Goal: Task Accomplishment & Management: Complete application form

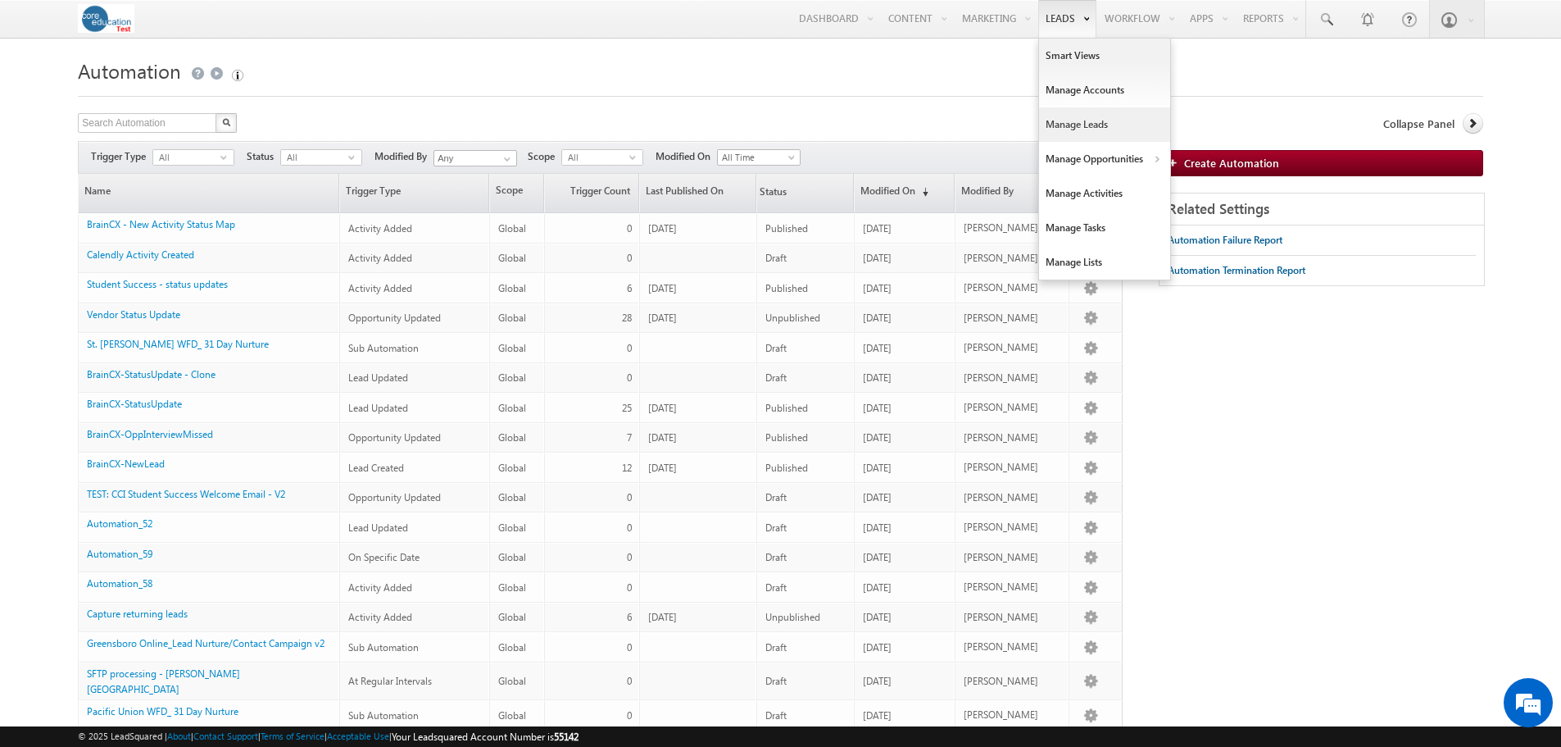
click at [1077, 125] on link "Manage Leads" at bounding box center [1104, 124] width 131 height 34
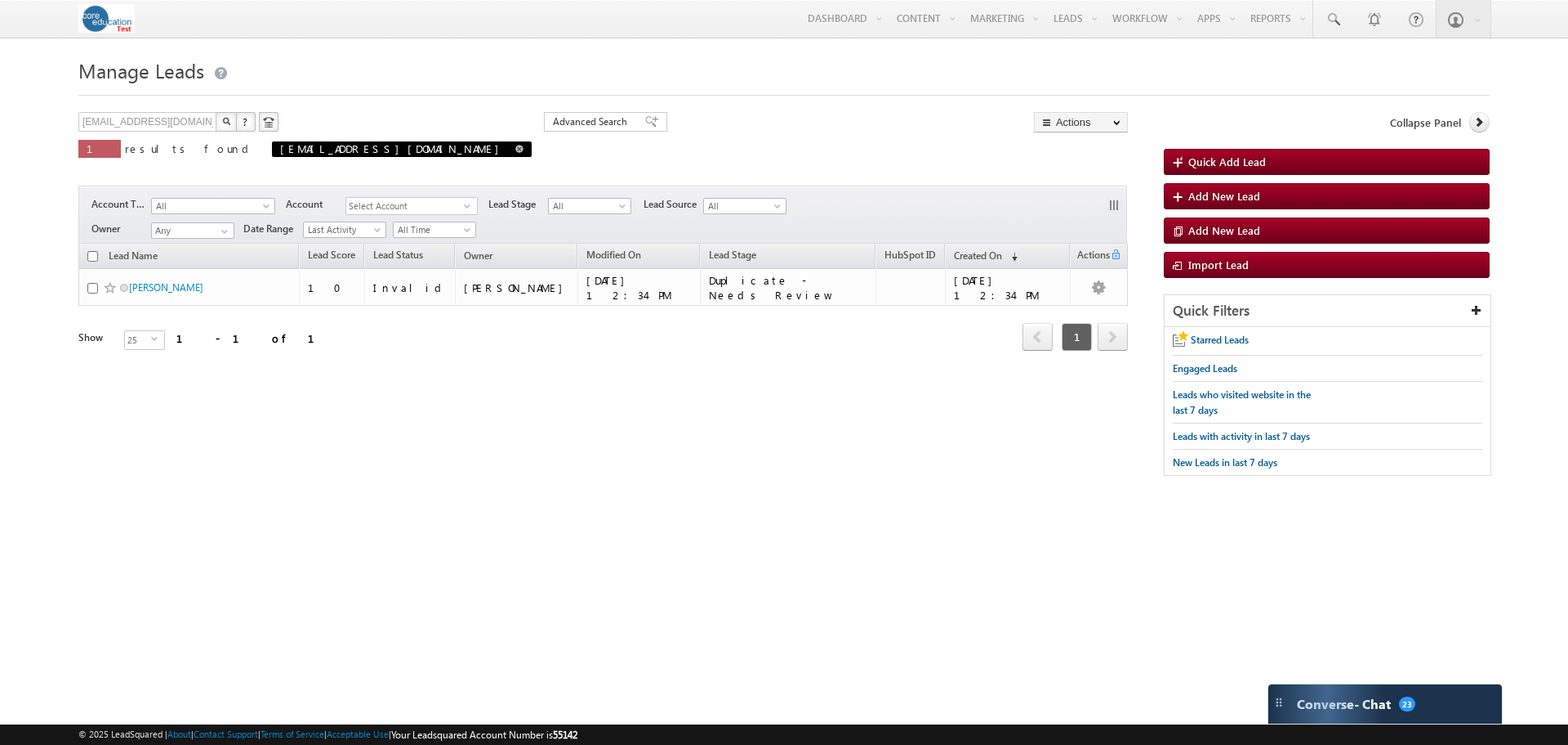
click at [515, 149] on span at bounding box center [519, 149] width 8 height 8
type input "Search Leads"
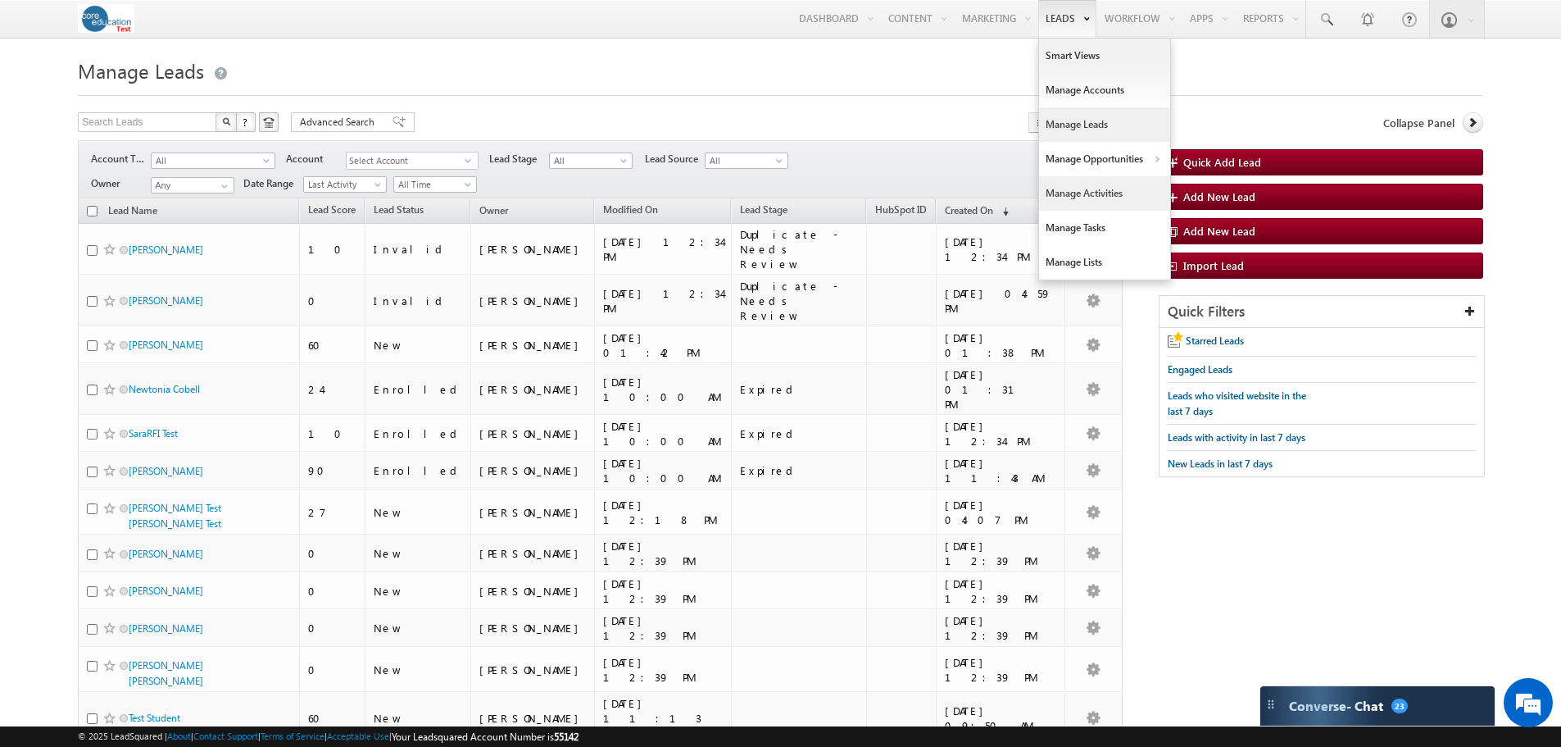
click at [1068, 189] on link "Manage Activities" at bounding box center [1104, 193] width 131 height 34
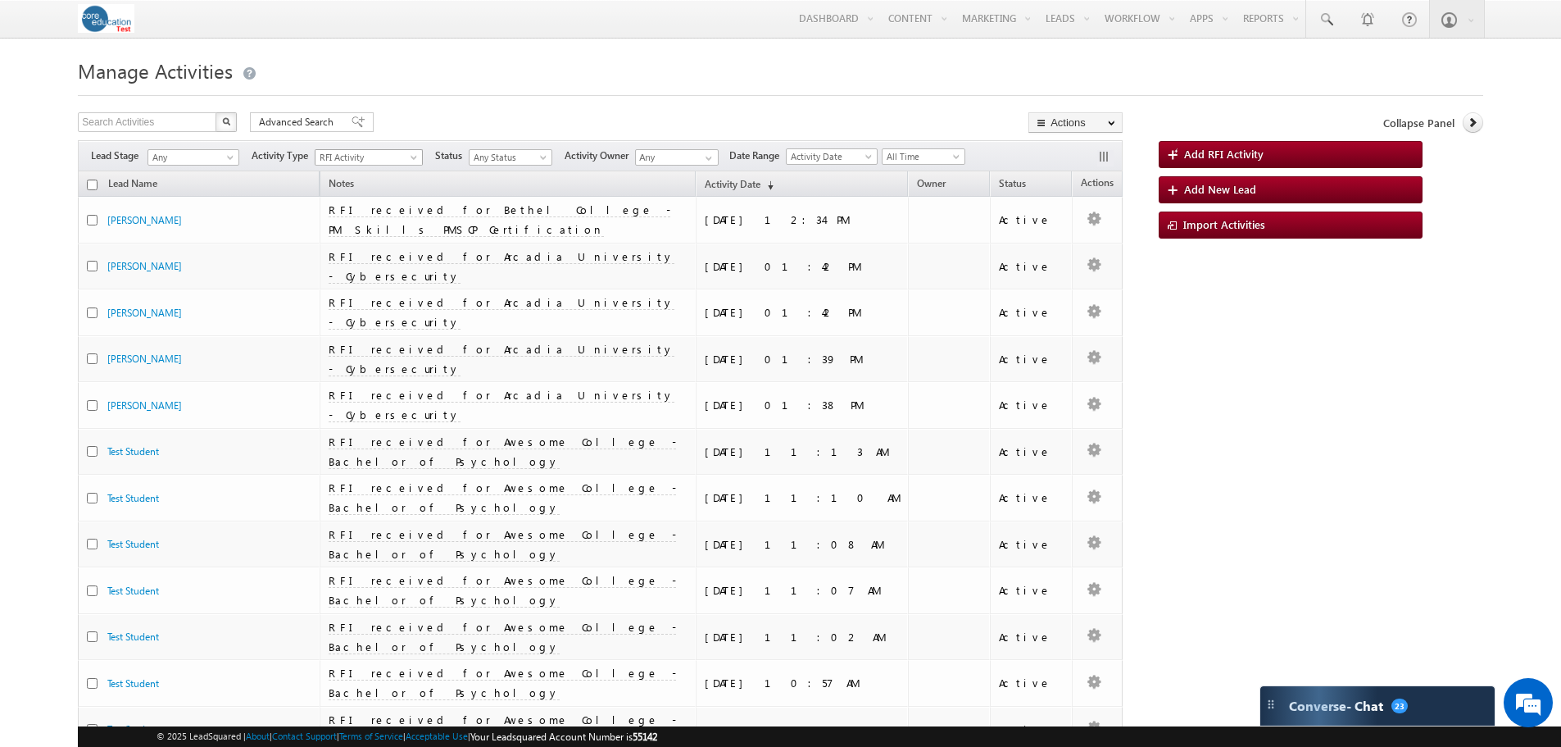
click at [385, 154] on span "RFI Activity" at bounding box center [365, 157] width 99 height 15
click at [361, 177] on link "BrainCX Call" at bounding box center [371, 174] width 107 height 12
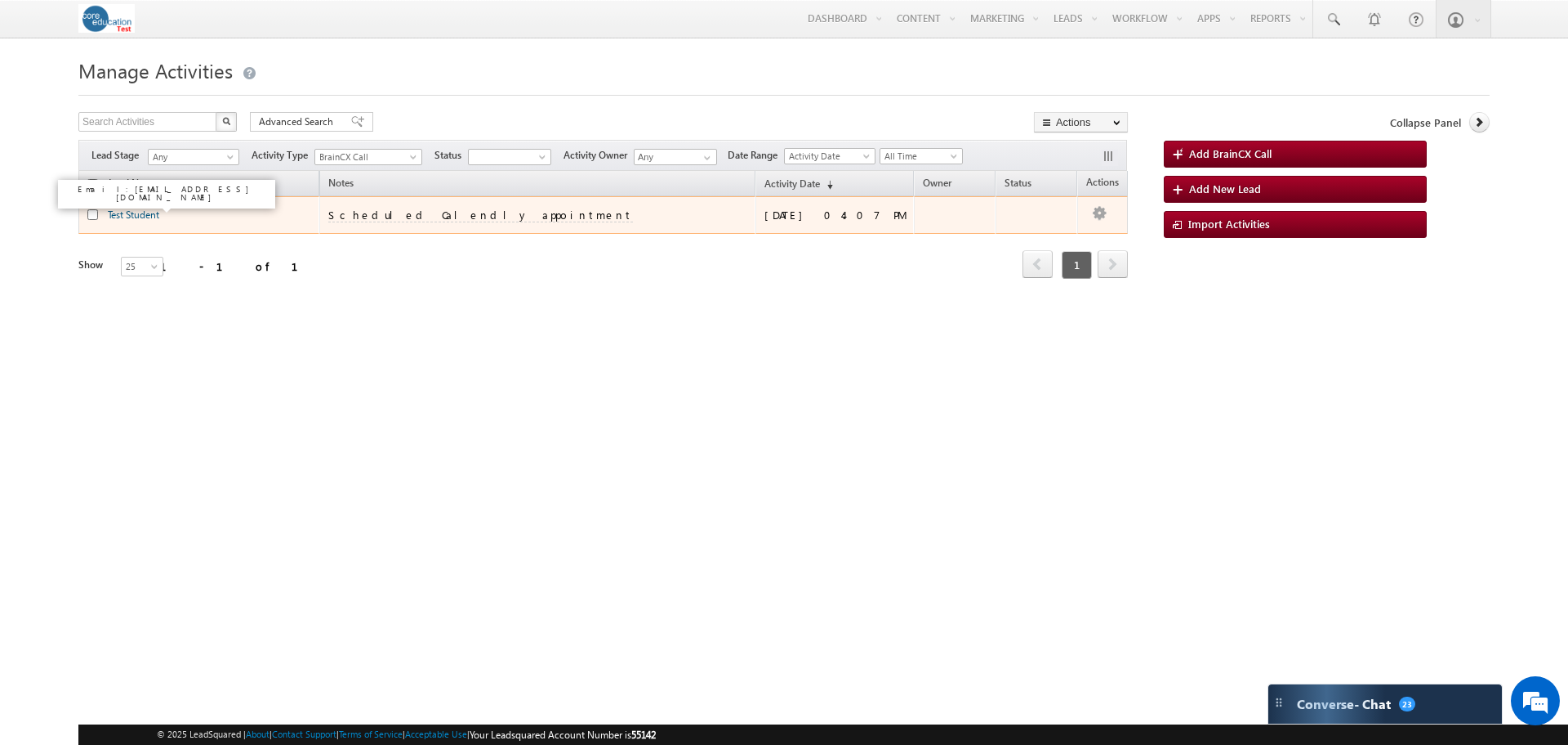
click at [129, 215] on link "Test Student" at bounding box center [134, 214] width 52 height 12
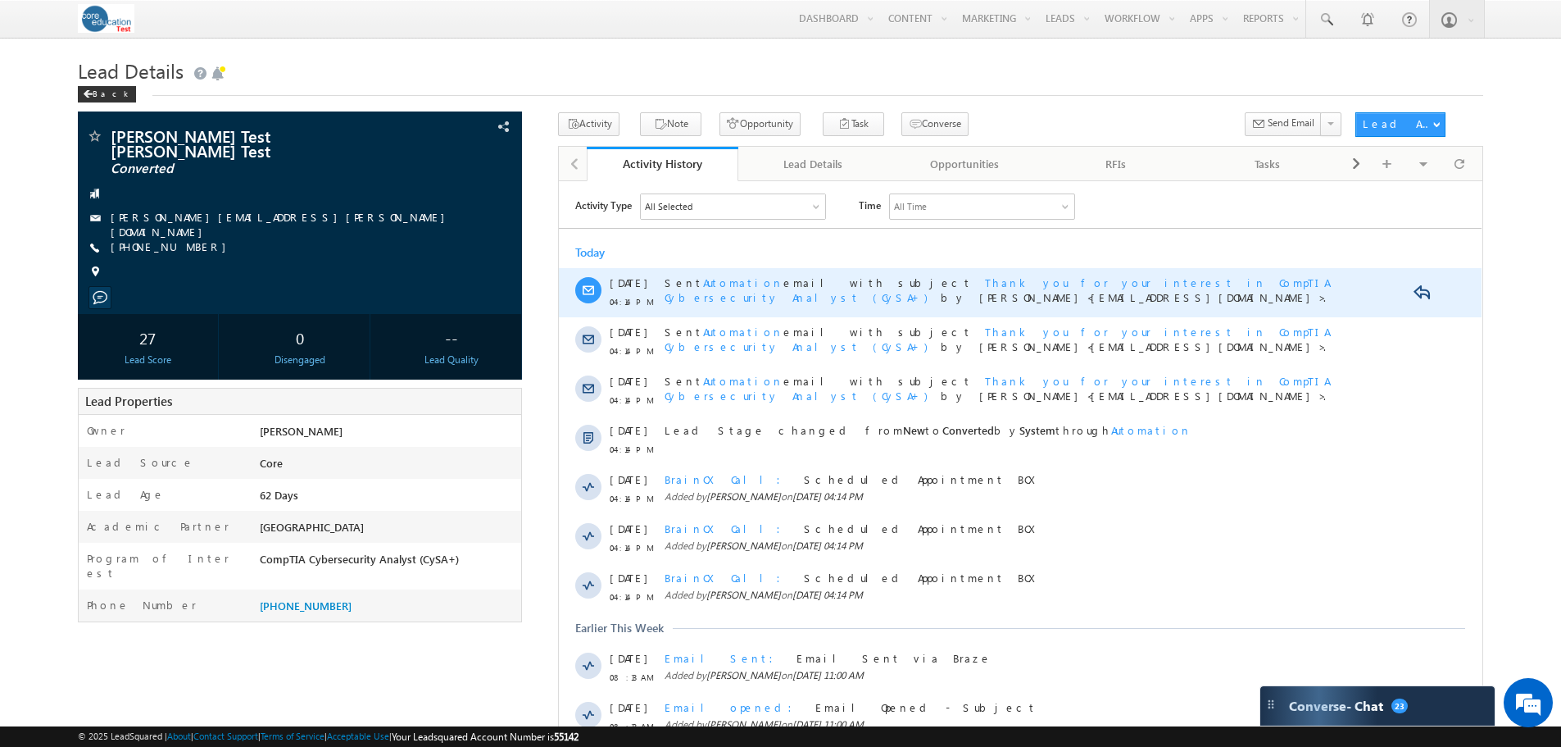
click at [957, 279] on span "Thank you for your interest in CompTIA Cybersecurity Analyst (CySA+)" at bounding box center [997, 289] width 664 height 29
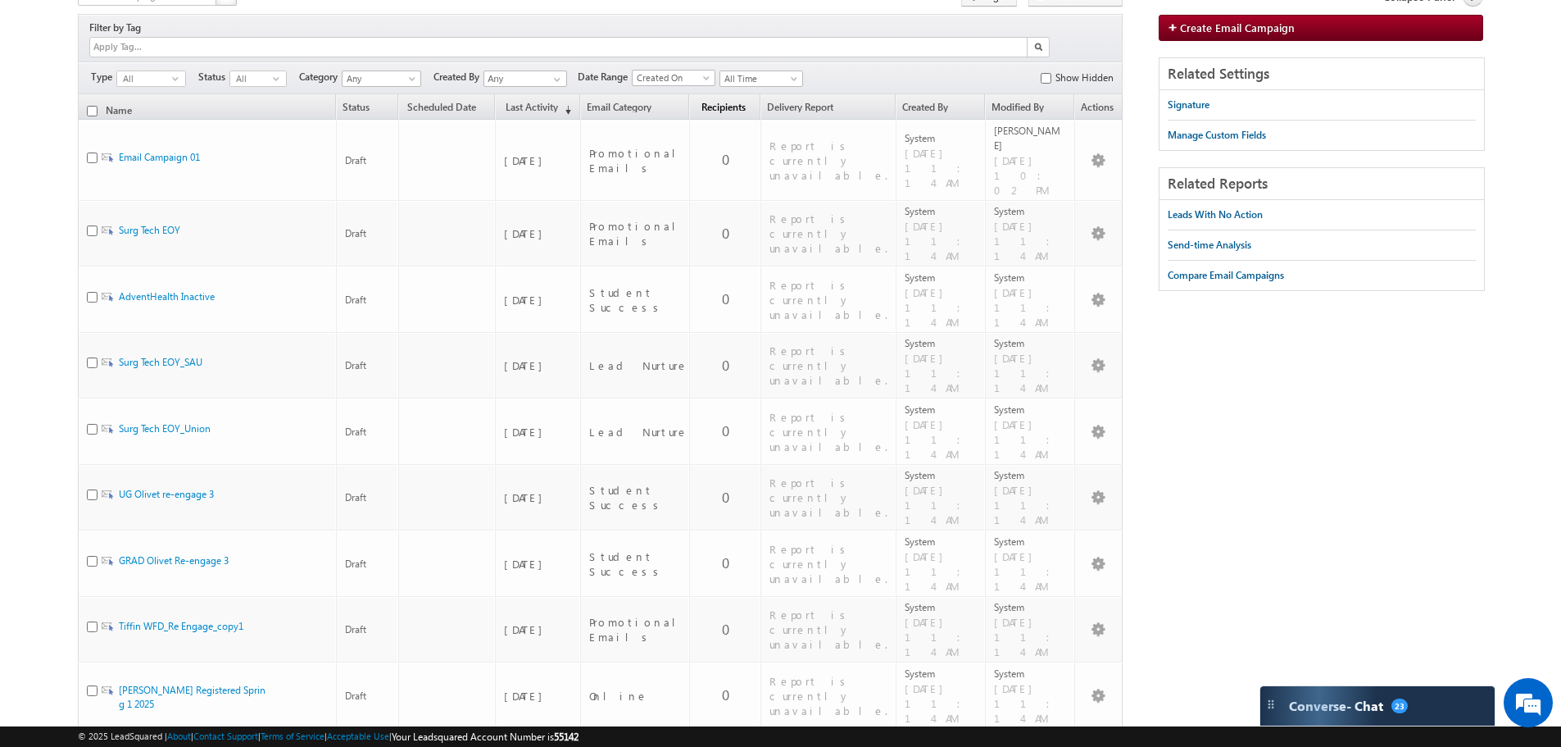
click at [755, 102] on link "Recipients" at bounding box center [725, 110] width 70 height 16
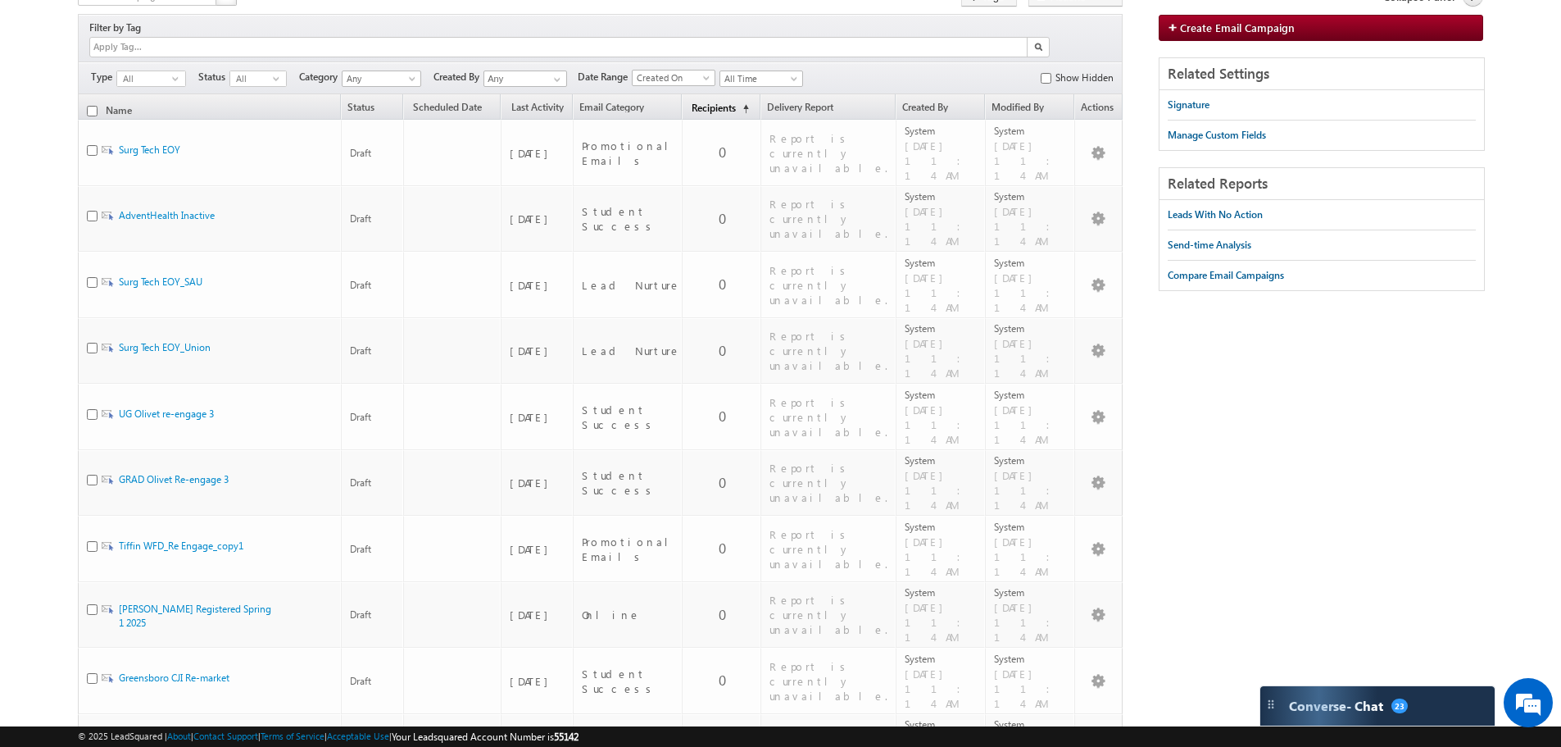
click at [749, 102] on span "(sorted ascending)" at bounding box center [742, 108] width 13 height 13
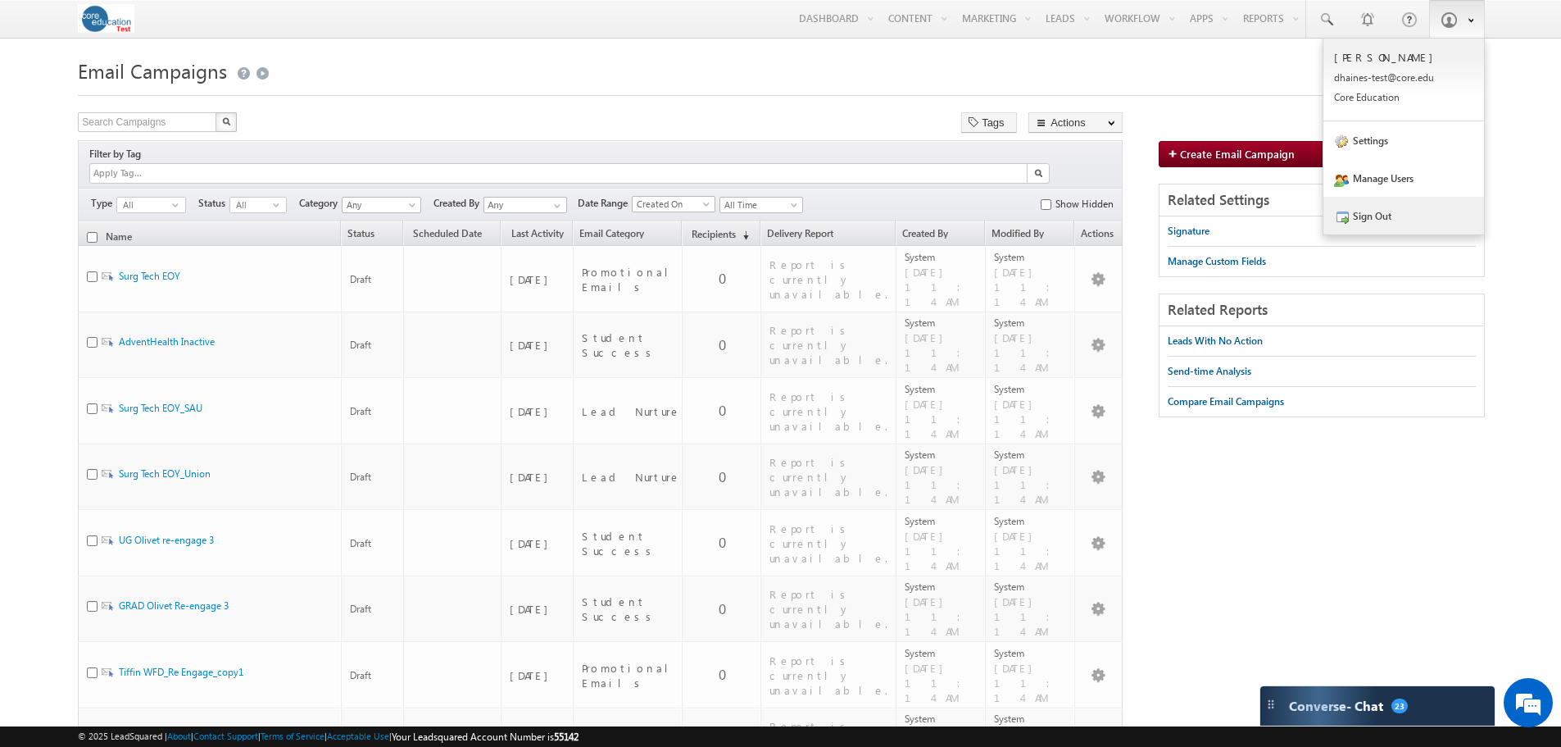
click at [1376, 211] on link "Sign Out" at bounding box center [1404, 216] width 161 height 38
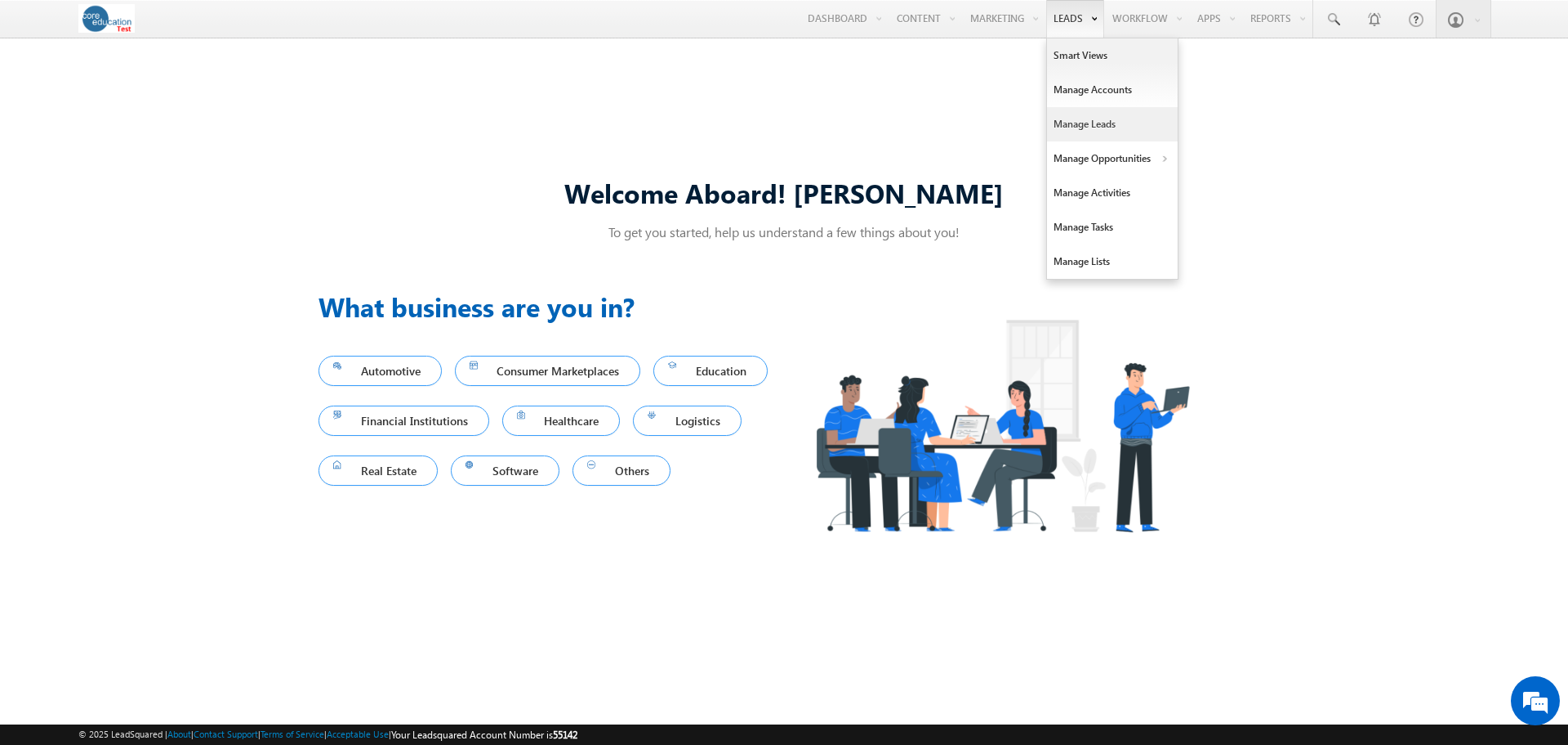
click at [1076, 121] on link "Manage Leads" at bounding box center [1112, 124] width 131 height 34
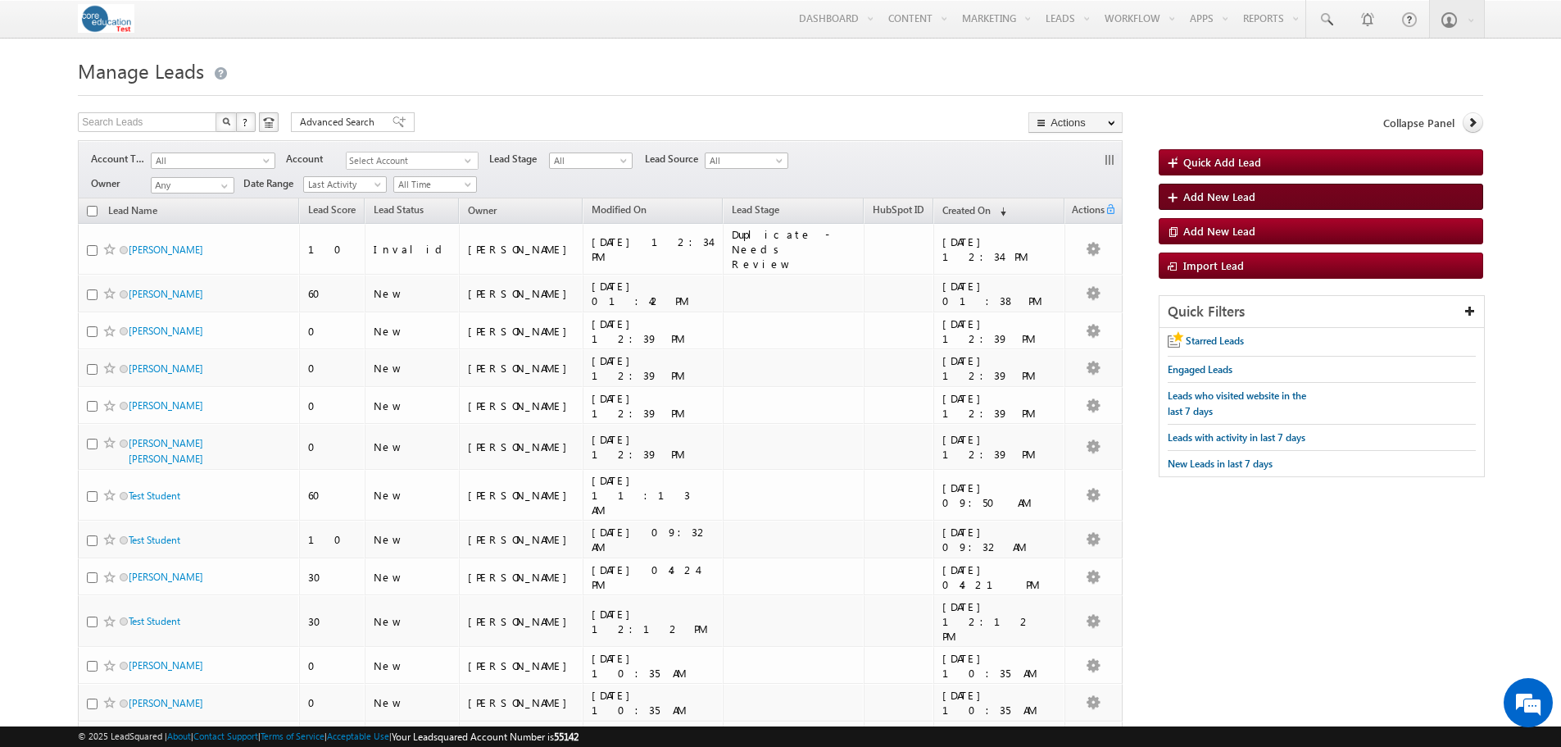
click at [1216, 202] on span "Add New Lead" at bounding box center [1219, 196] width 72 height 14
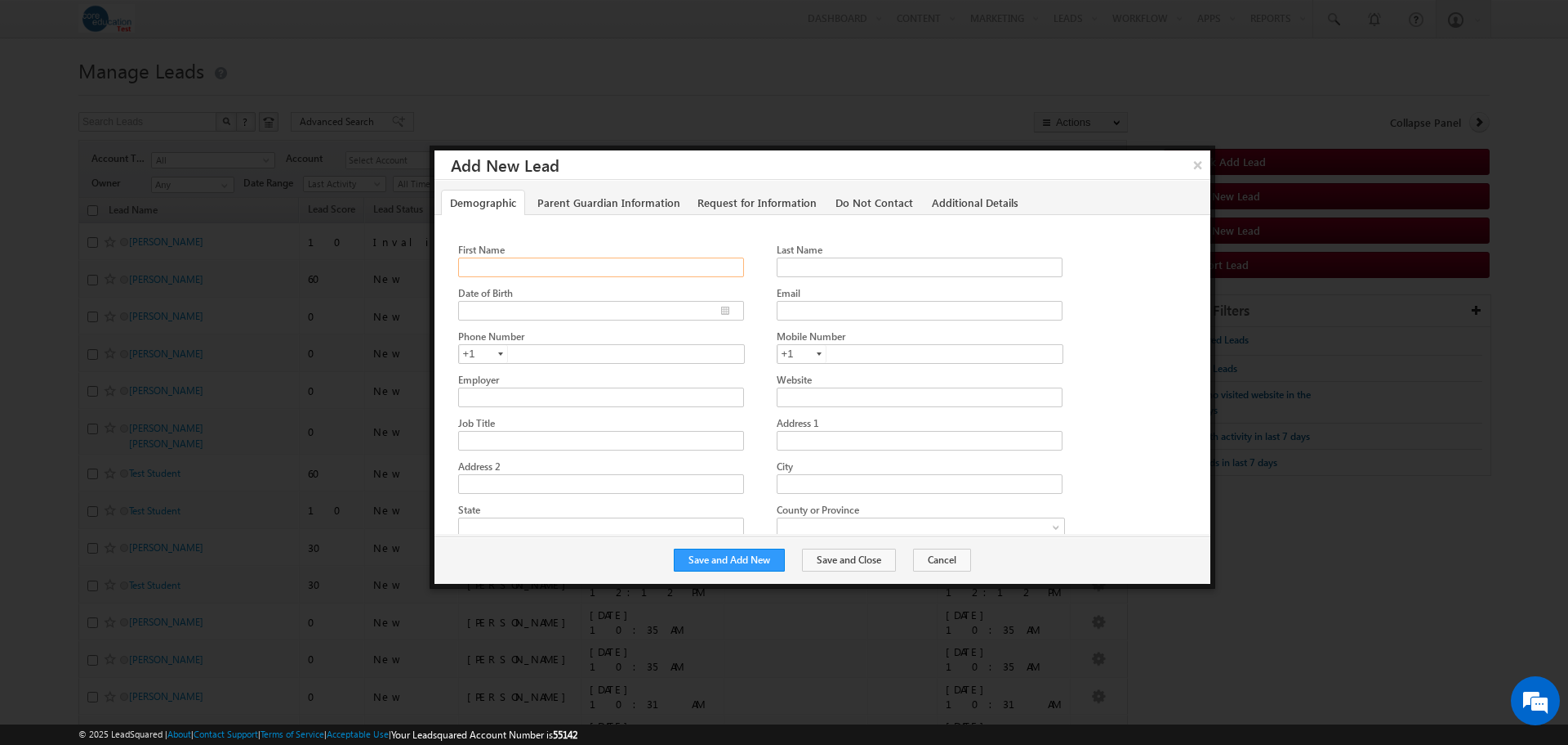
click at [525, 272] on input "First Name" at bounding box center [601, 267] width 286 height 20
type input "BrainCX John"
type input "Driz Test"
click at [799, 309] on input "Email" at bounding box center [919, 311] width 286 height 20
paste input "[EMAIL_ADDRESS]"
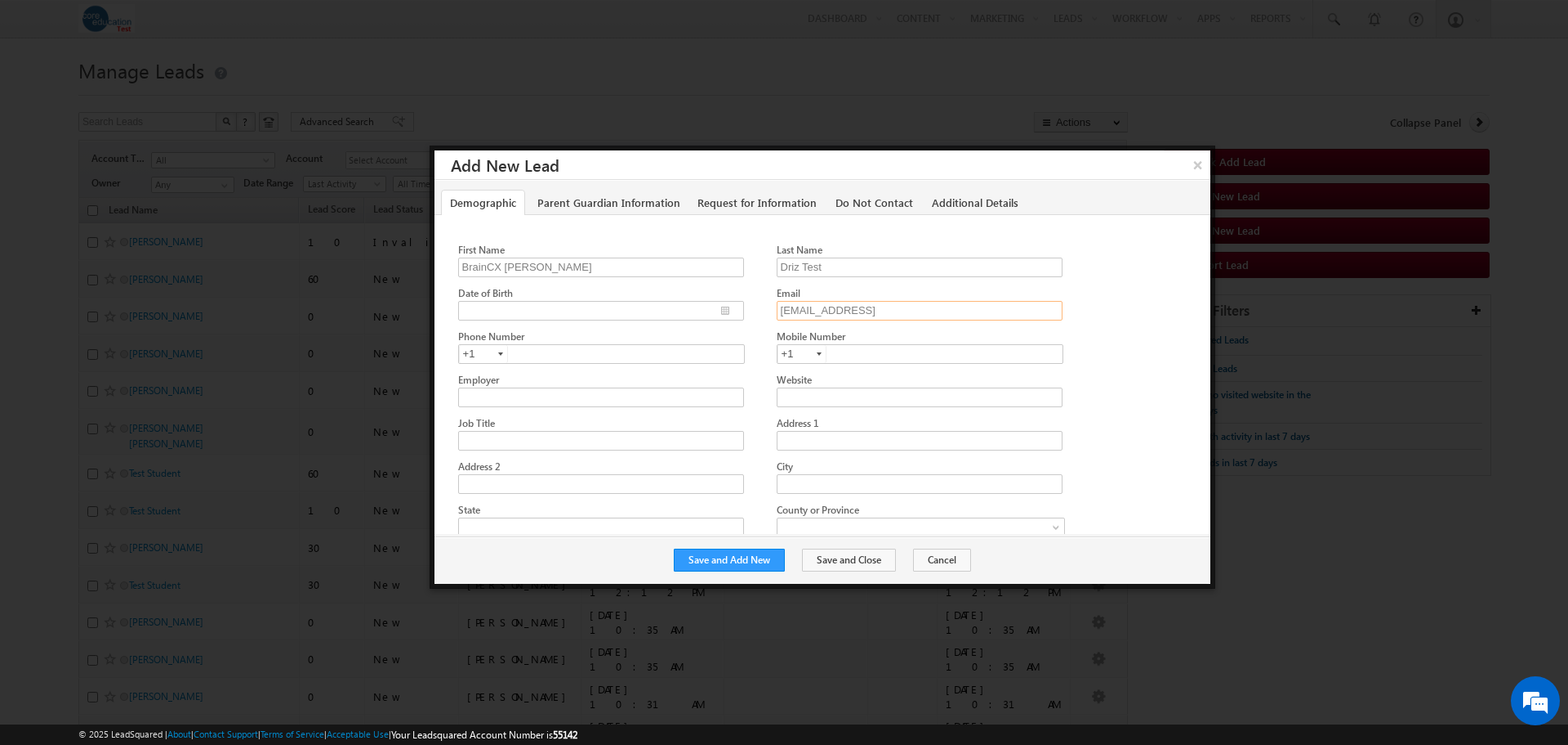
type input "development@braincx.ai"
click at [535, 346] on input "text" at bounding box center [602, 354] width 287 height 20
paste input "(786) 876-7987"
type input "7868767987"
click at [1129, 362] on div at bounding box center [827, 349] width 739 height 43
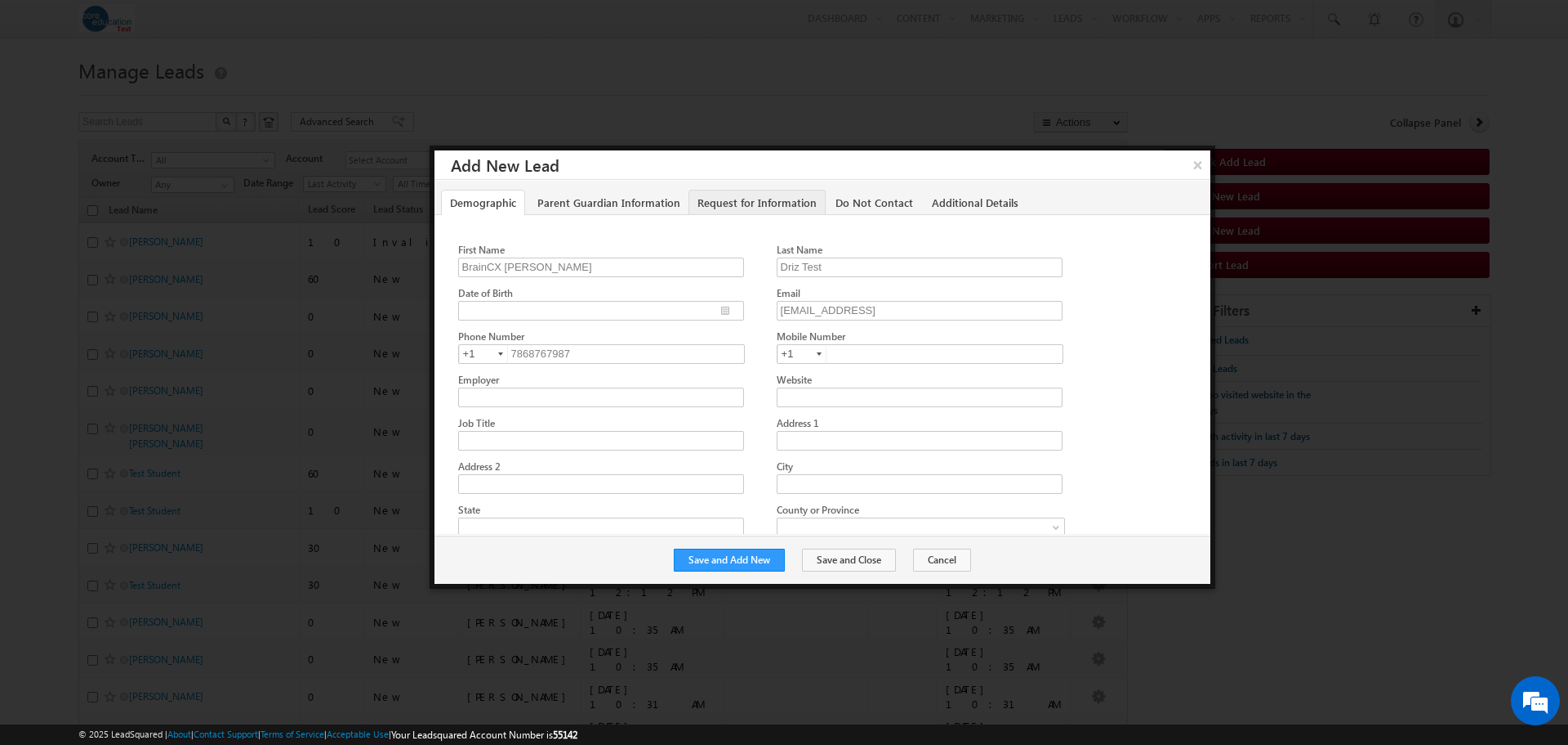
click at [754, 201] on link "Request for Information" at bounding box center [758, 201] width 138 height 25
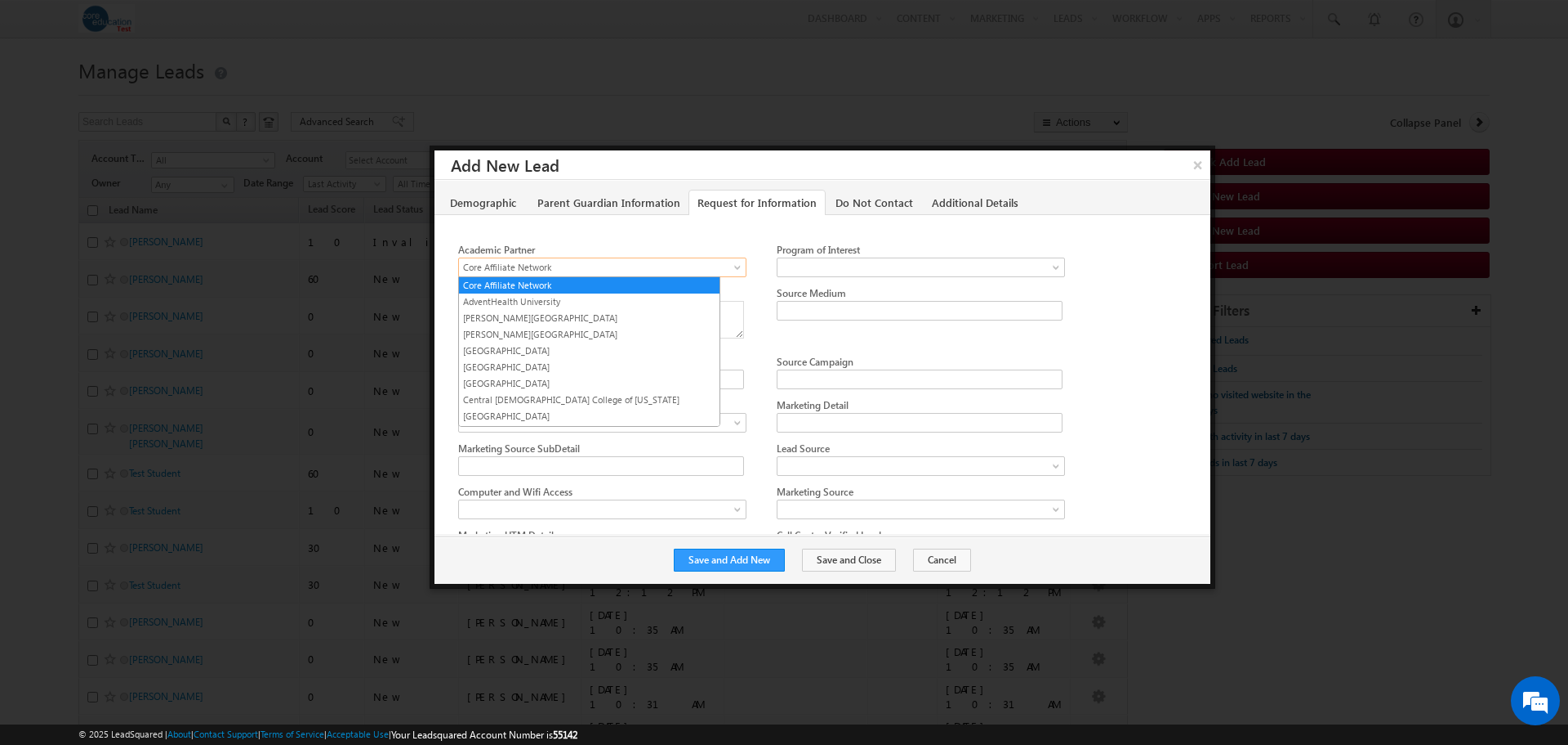
click at [642, 263] on span "Core Affiliate Network" at bounding box center [598, 267] width 278 height 15
click at [564, 380] on link "Bethel College" at bounding box center [589, 383] width 260 height 15
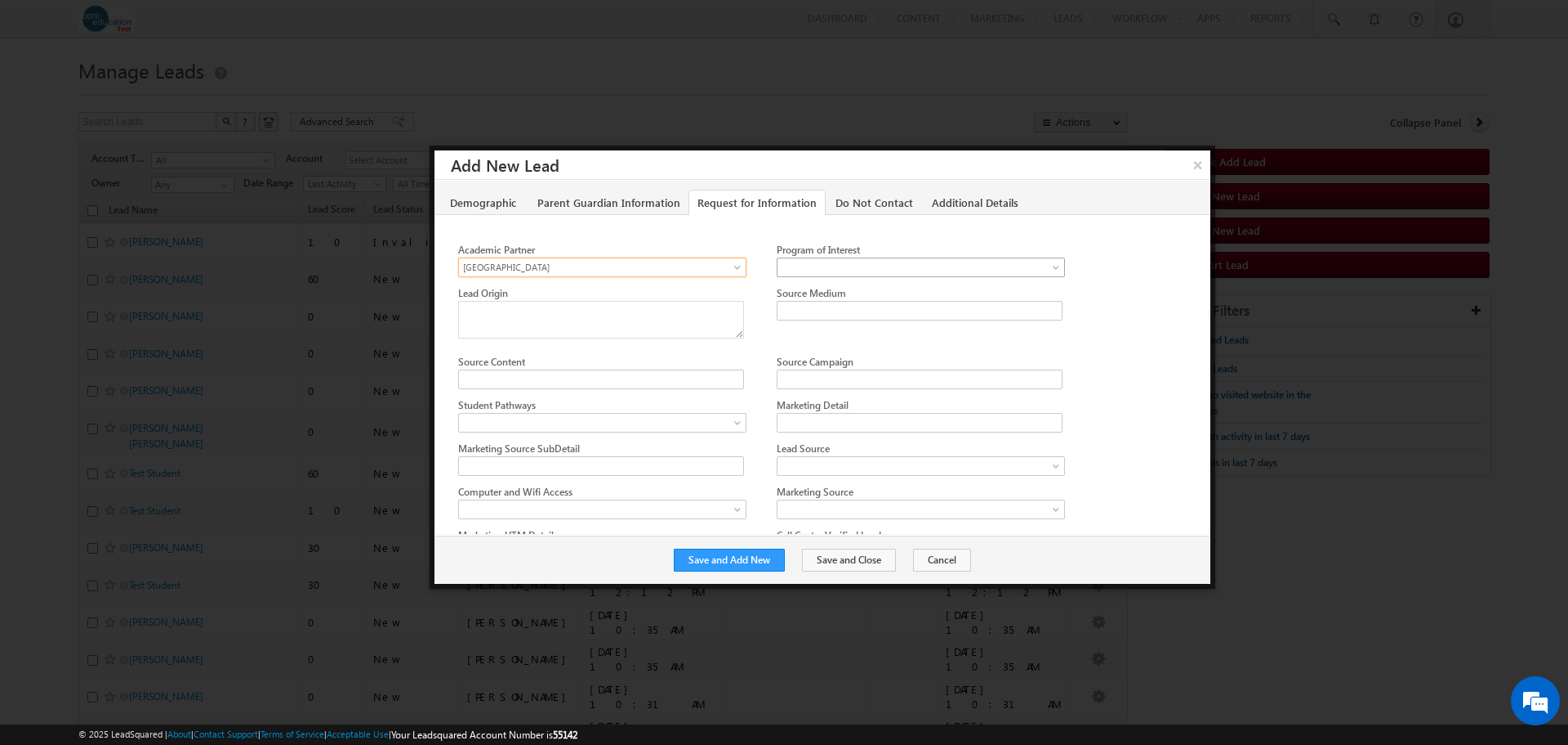
click at [905, 267] on span at bounding box center [916, 267] width 278 height 15
click at [851, 350] on link "[MEDICAL_DATA] Technician" at bounding box center [907, 350] width 260 height 15
click at [1089, 324] on div at bounding box center [827, 319] width 739 height 69
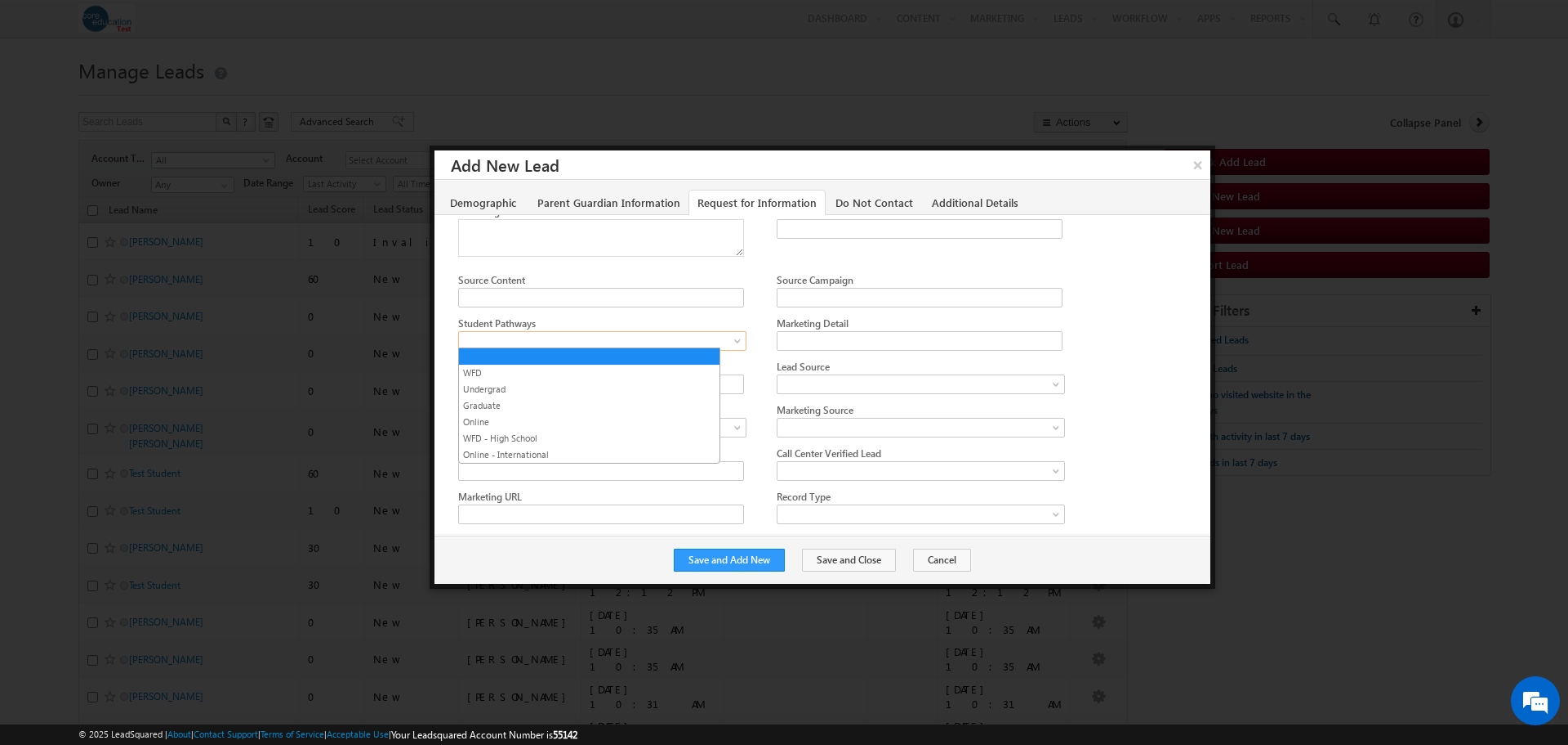
click at [668, 334] on span at bounding box center [598, 340] width 278 height 15
click at [613, 365] on link "WFD" at bounding box center [589, 372] width 260 height 15
click at [1119, 363] on div at bounding box center [827, 380] width 739 height 43
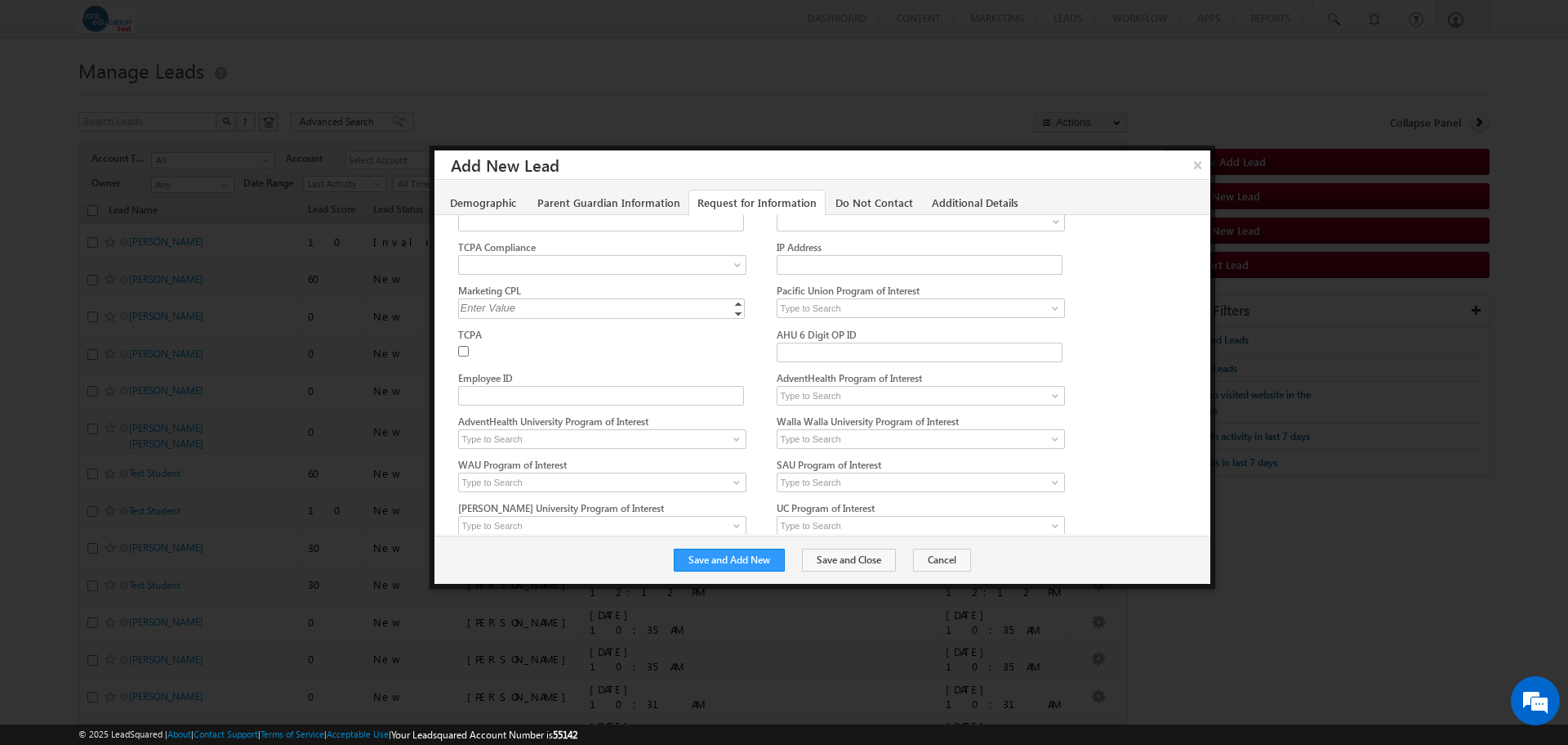
scroll to position [409, 0]
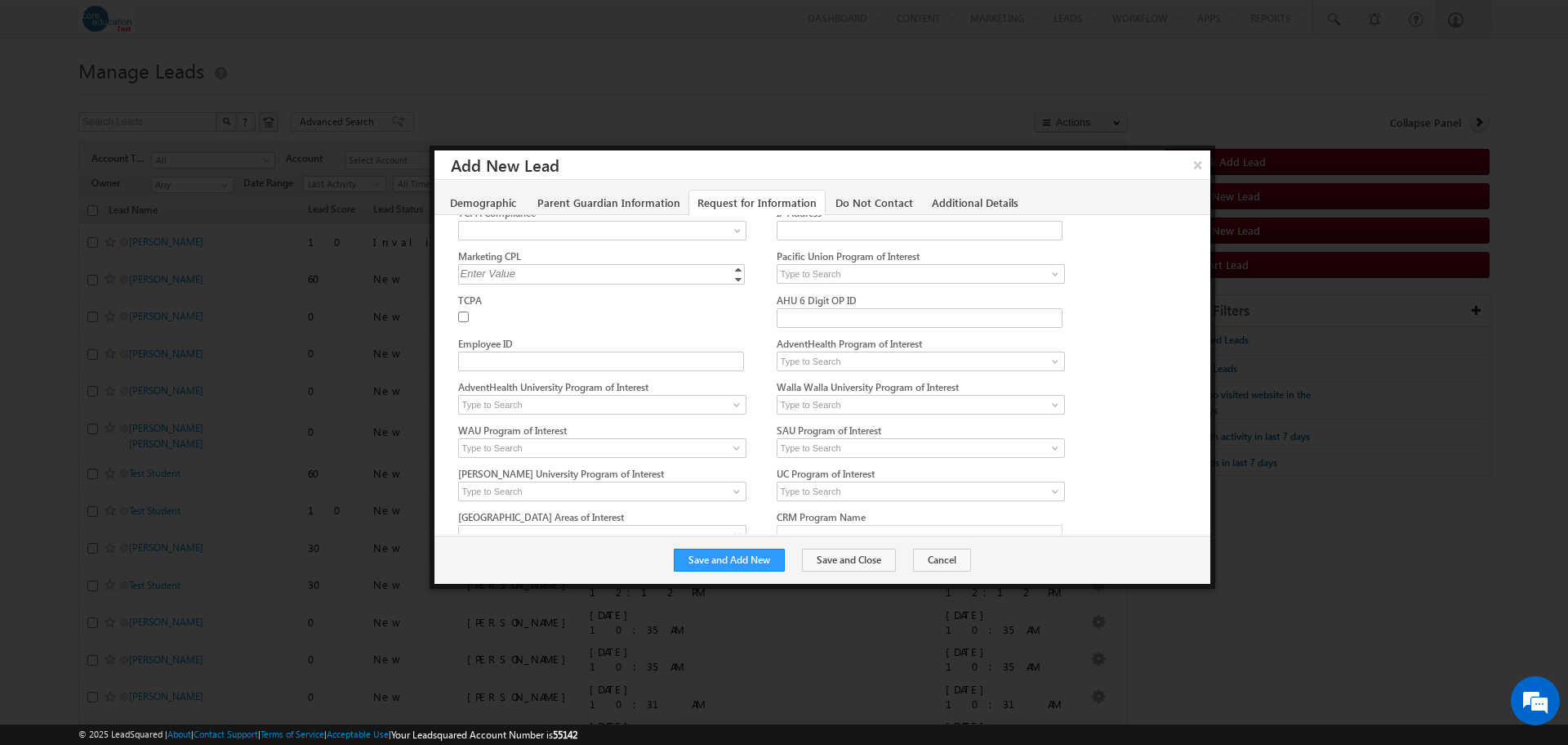
click at [461, 311] on input "TCPA" at bounding box center [464, 316] width 11 height 11
checkbox input "true"
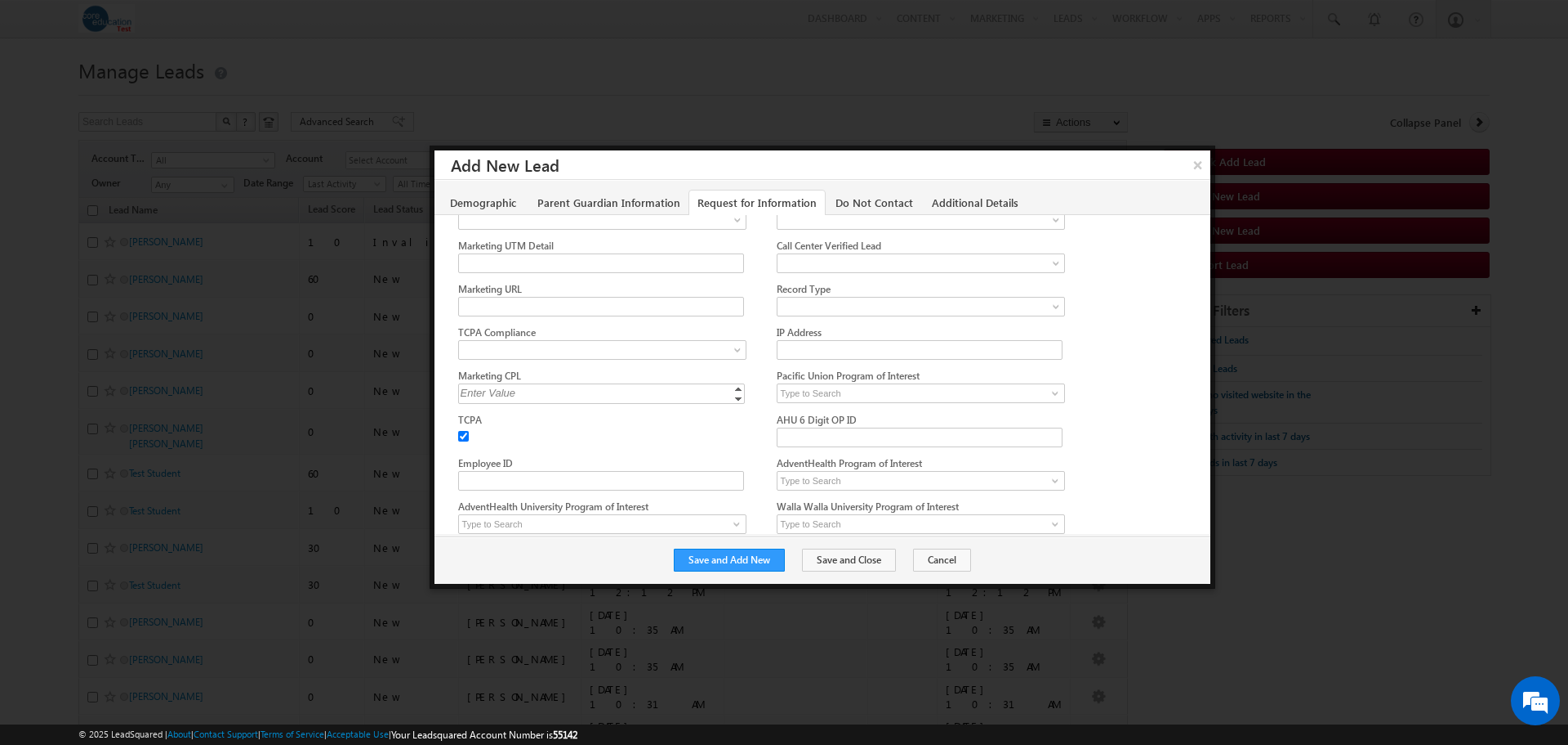
scroll to position [287, 0]
click at [653, 348] on span at bounding box center [598, 352] width 278 height 15
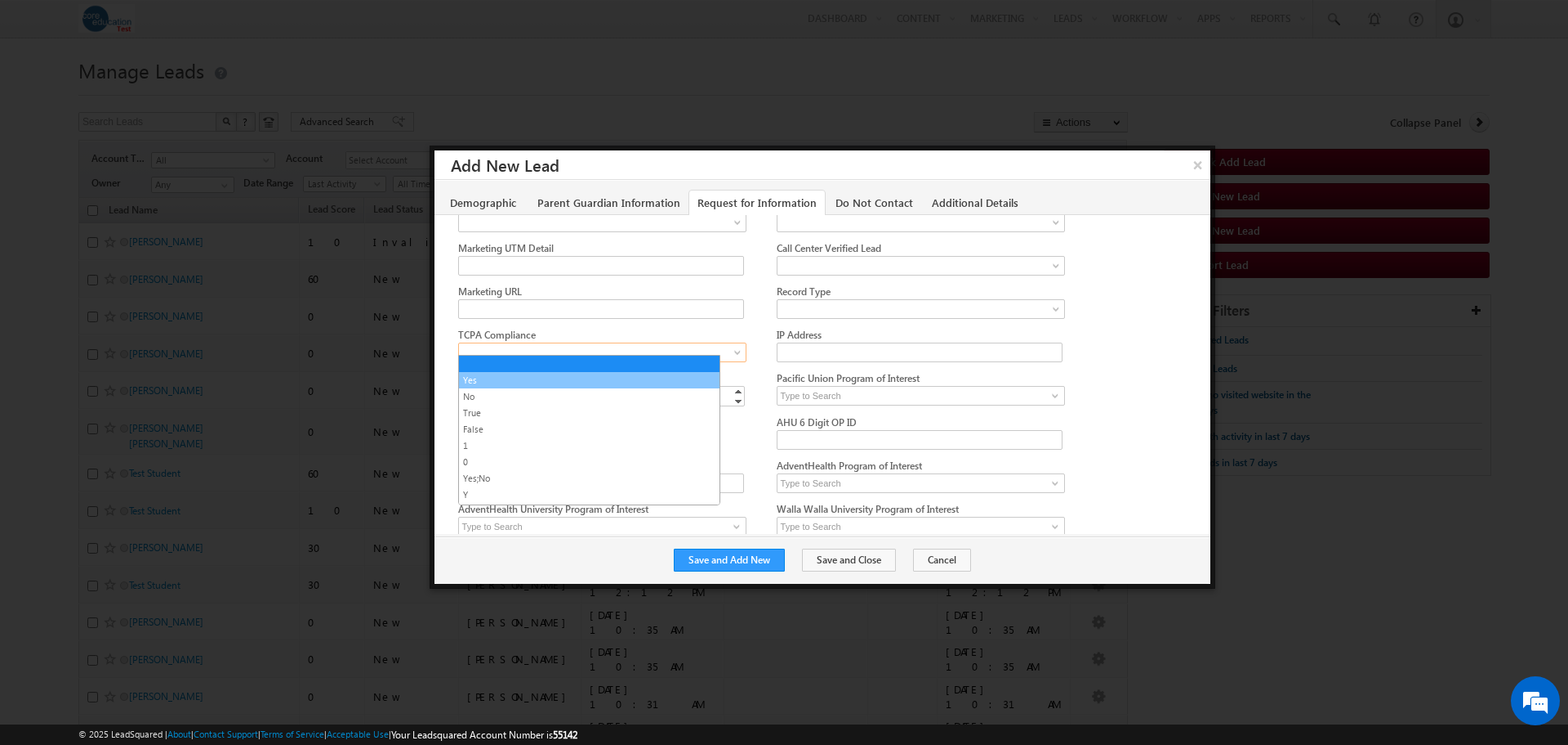
drag, startPoint x: 539, startPoint y: 374, endPoint x: 606, endPoint y: 348, distance: 71.9
click at [538, 374] on link "Yes" at bounding box center [589, 380] width 260 height 15
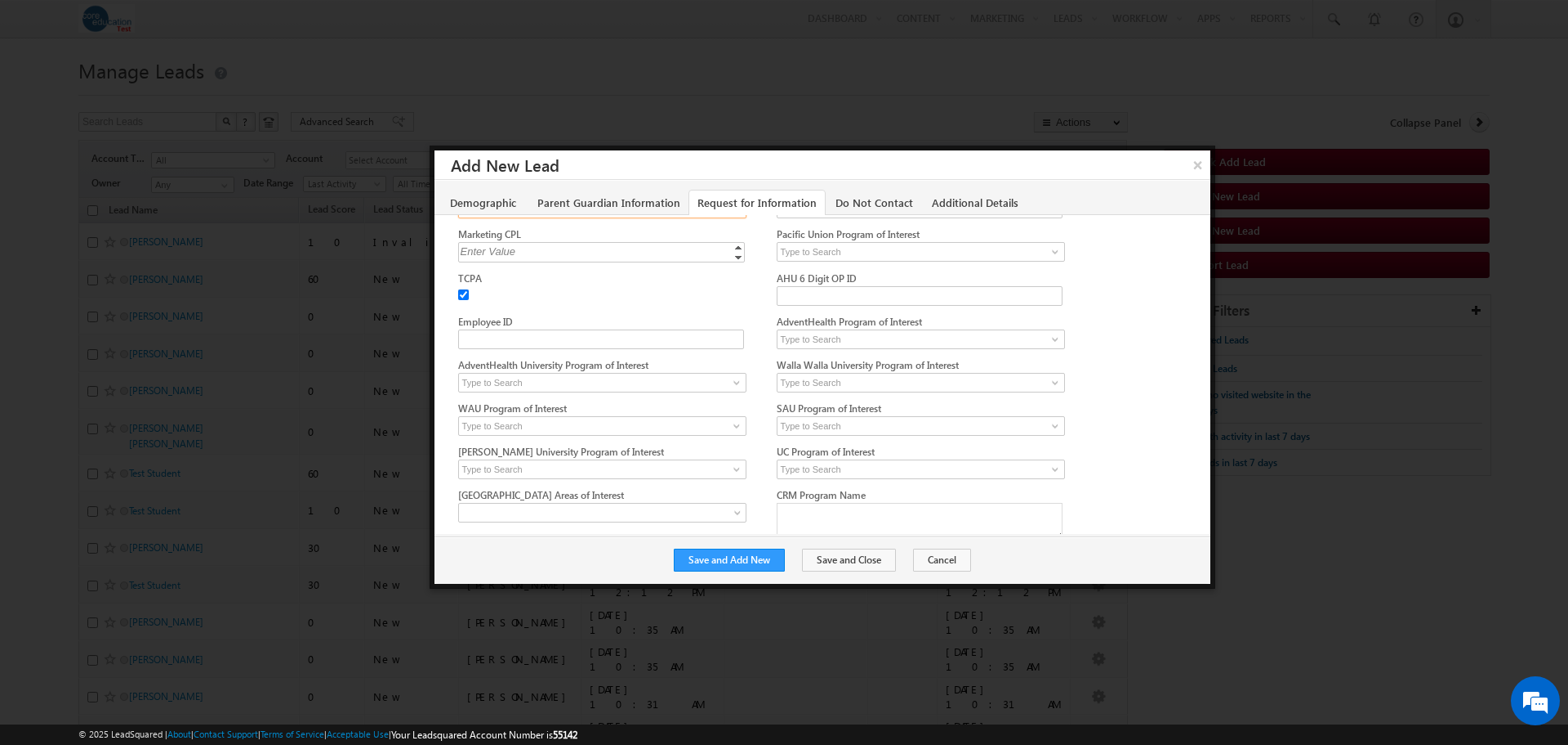
scroll to position [451, 0]
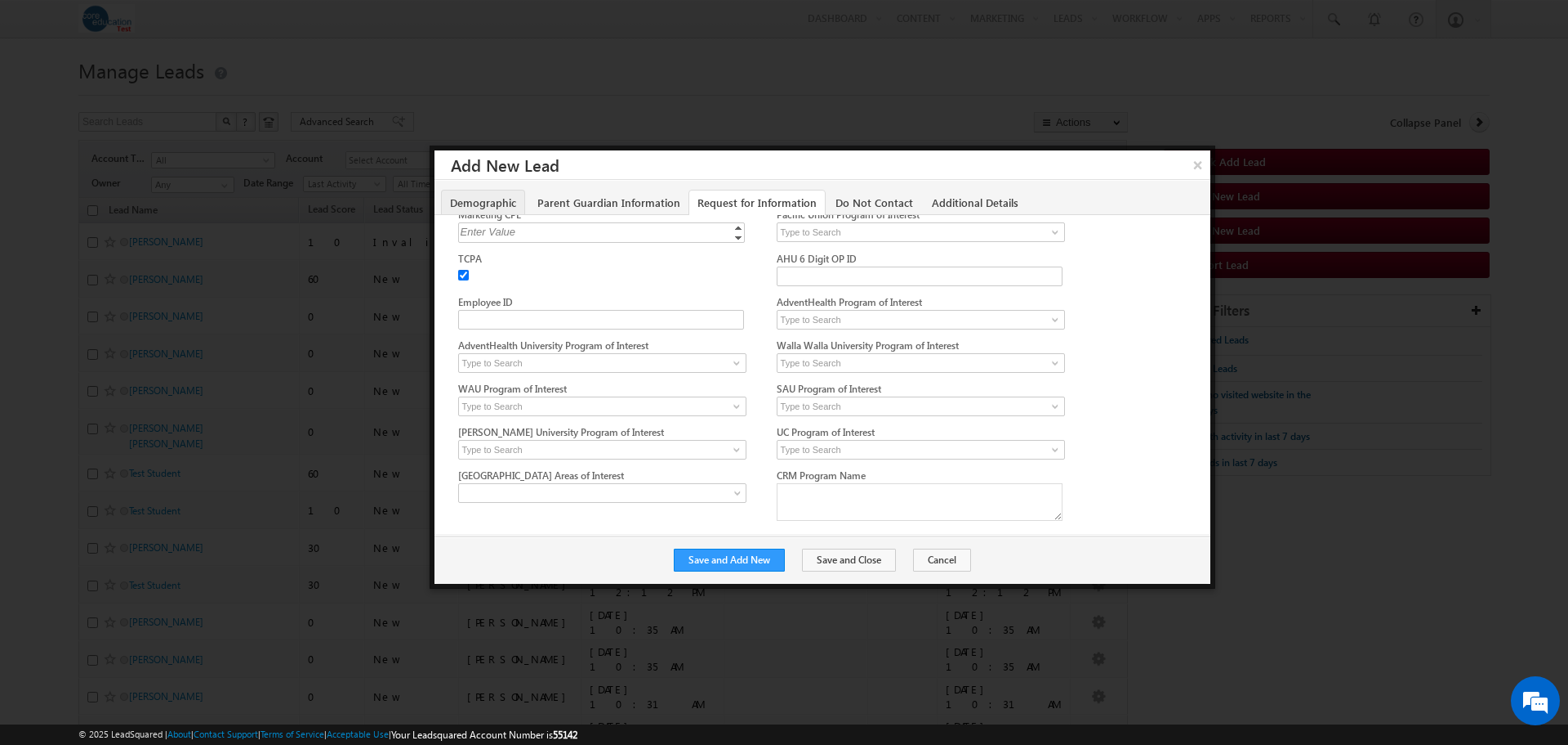
click at [486, 210] on link "Demographic" at bounding box center [483, 201] width 84 height 25
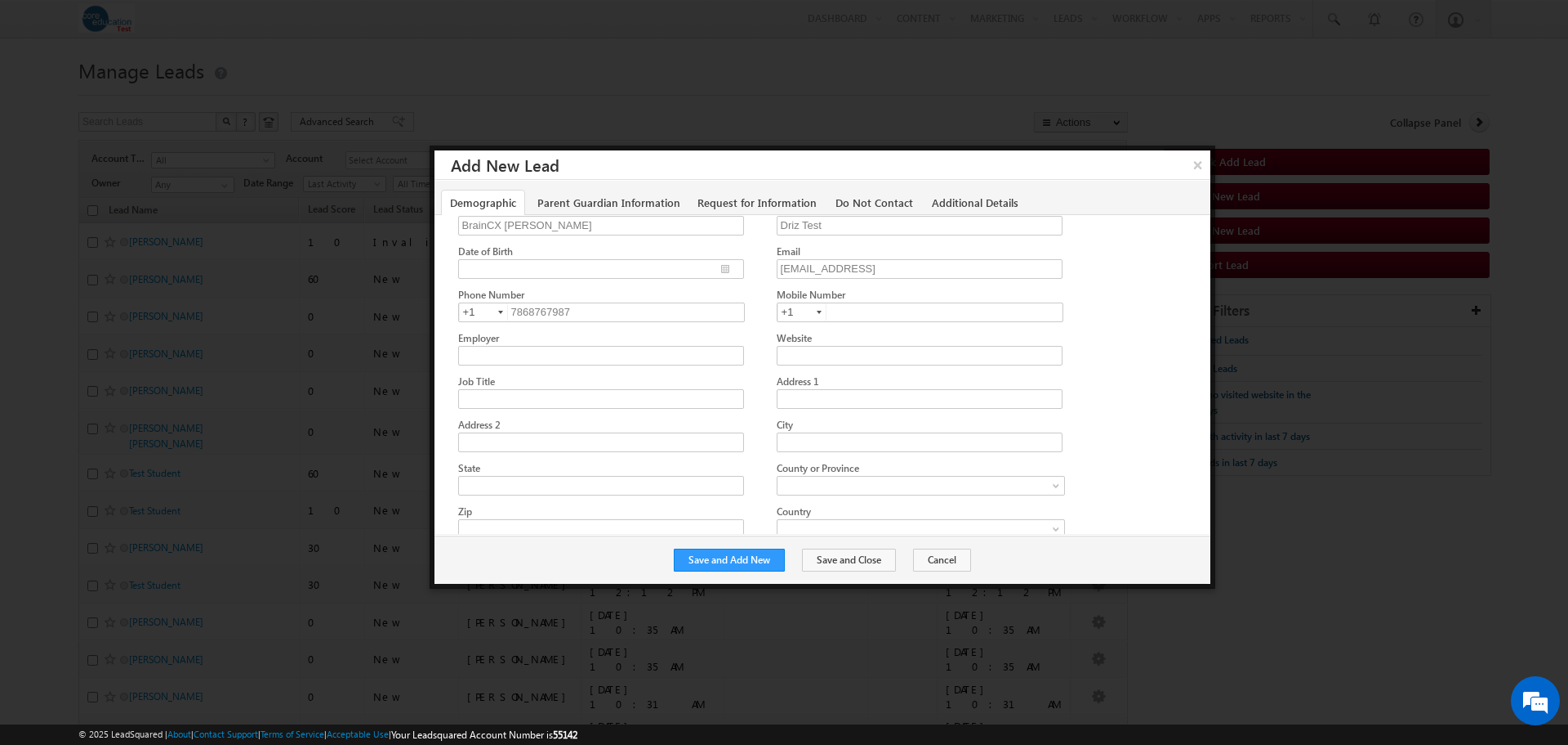
scroll to position [0, 0]
click at [601, 206] on link "Parent Guardian Information" at bounding box center [608, 201] width 160 height 25
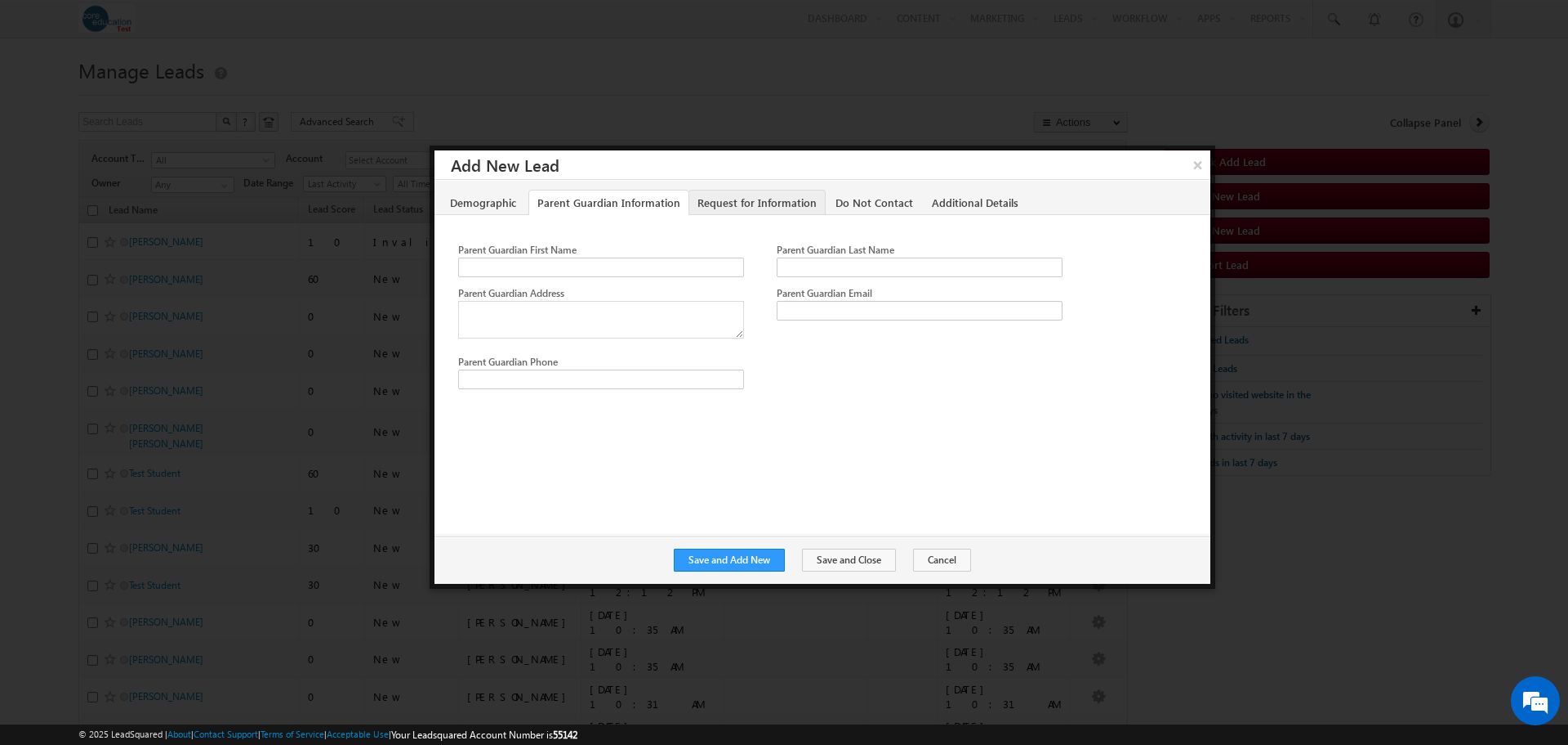
click at [781, 201] on link "Request for Information" at bounding box center [758, 201] width 138 height 25
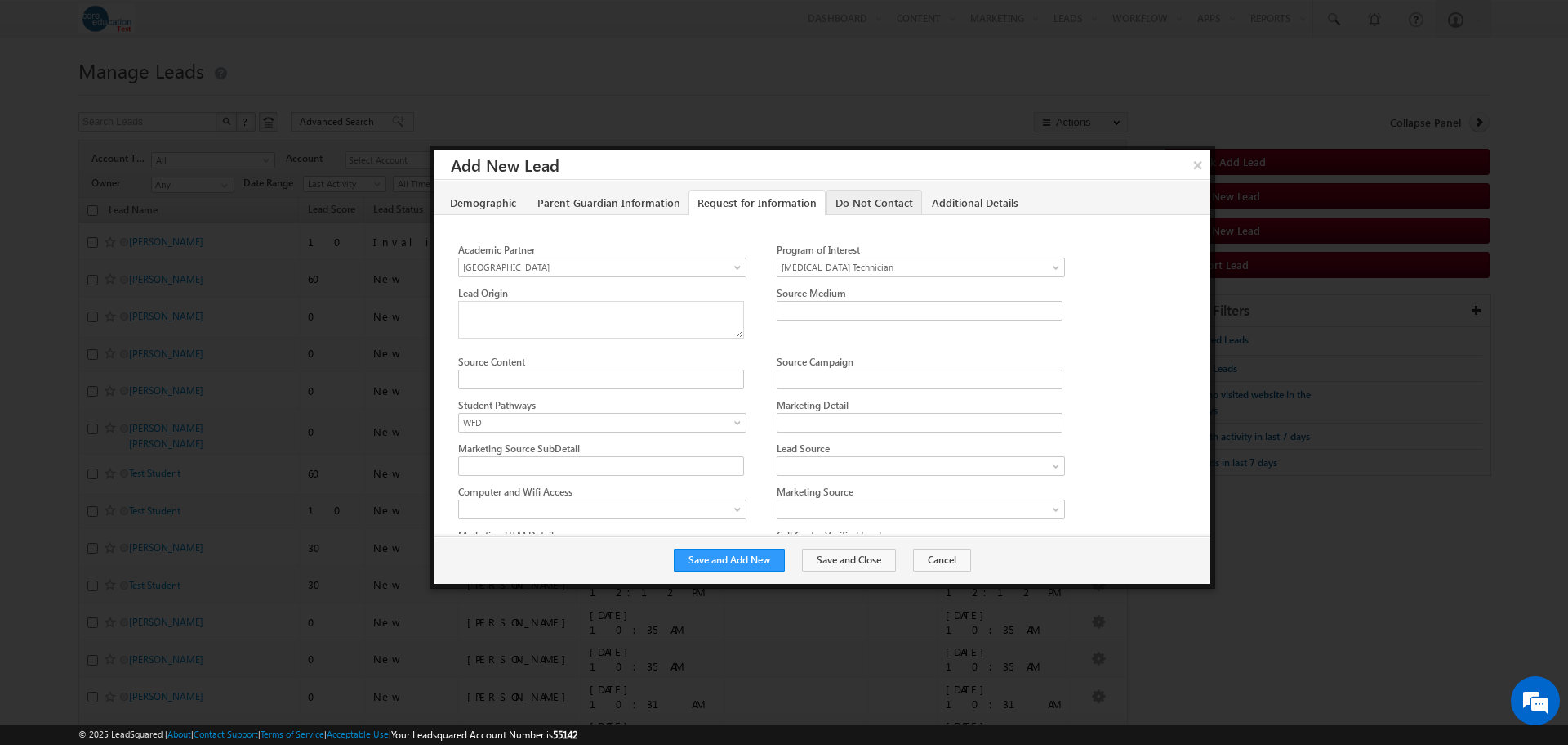
click at [854, 206] on link "Do Not Contact" at bounding box center [874, 201] width 96 height 25
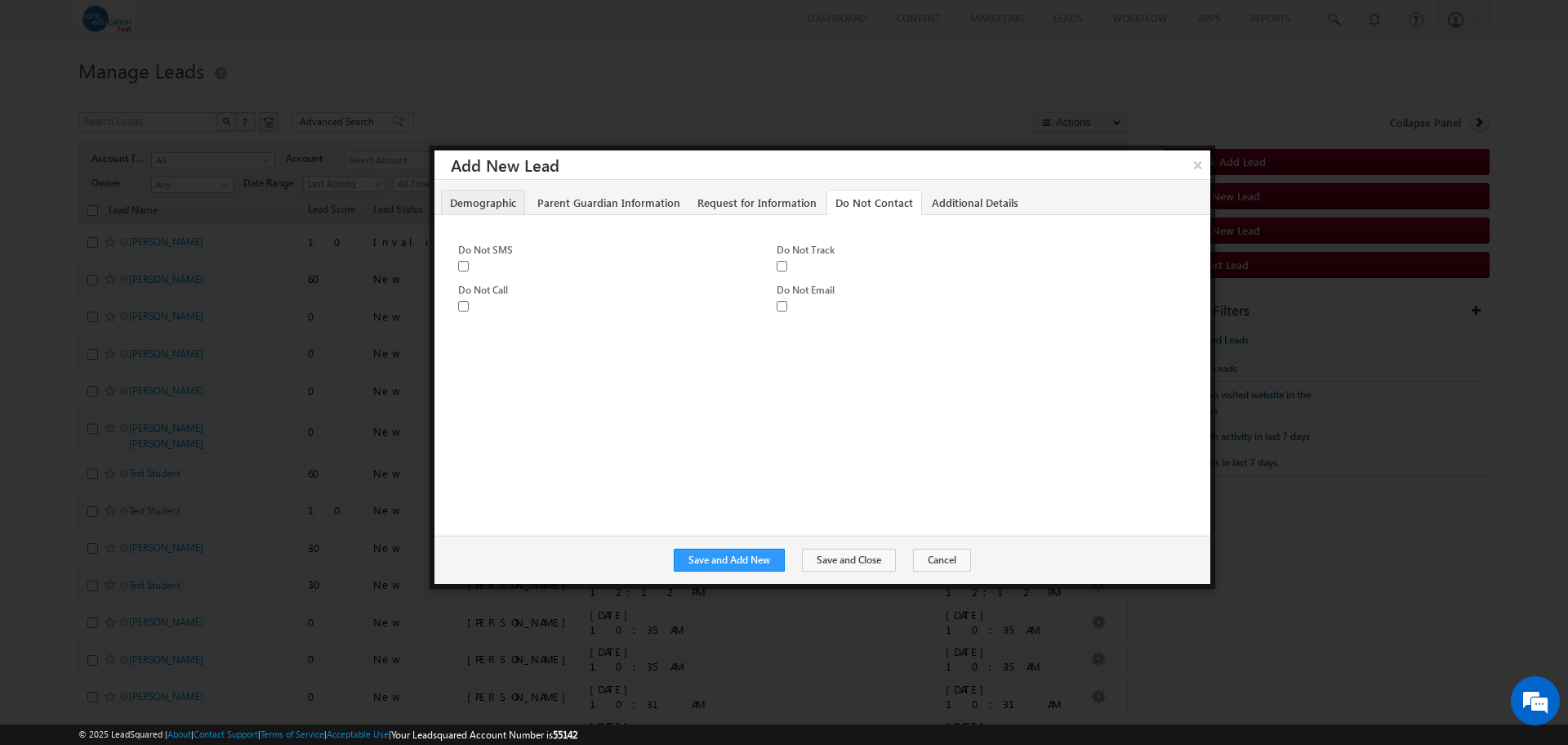
click at [492, 203] on link "Demographic" at bounding box center [483, 201] width 84 height 25
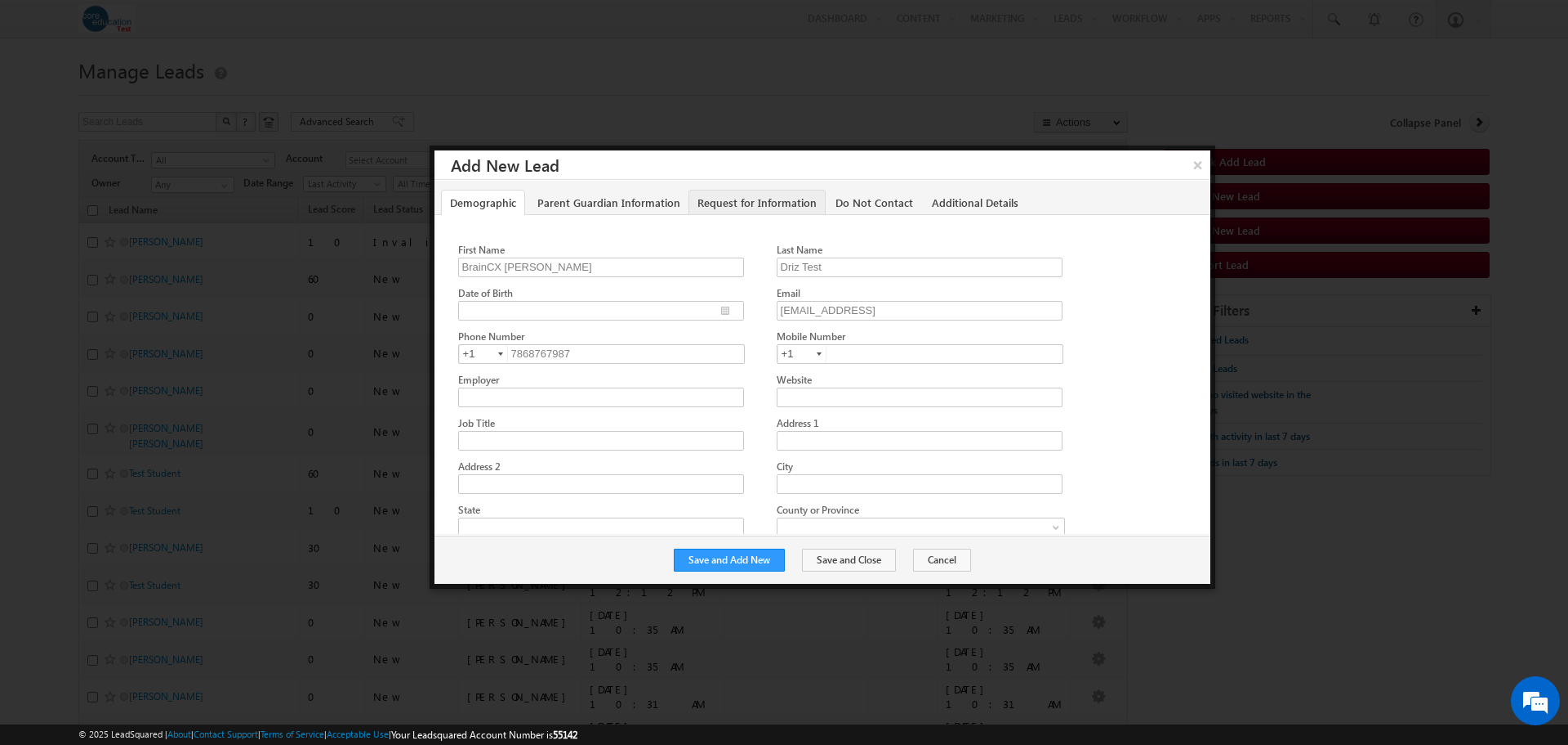
click at [770, 210] on link "Request for Information" at bounding box center [758, 201] width 138 height 25
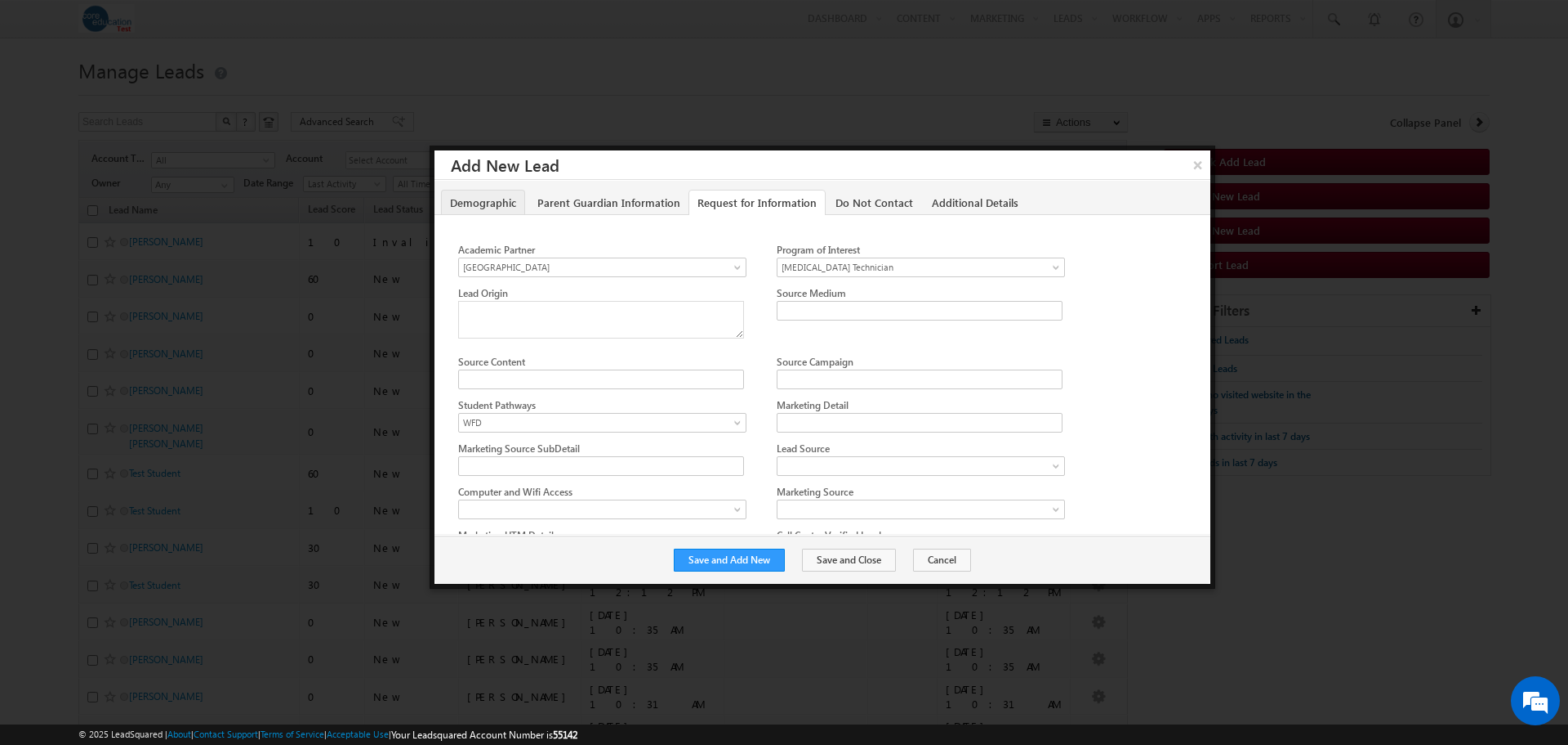
click at [477, 197] on link "Demographic" at bounding box center [483, 201] width 84 height 25
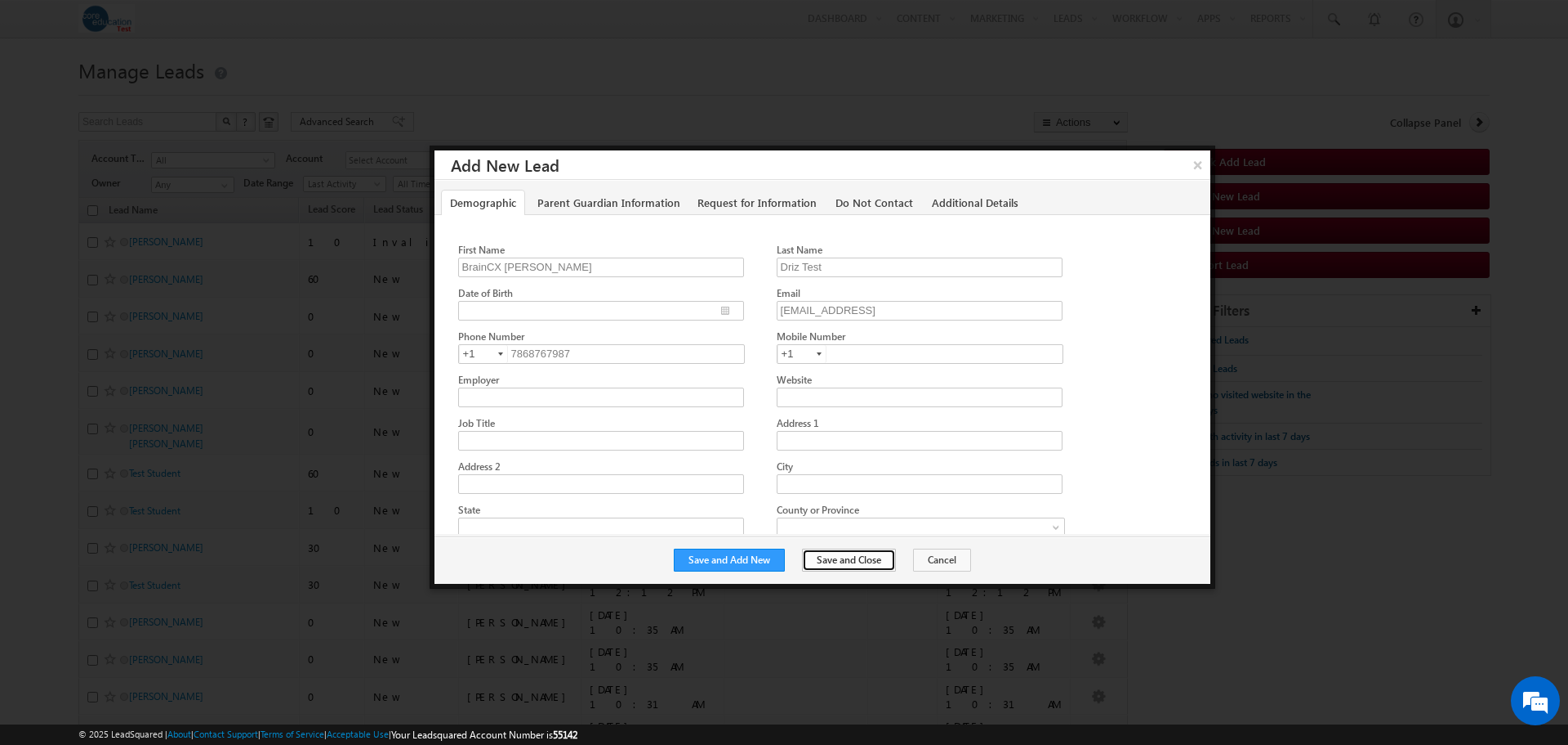
click at [841, 559] on button "Save and Close" at bounding box center [849, 559] width 94 height 23
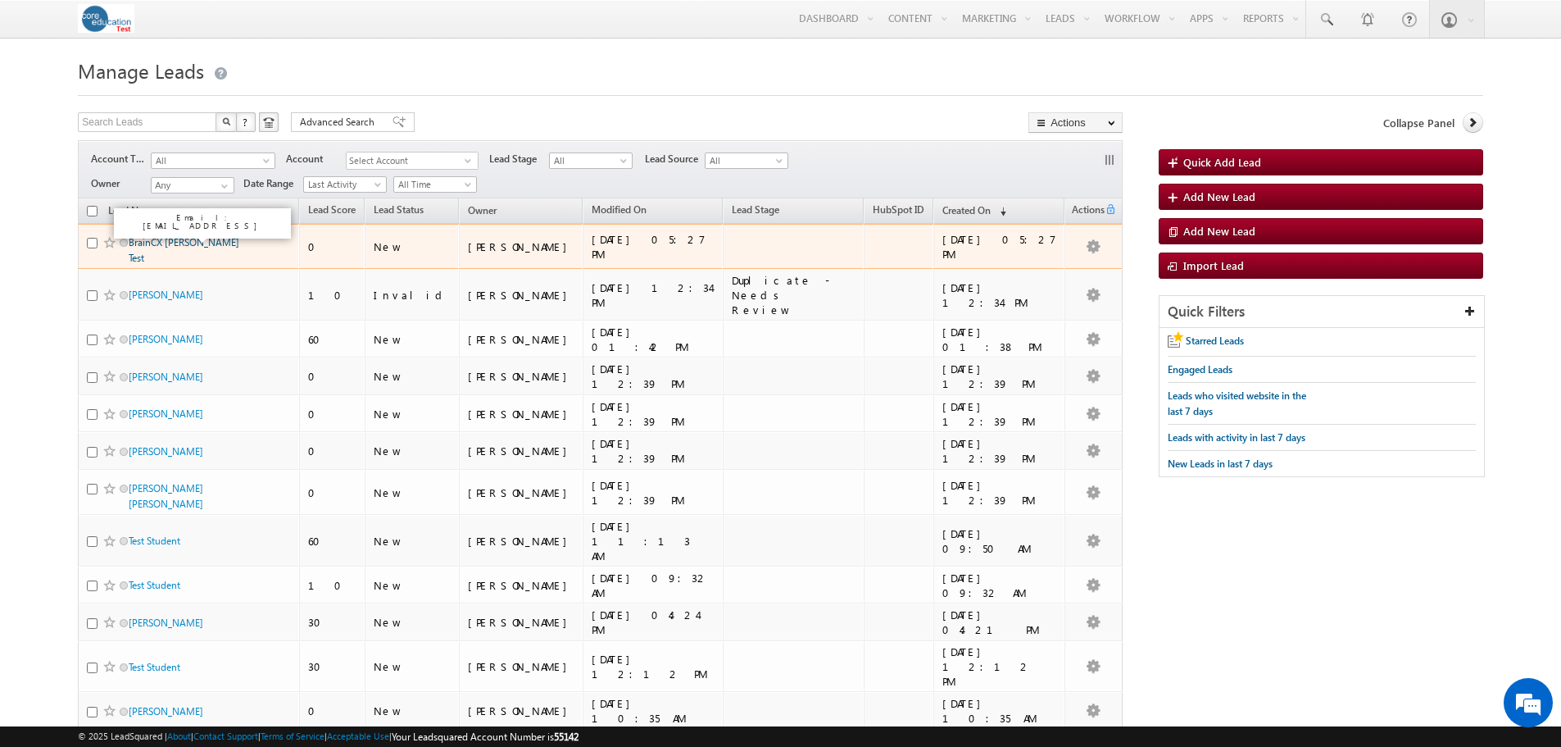
click at [191, 237] on link "BrainCX John Driz Test" at bounding box center [184, 250] width 111 height 28
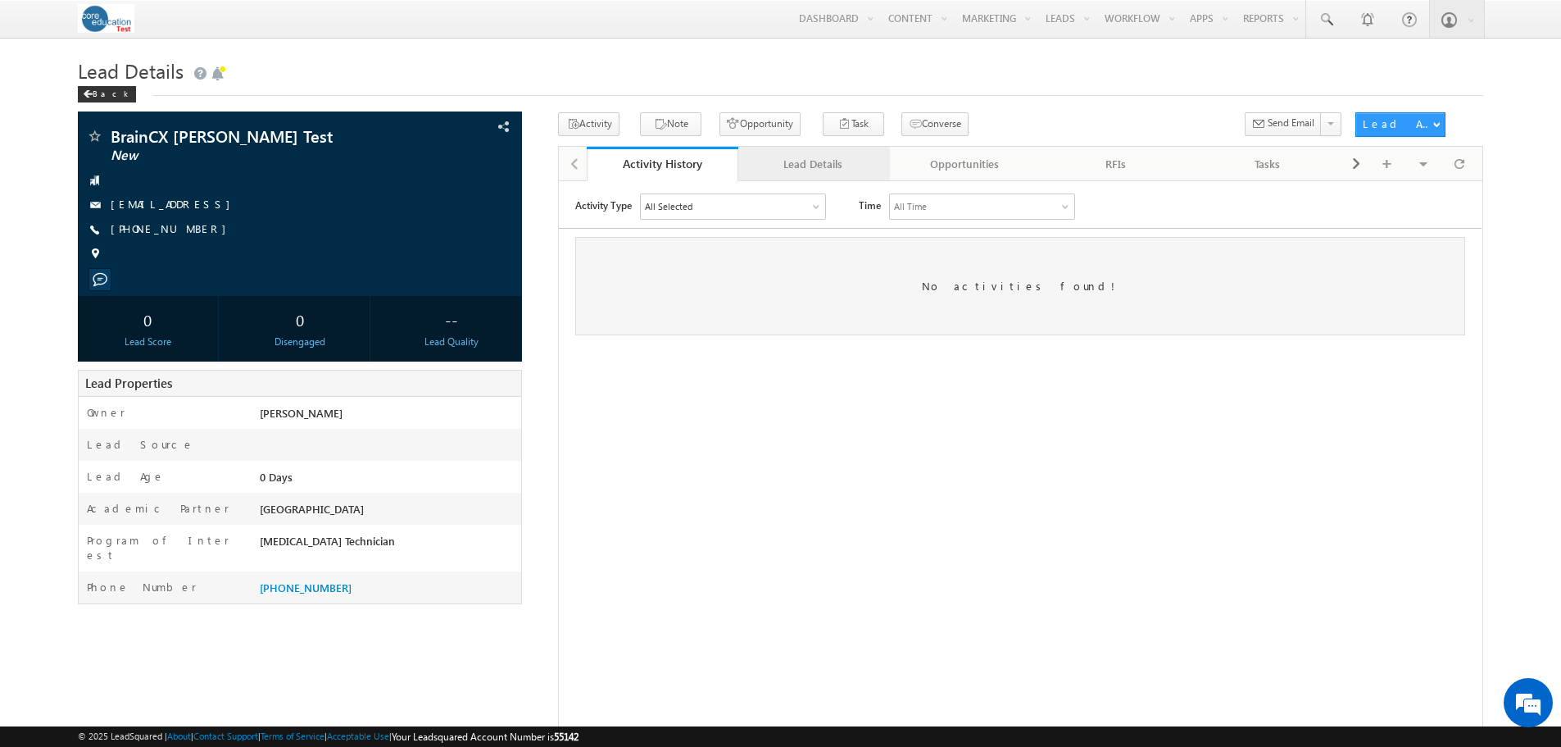
click at [814, 166] on div "Lead Details" at bounding box center [814, 164] width 124 height 20
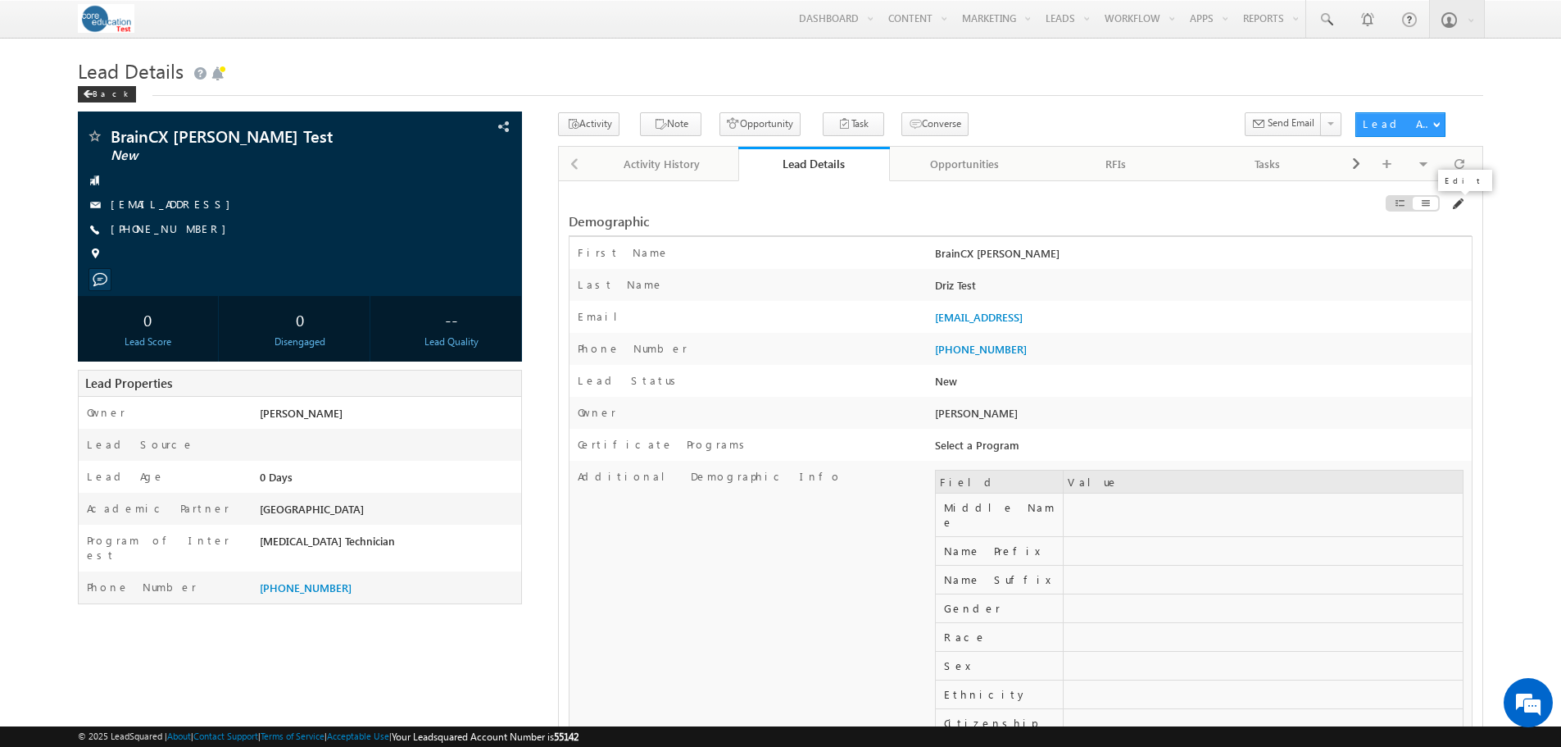
click at [1458, 207] on span at bounding box center [1457, 204] width 13 height 13
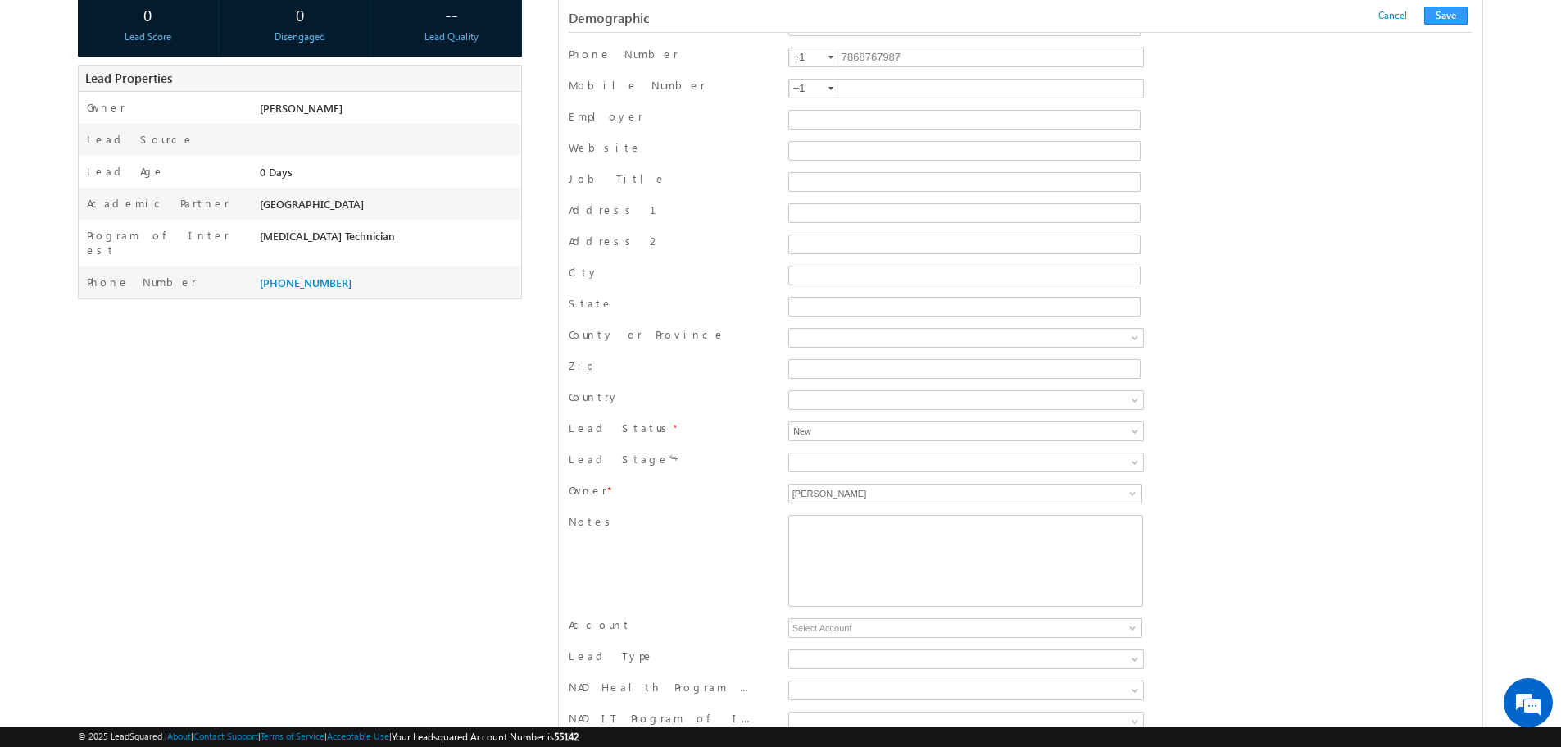
scroll to position [328, 0]
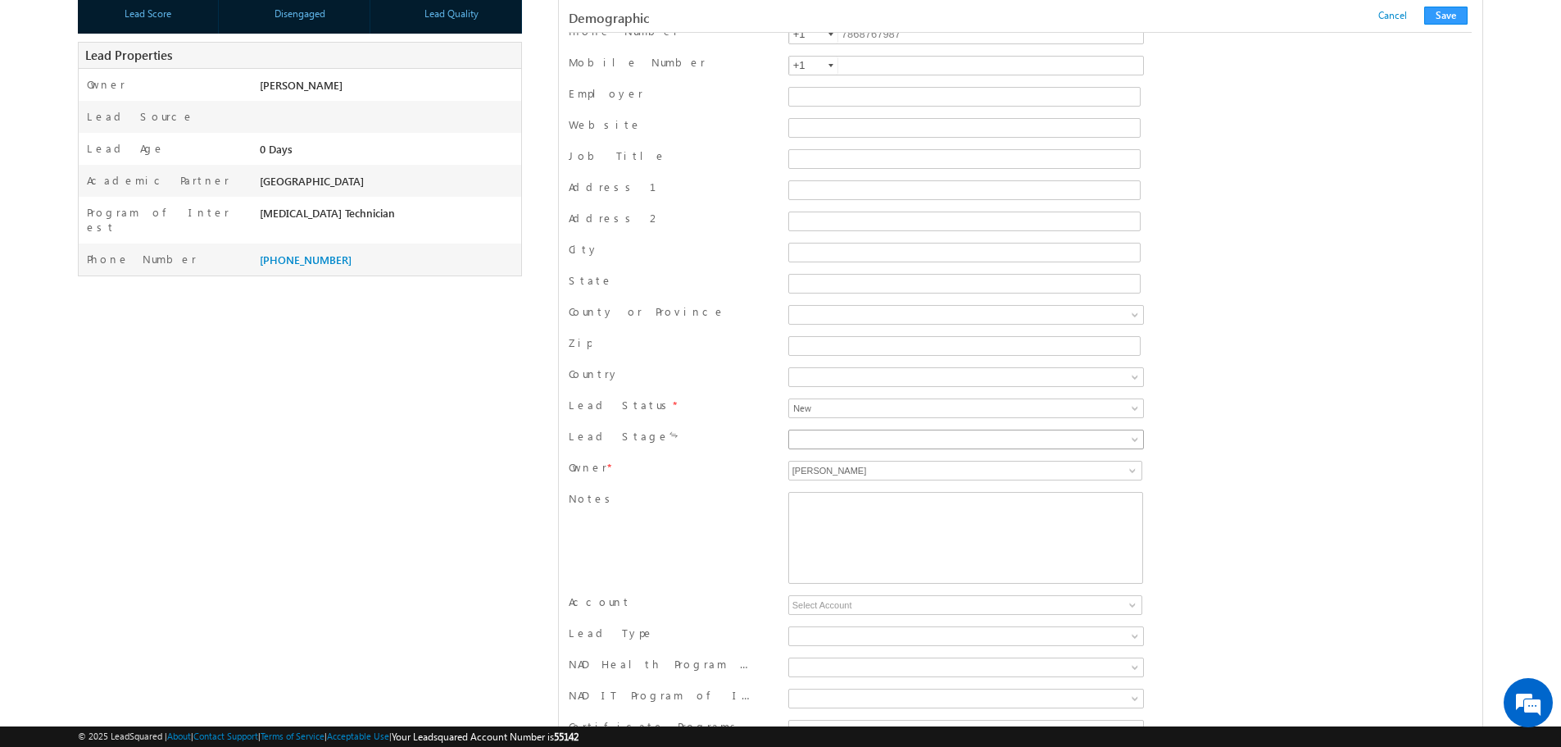
click at [1003, 440] on span at bounding box center [917, 439] width 256 height 15
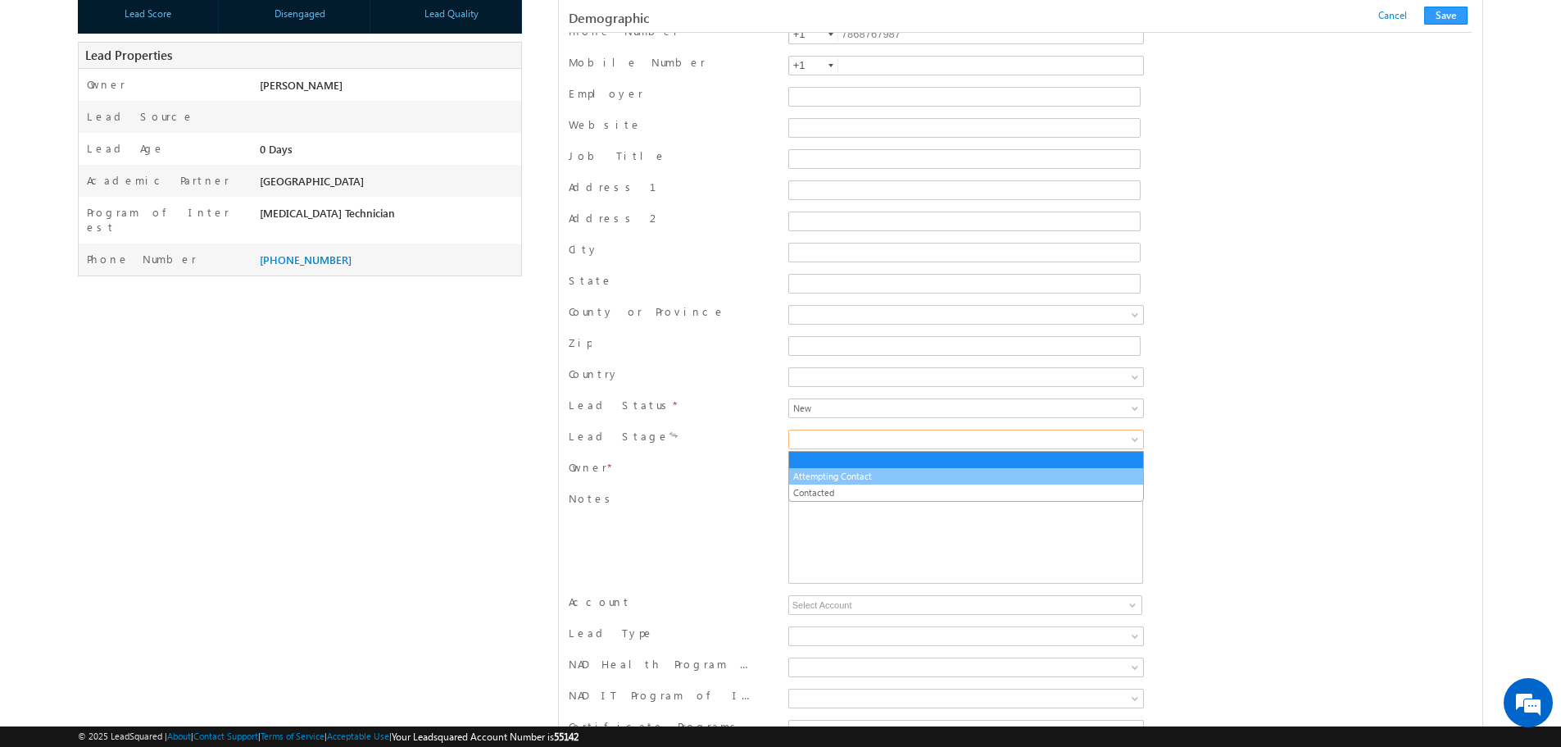
click at [974, 469] on link "Attempting Contact" at bounding box center [966, 476] width 354 height 15
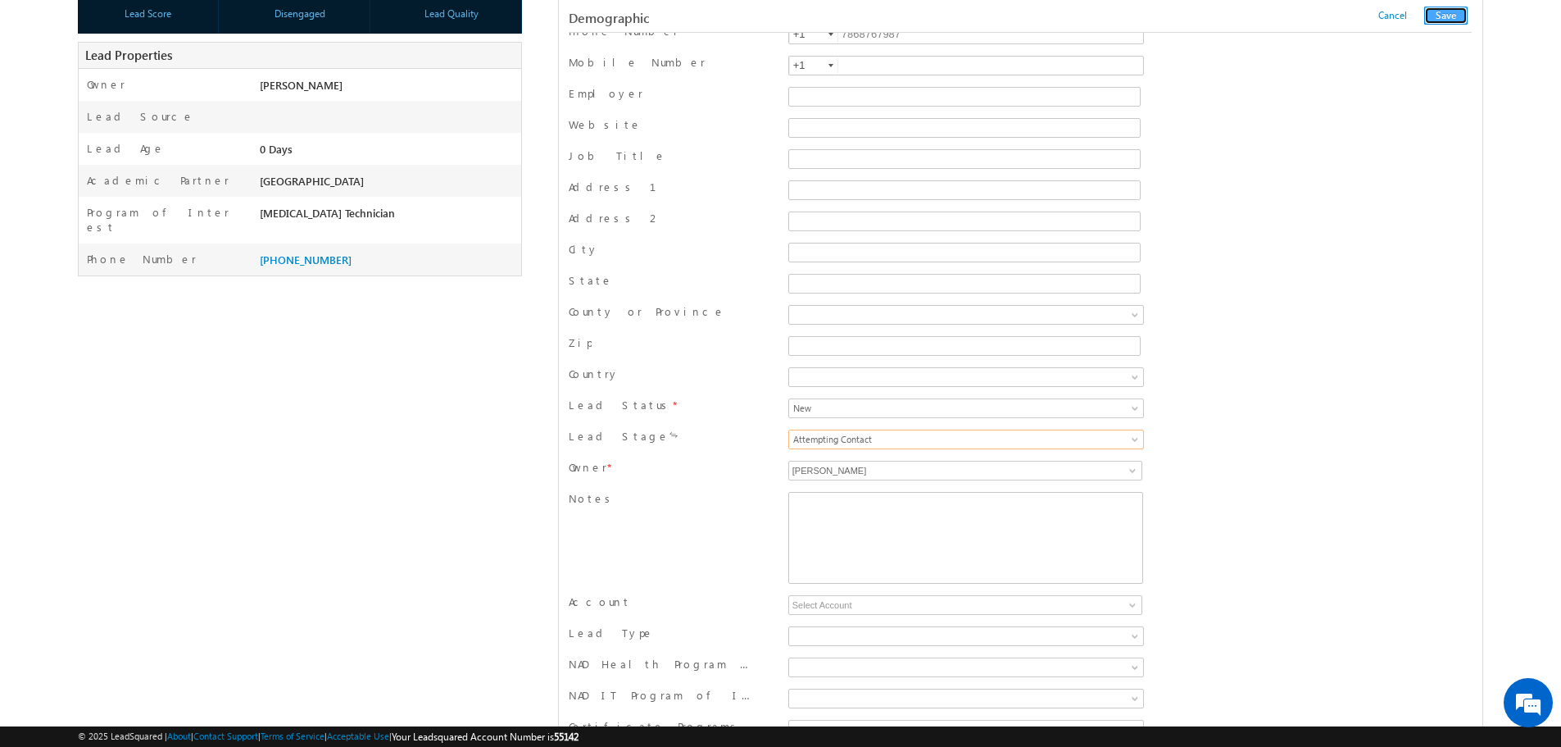
click at [1446, 19] on button "Save" at bounding box center [1445, 16] width 43 height 18
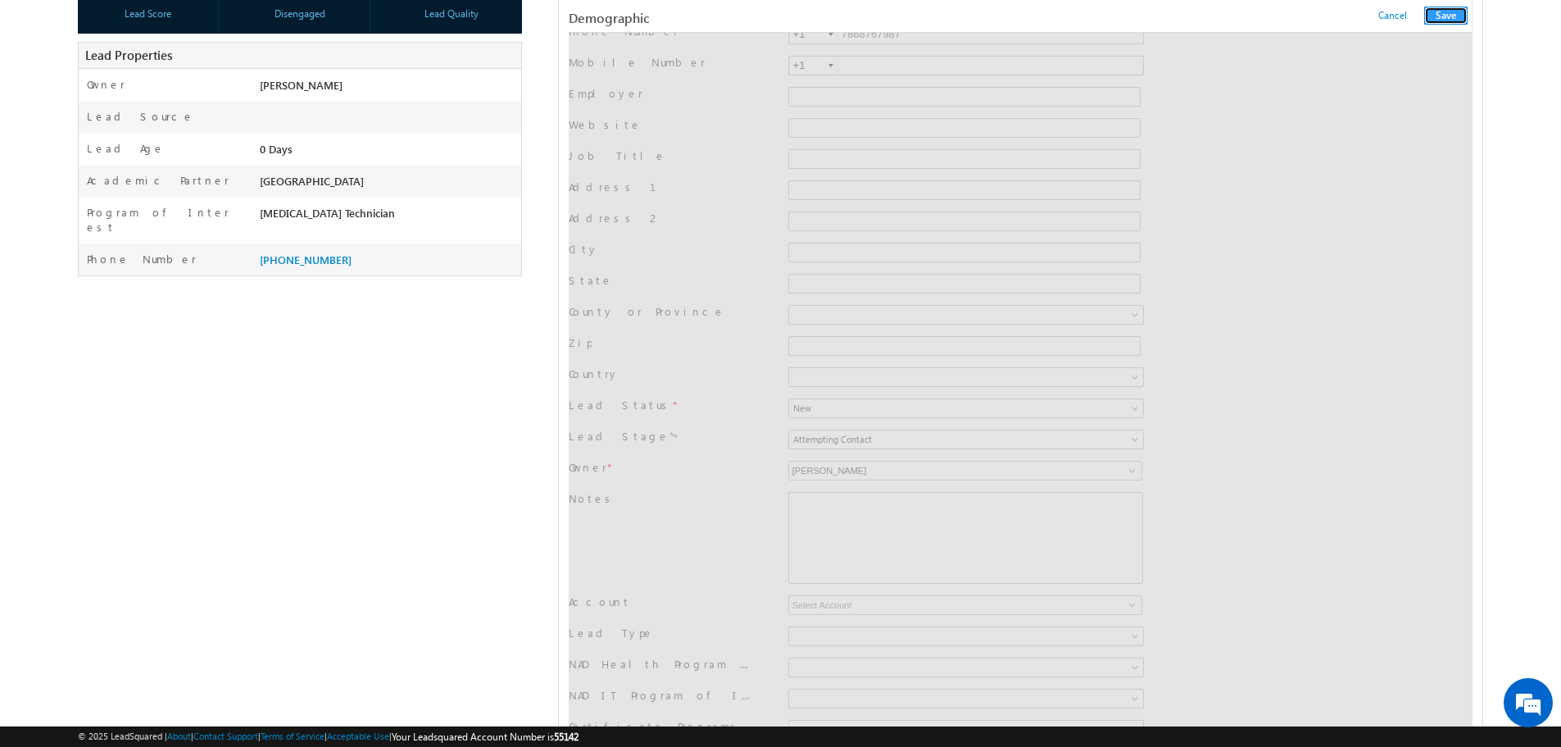
scroll to position [0, 0]
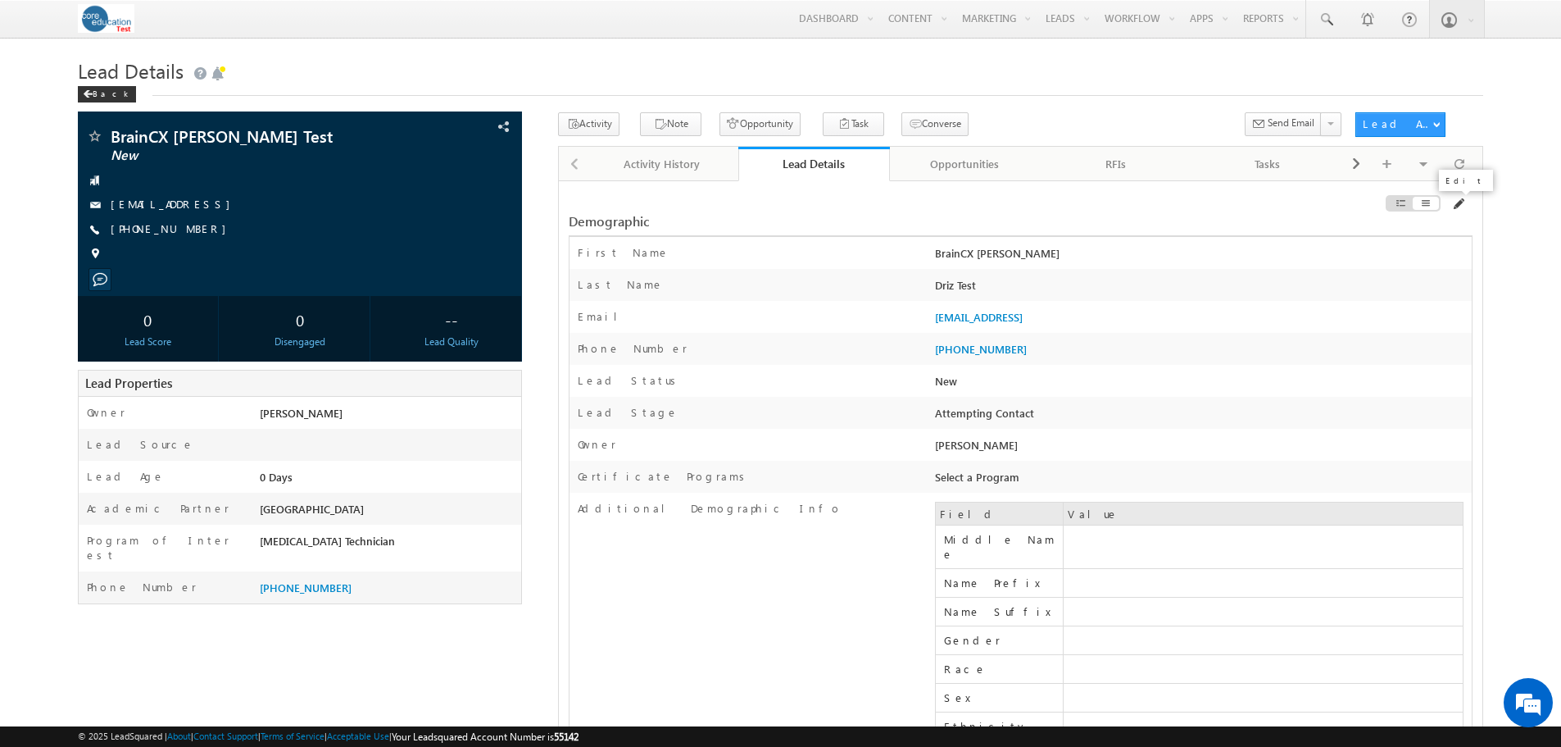
click at [1452, 207] on span at bounding box center [1457, 204] width 13 height 13
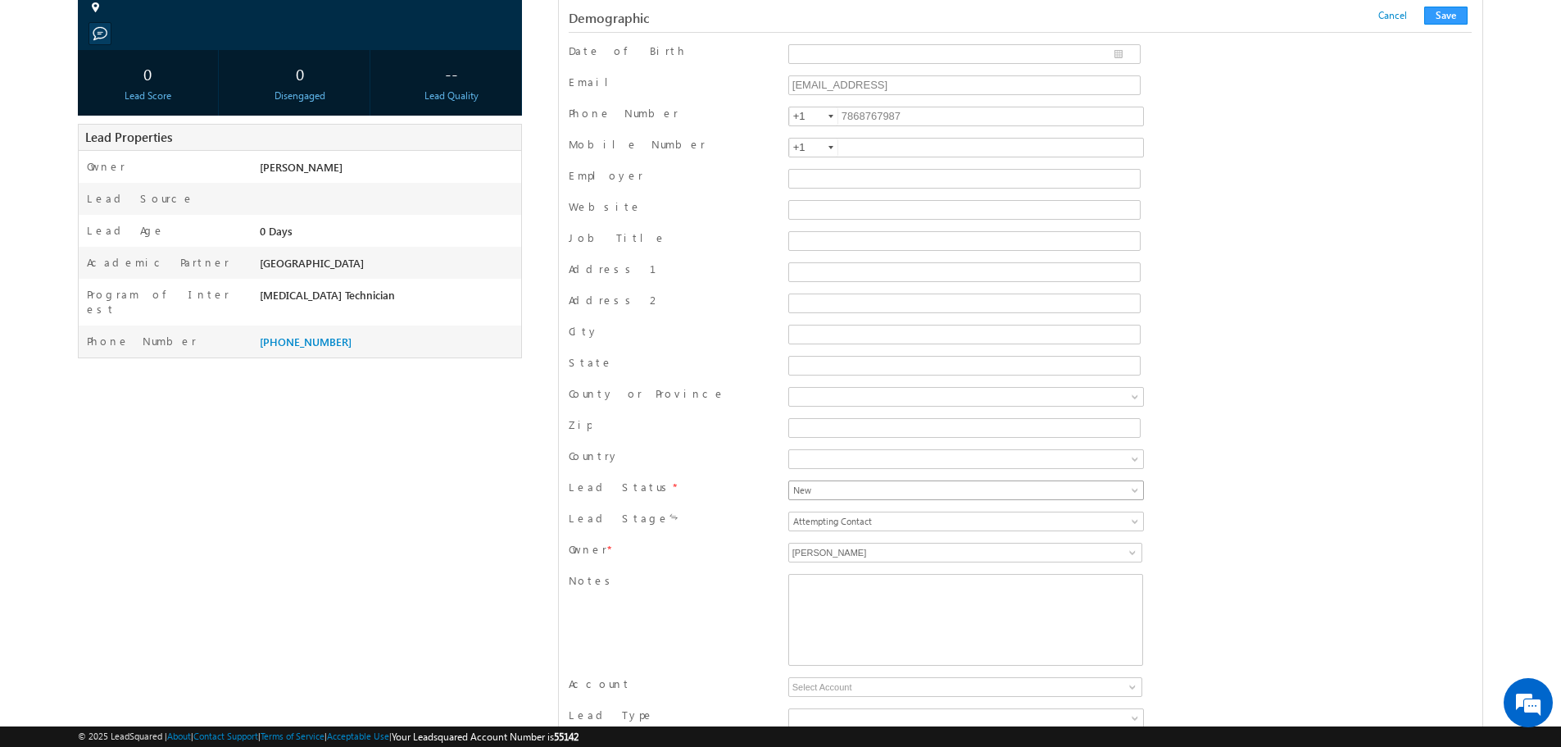
scroll to position [328, 0]
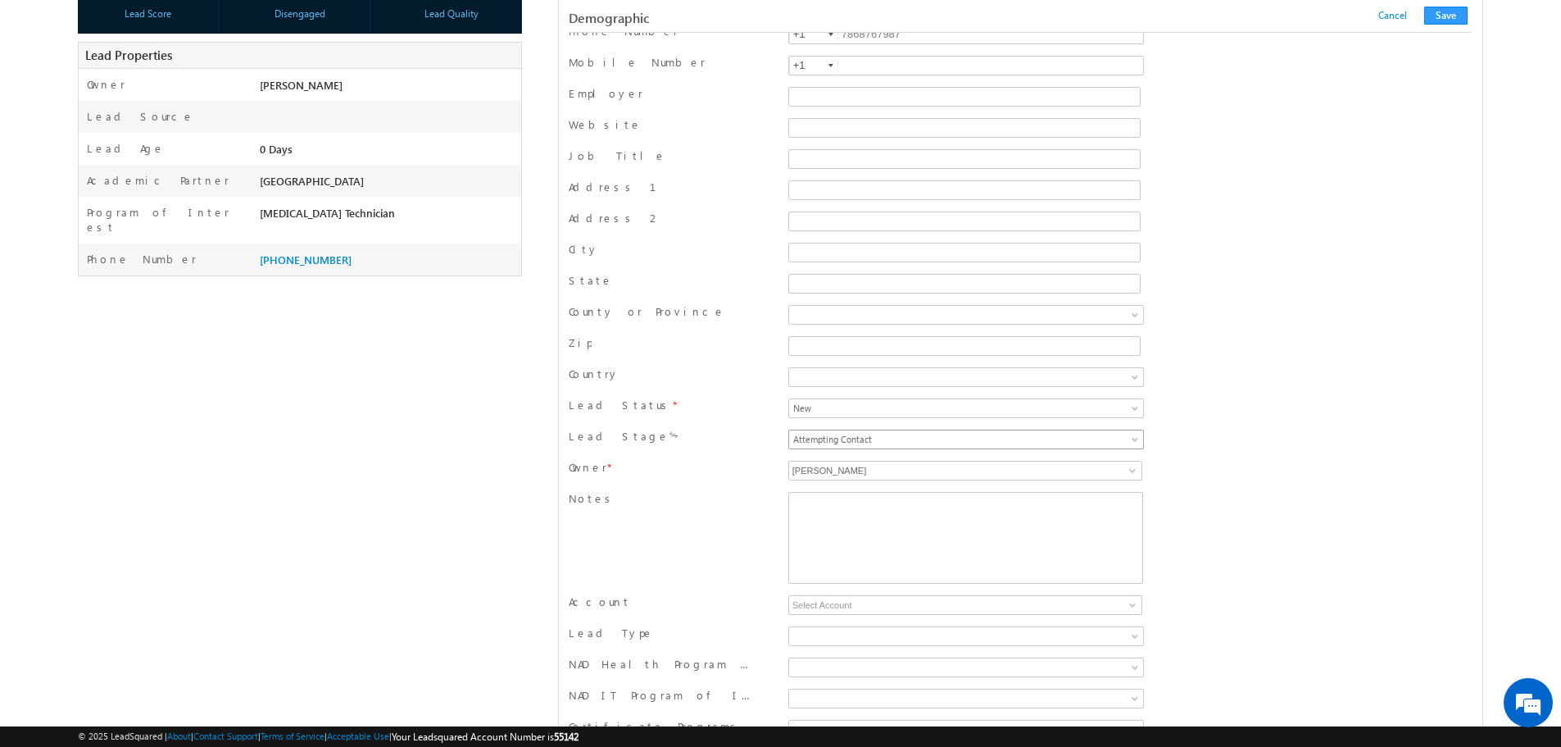
click at [919, 438] on span "Attempting Contact" at bounding box center [917, 439] width 256 height 15
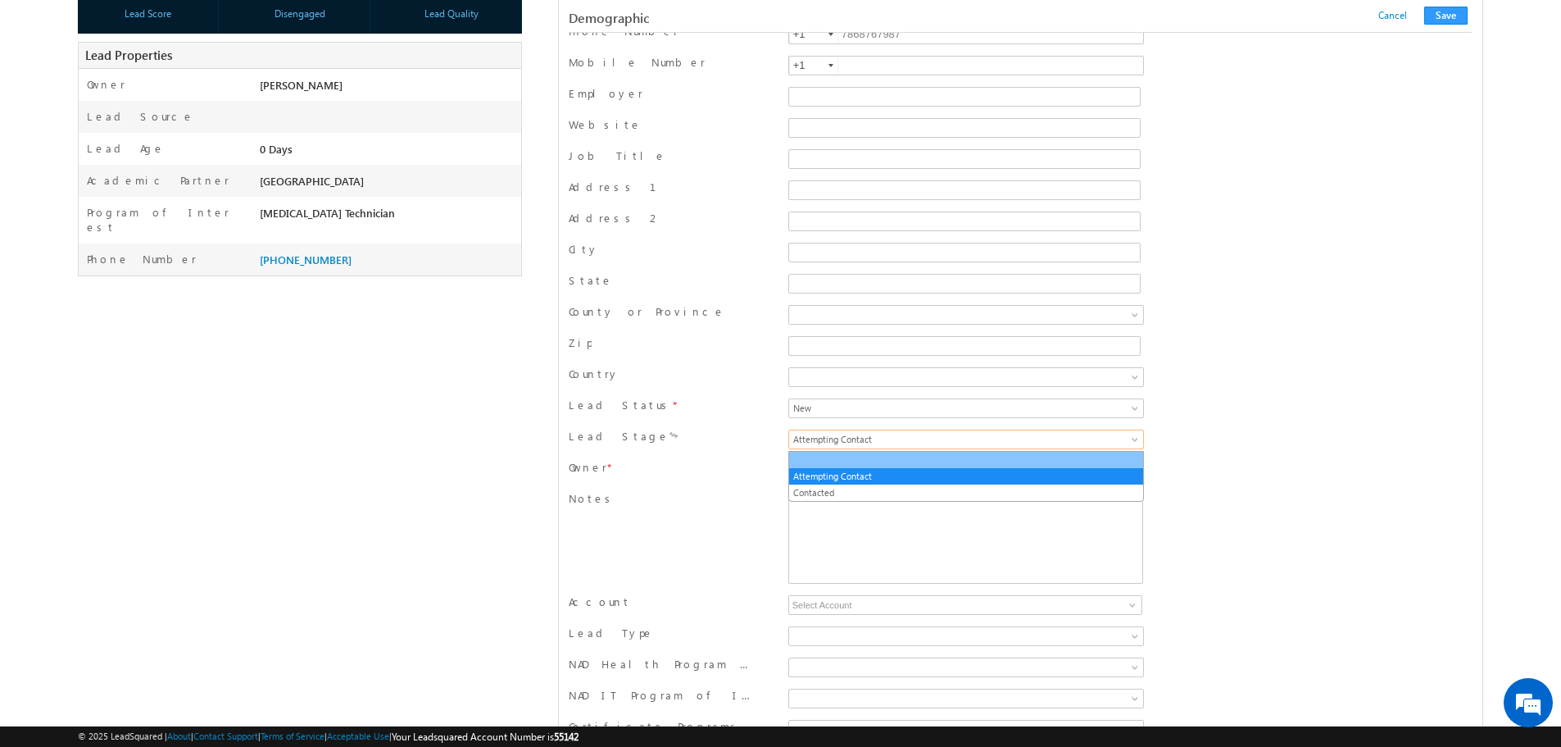
click at [876, 461] on link at bounding box center [966, 459] width 354 height 15
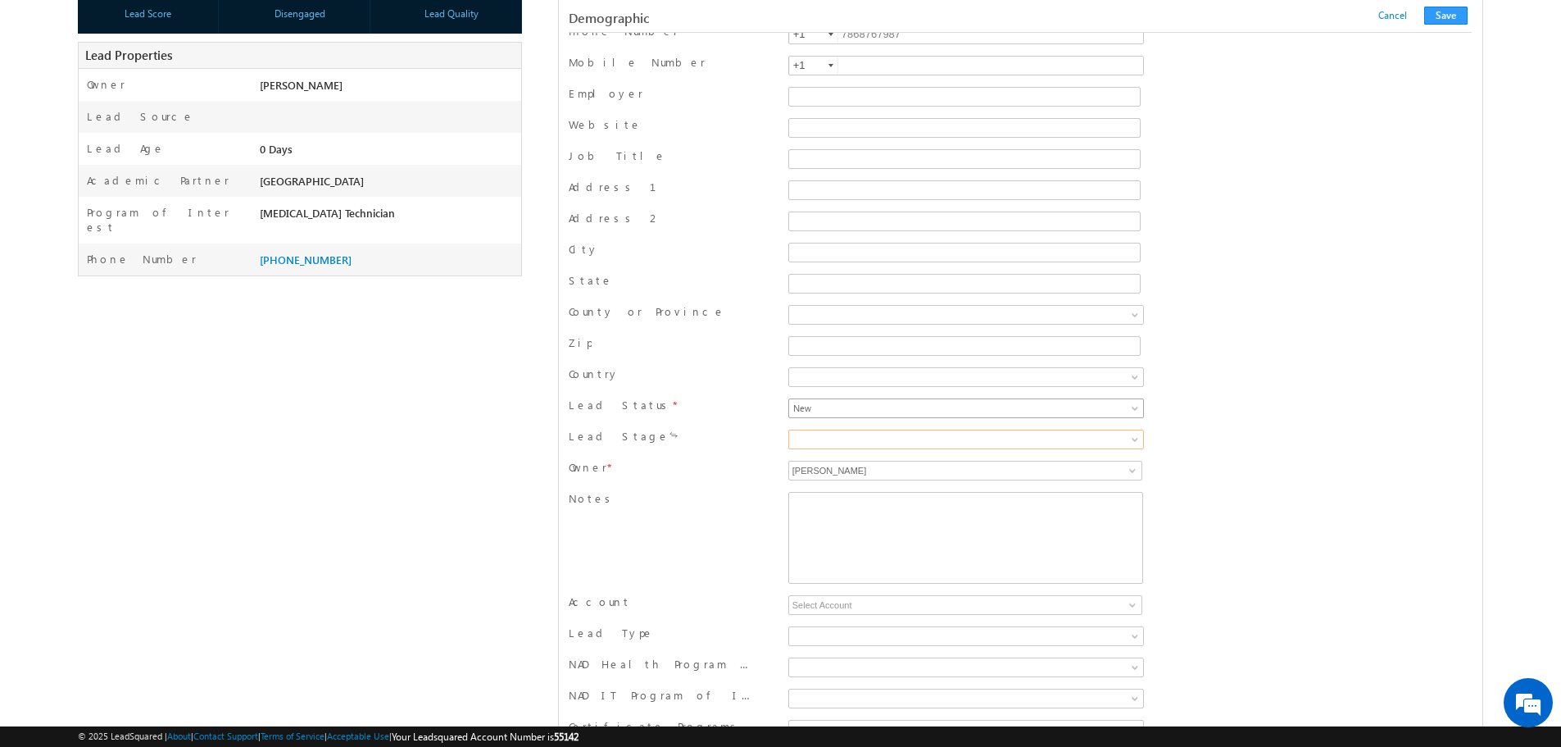
click at [1039, 411] on span "New" at bounding box center [917, 408] width 256 height 15
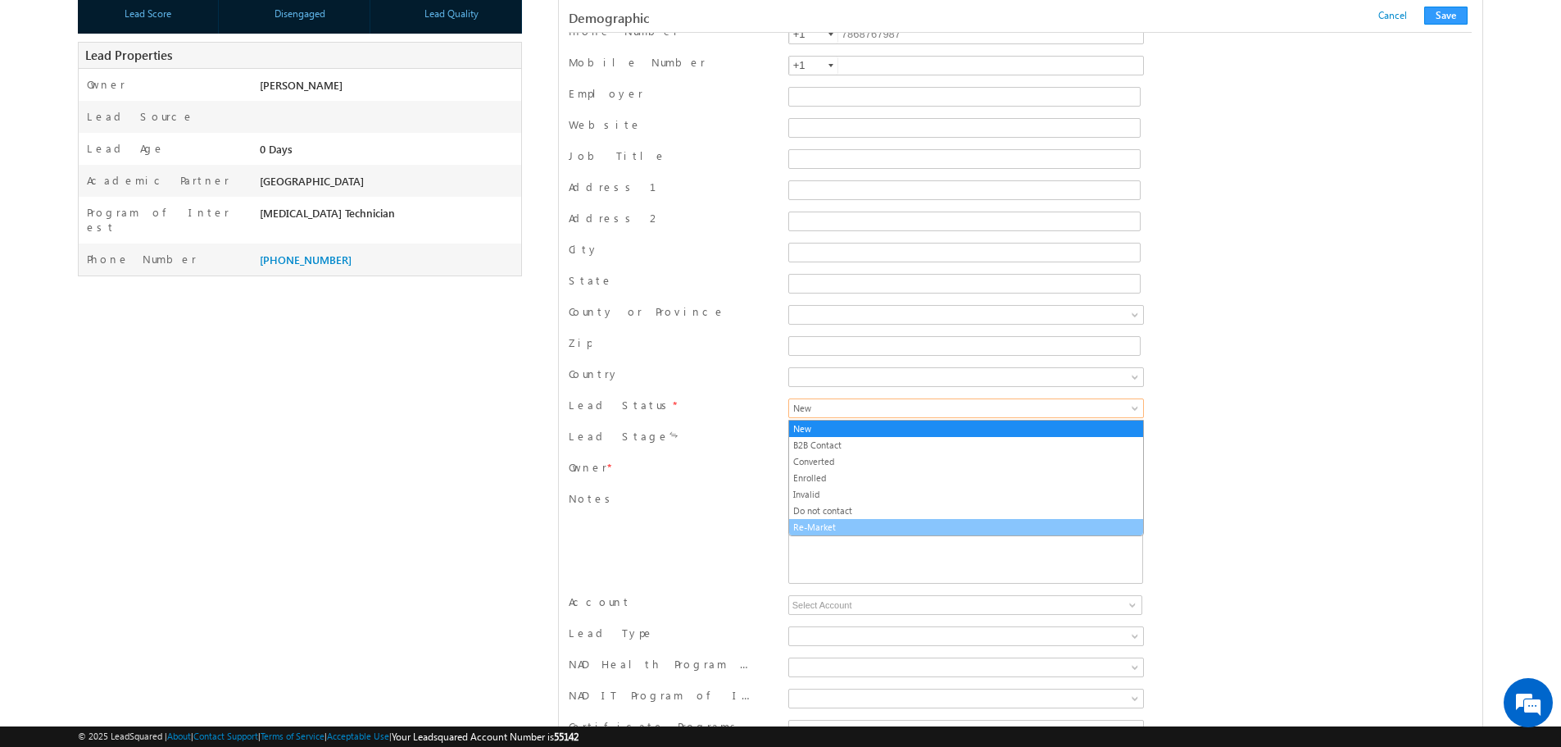
click at [841, 520] on link "Re-Market" at bounding box center [966, 527] width 354 height 15
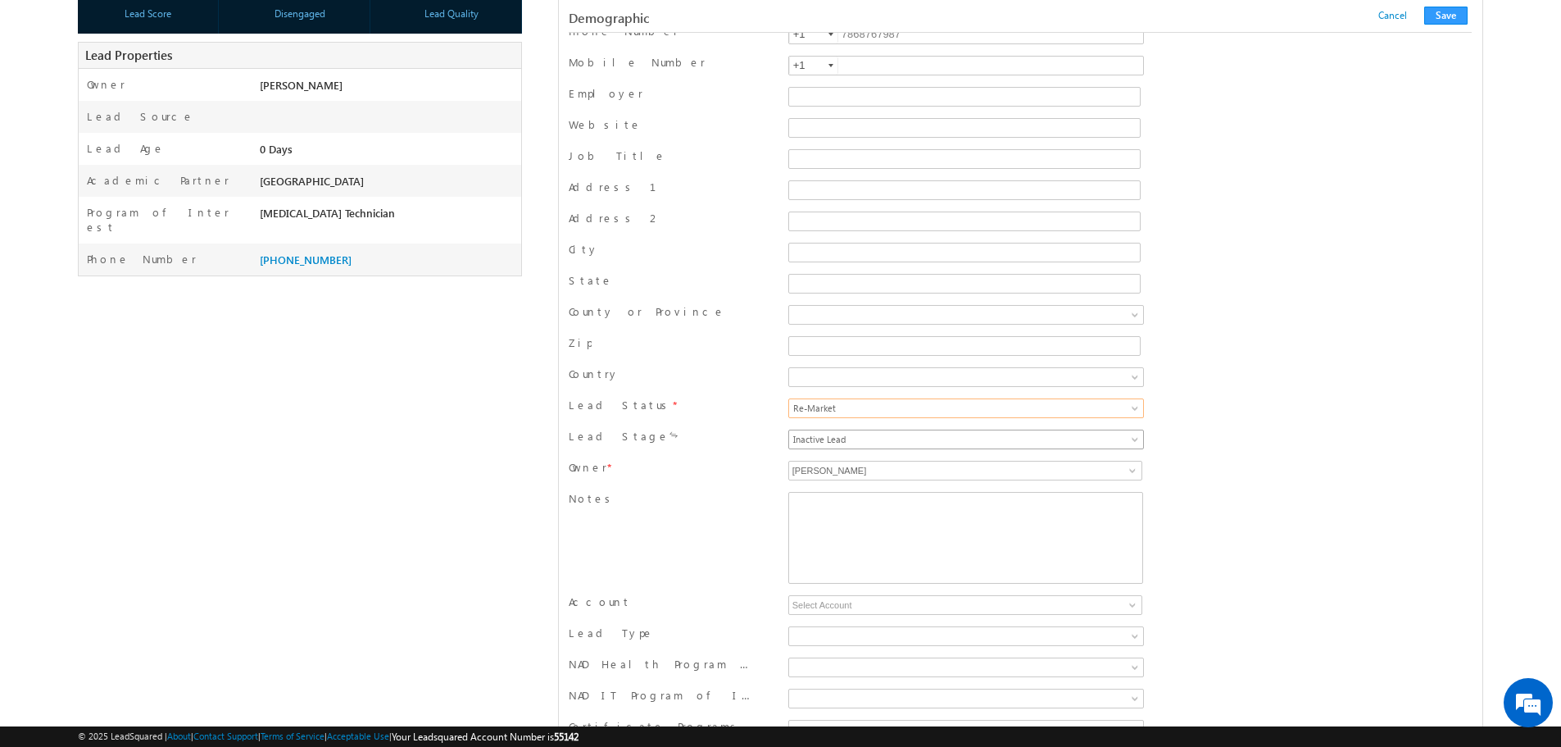
click at [928, 442] on span "Inactive Lead" at bounding box center [917, 439] width 256 height 15
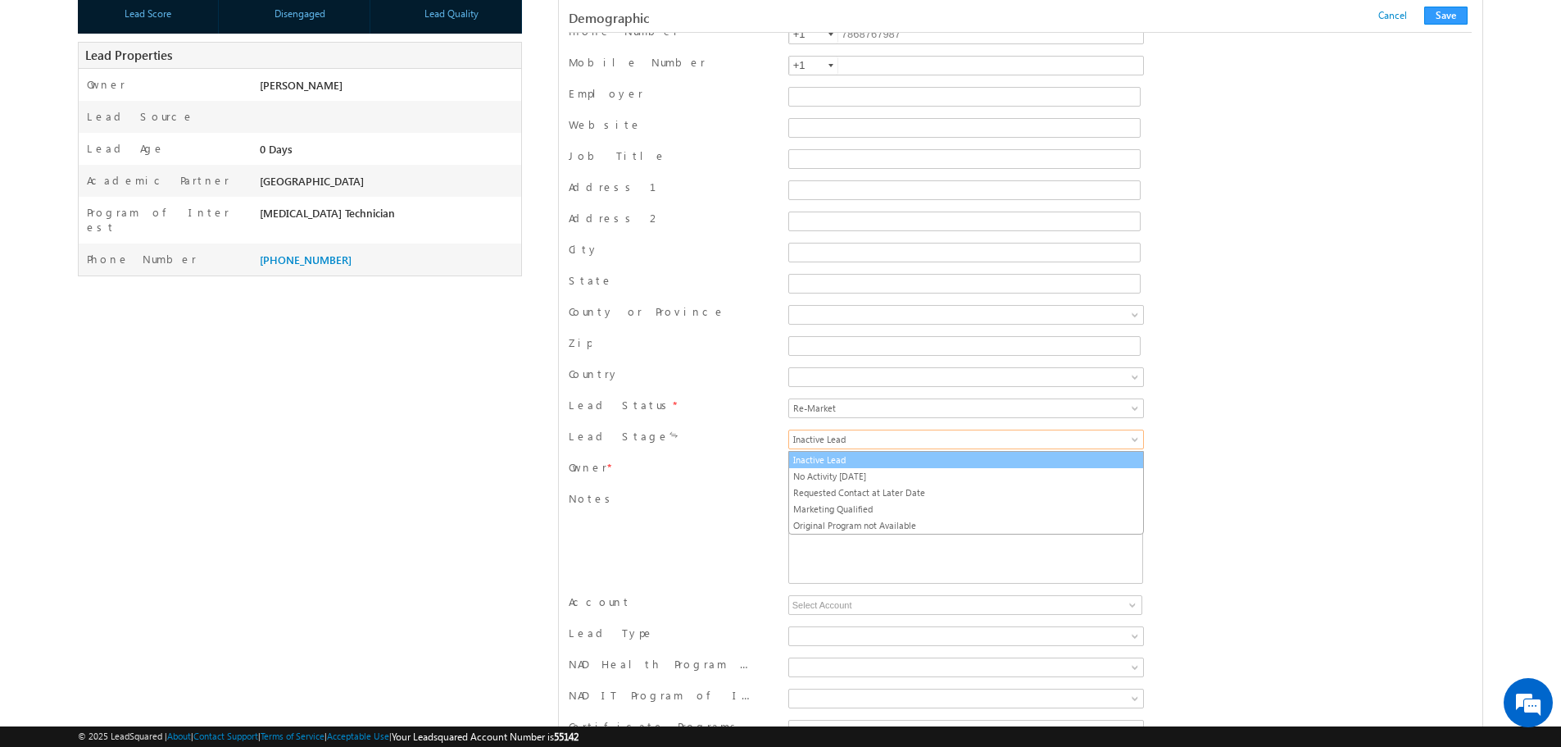
click at [887, 464] on link "Inactive Lead" at bounding box center [966, 459] width 354 height 15
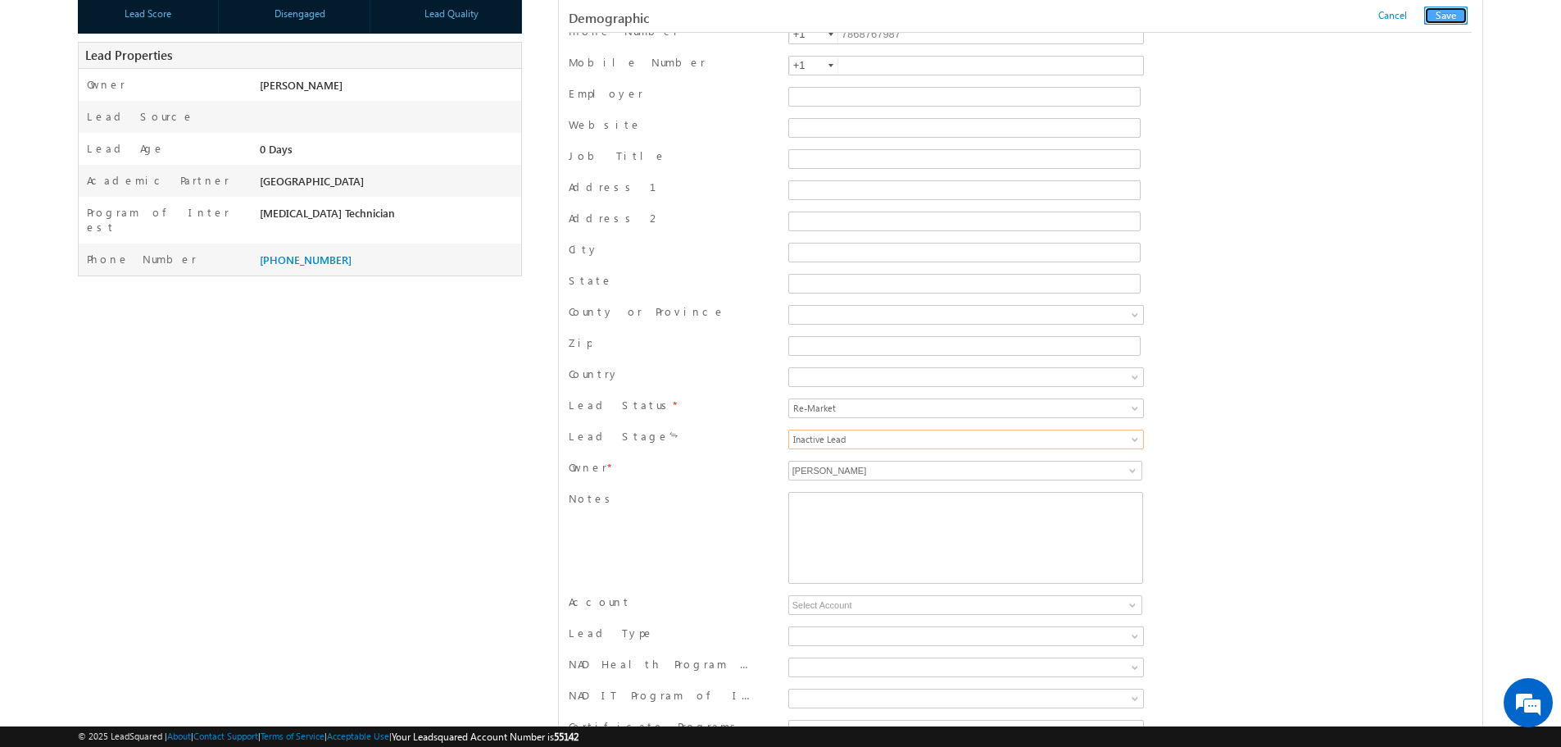
click at [1438, 18] on button "Save" at bounding box center [1445, 16] width 43 height 18
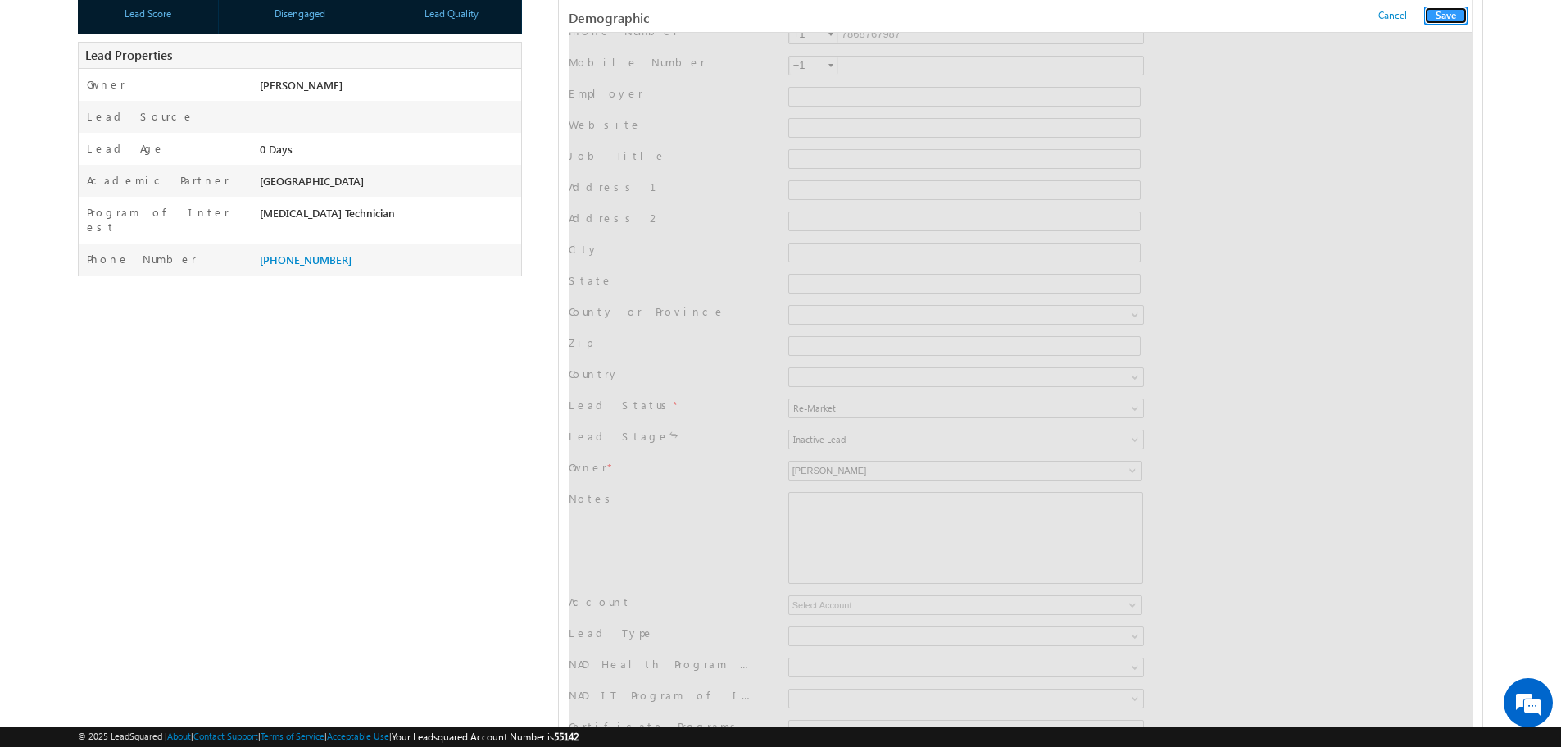
scroll to position [0, 0]
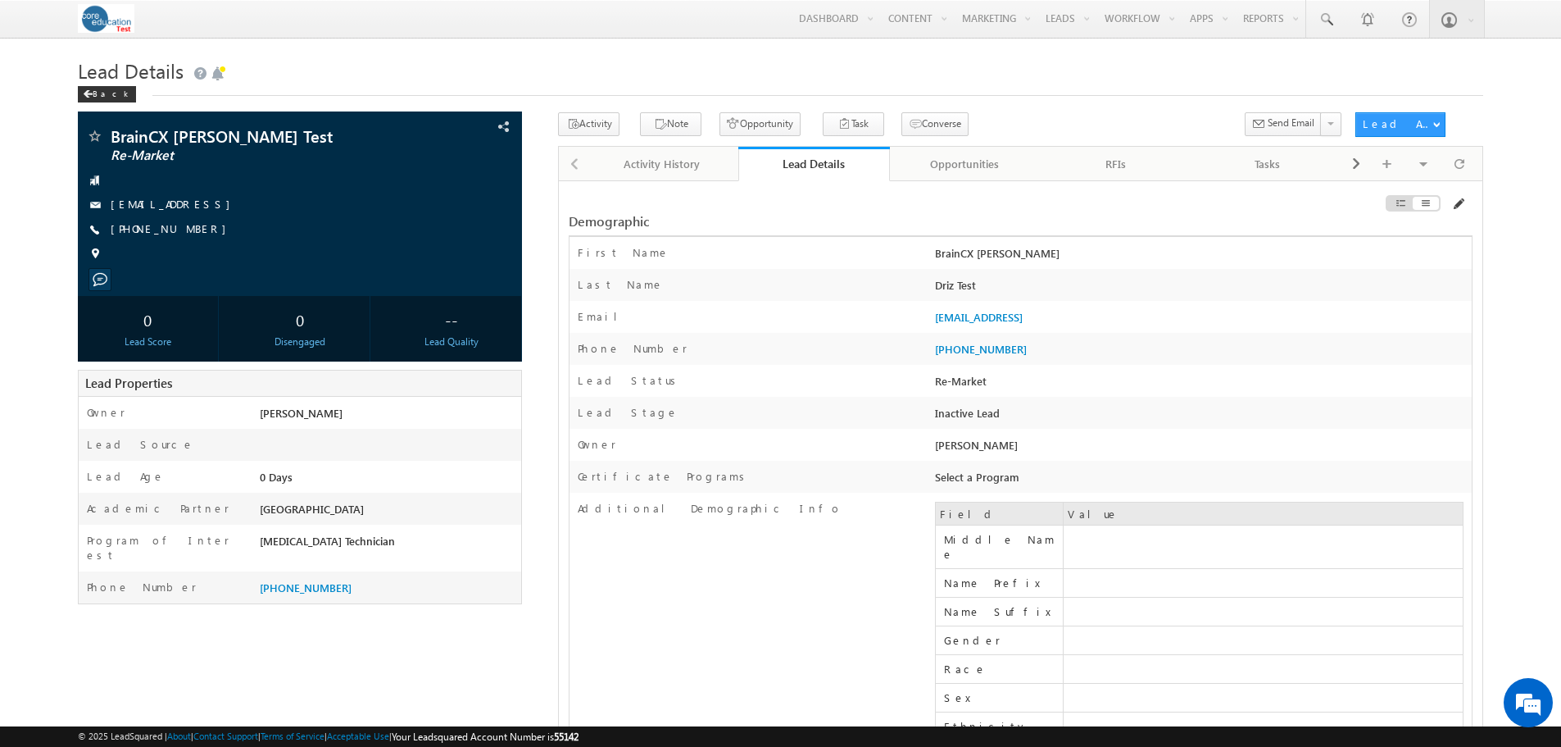
click at [1458, 205] on span at bounding box center [1457, 204] width 13 height 13
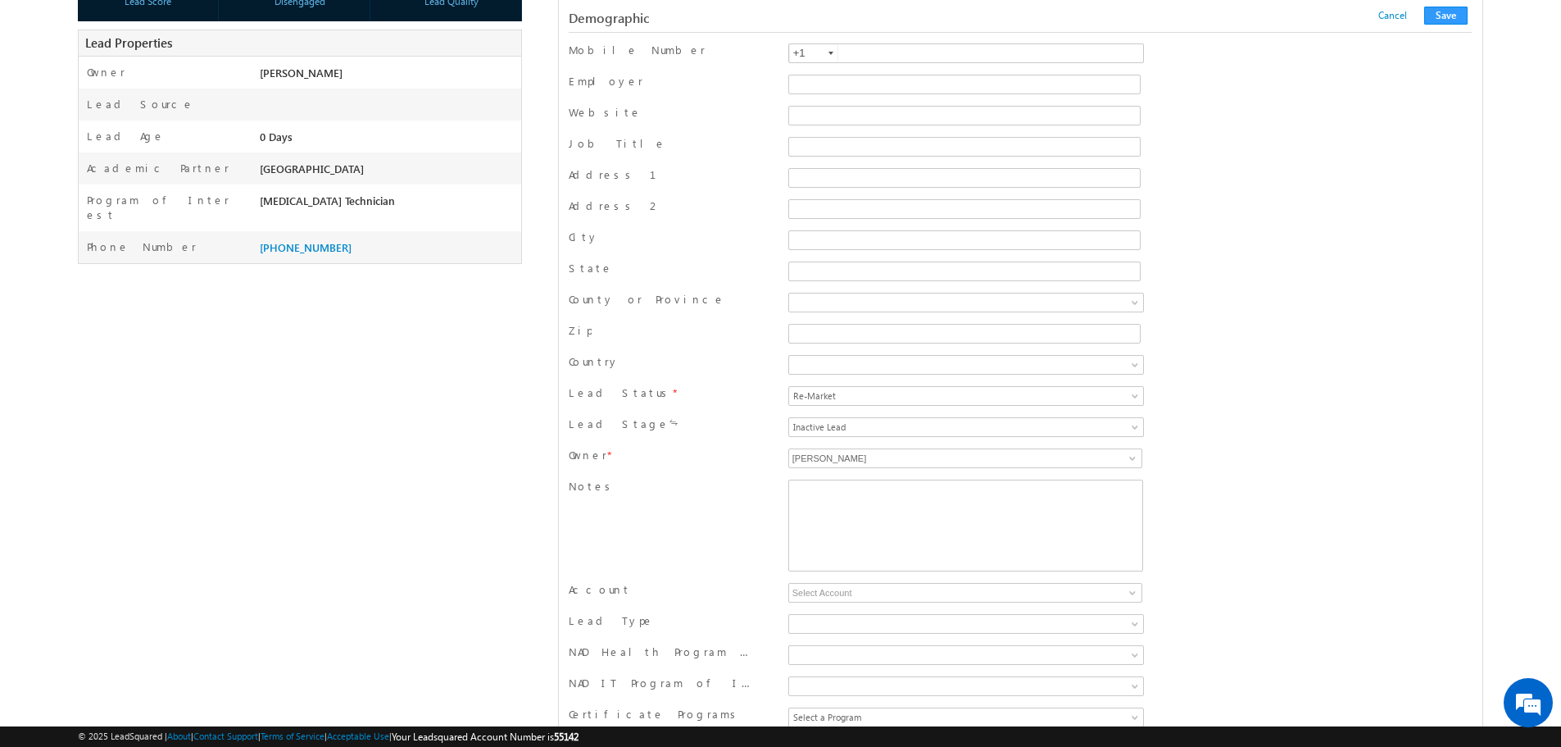
scroll to position [410, 0]
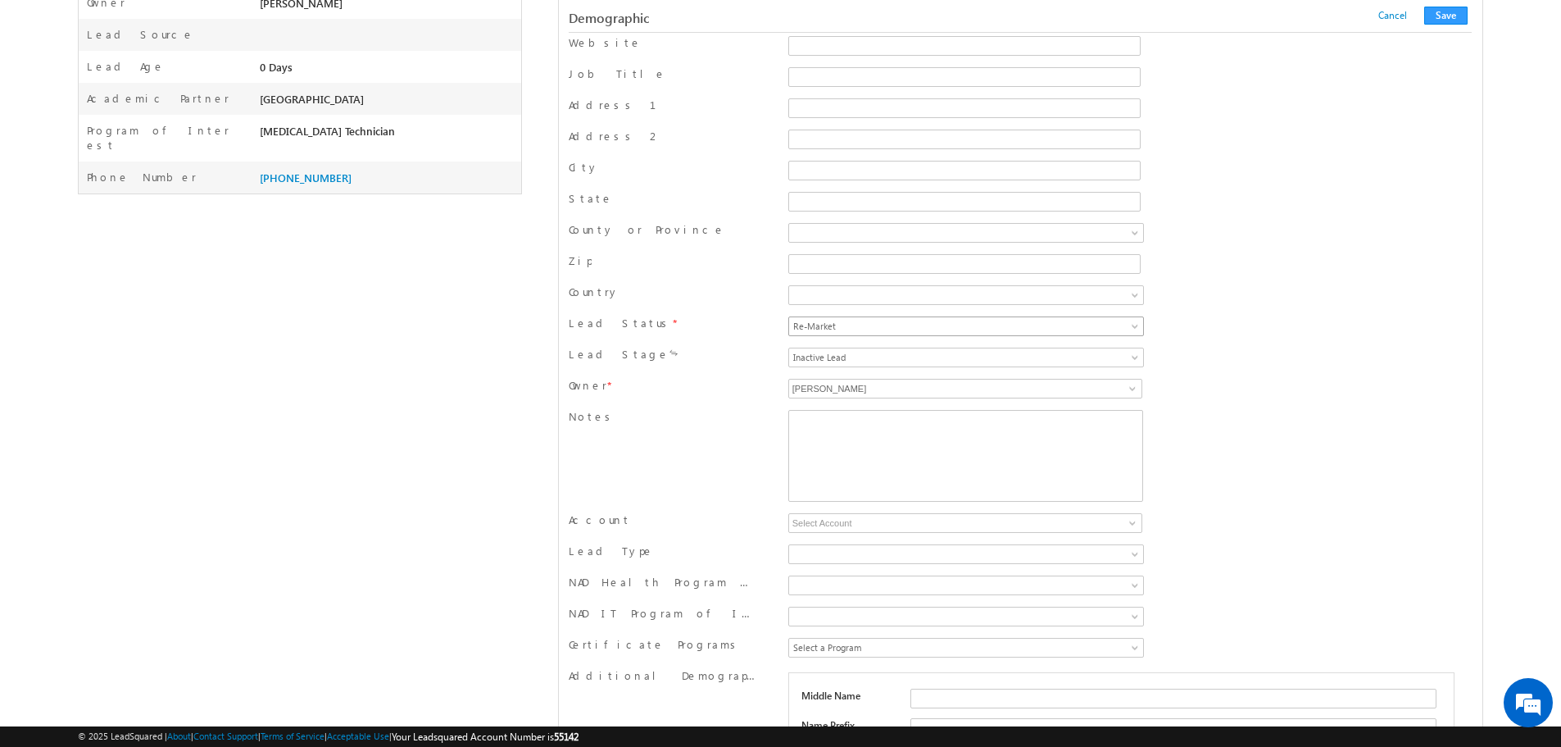
click at [870, 329] on span "Re-Market" at bounding box center [917, 326] width 256 height 15
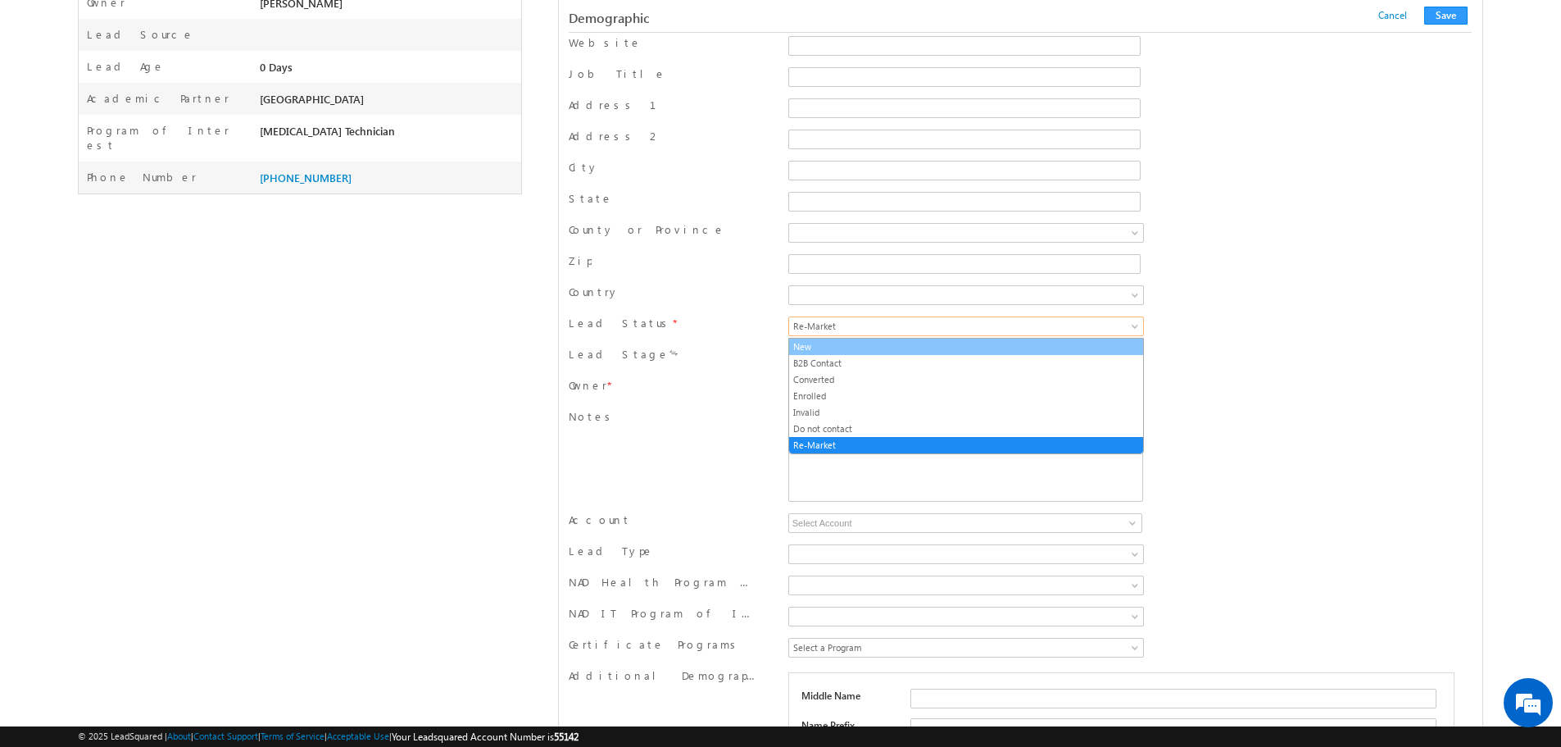
click at [852, 350] on link "New" at bounding box center [966, 346] width 354 height 15
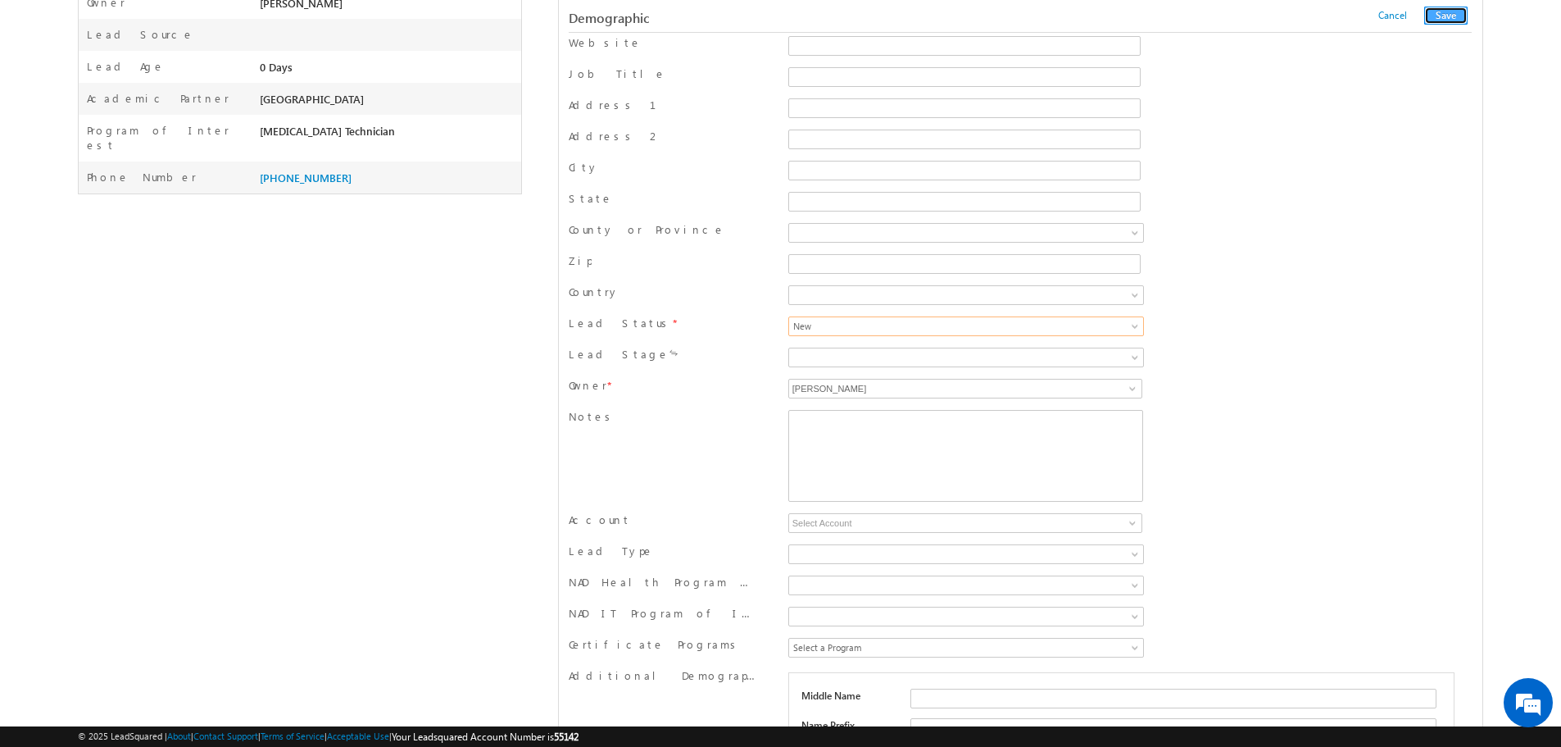
click at [1458, 16] on button "Save" at bounding box center [1445, 16] width 43 height 18
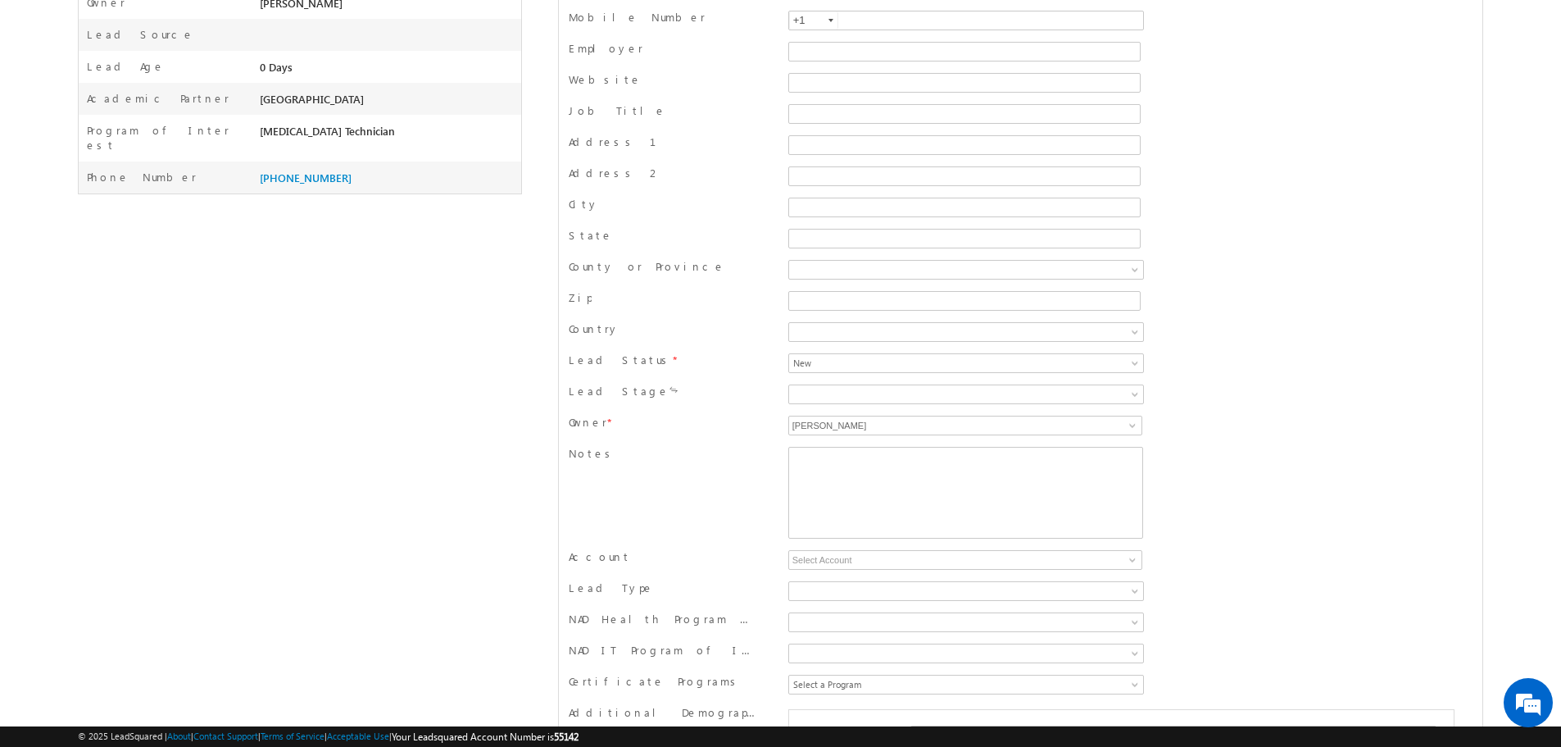
scroll to position [0, 0]
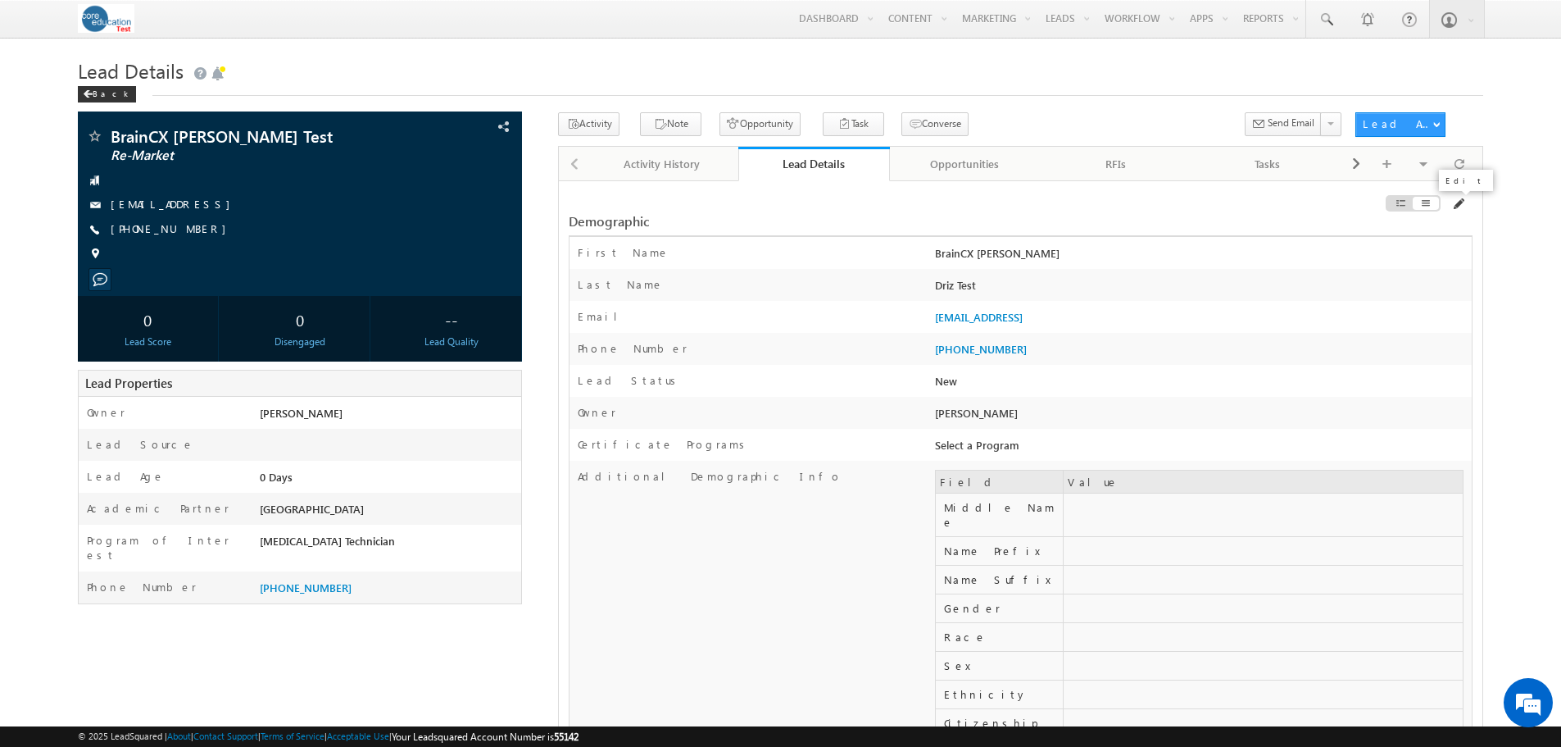
click at [1451, 205] on span at bounding box center [1457, 204] width 13 height 13
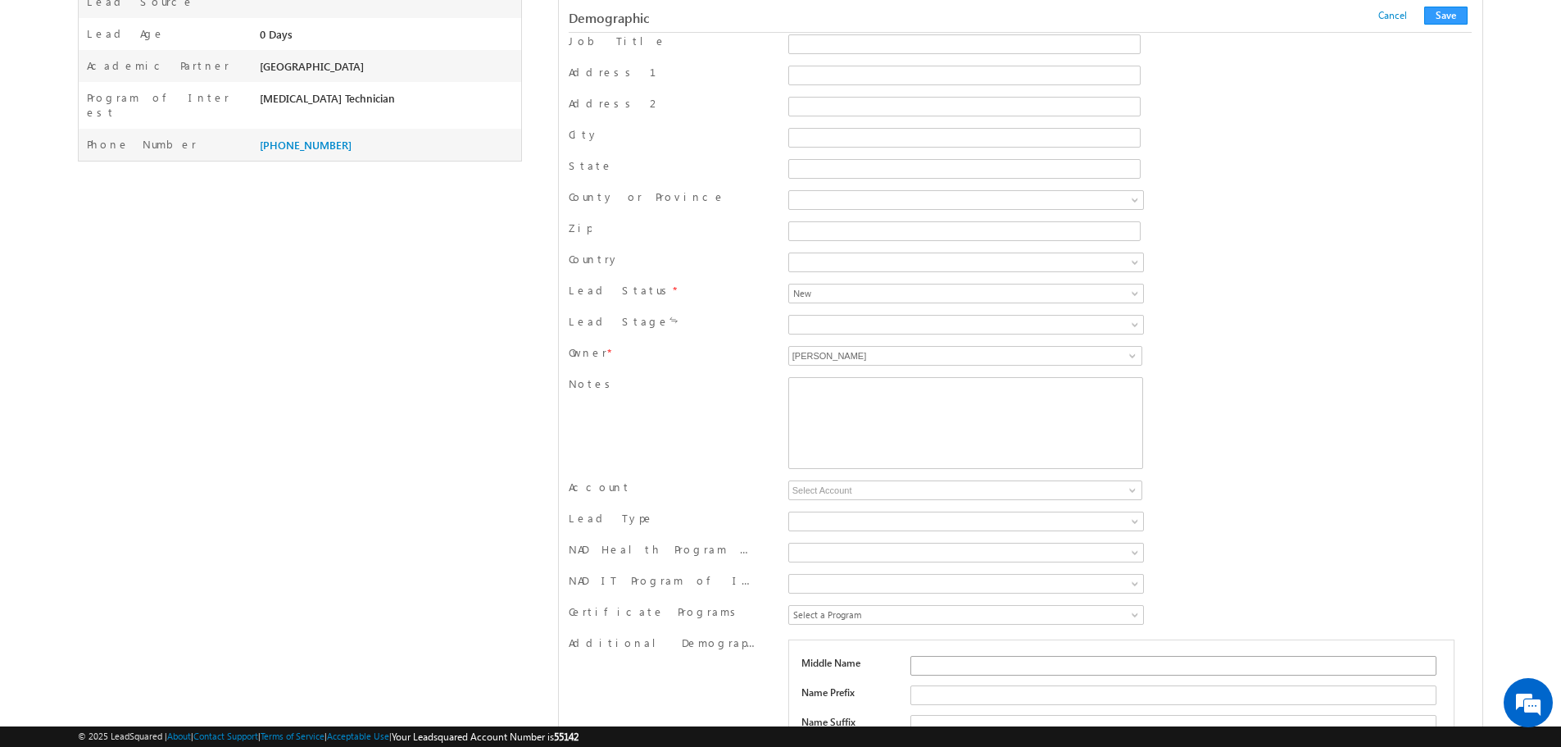
scroll to position [574, 0]
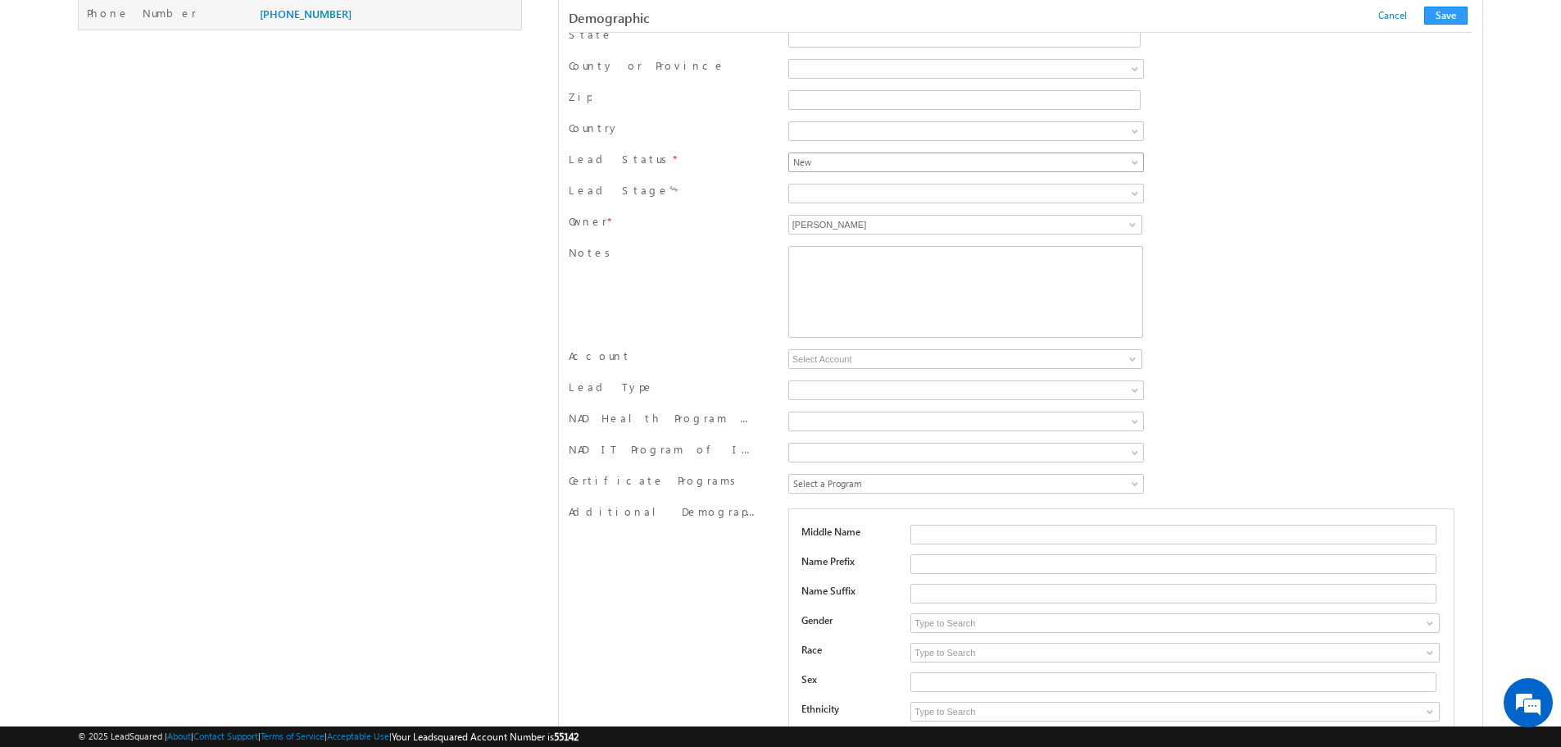
click at [948, 166] on span "New" at bounding box center [917, 162] width 256 height 15
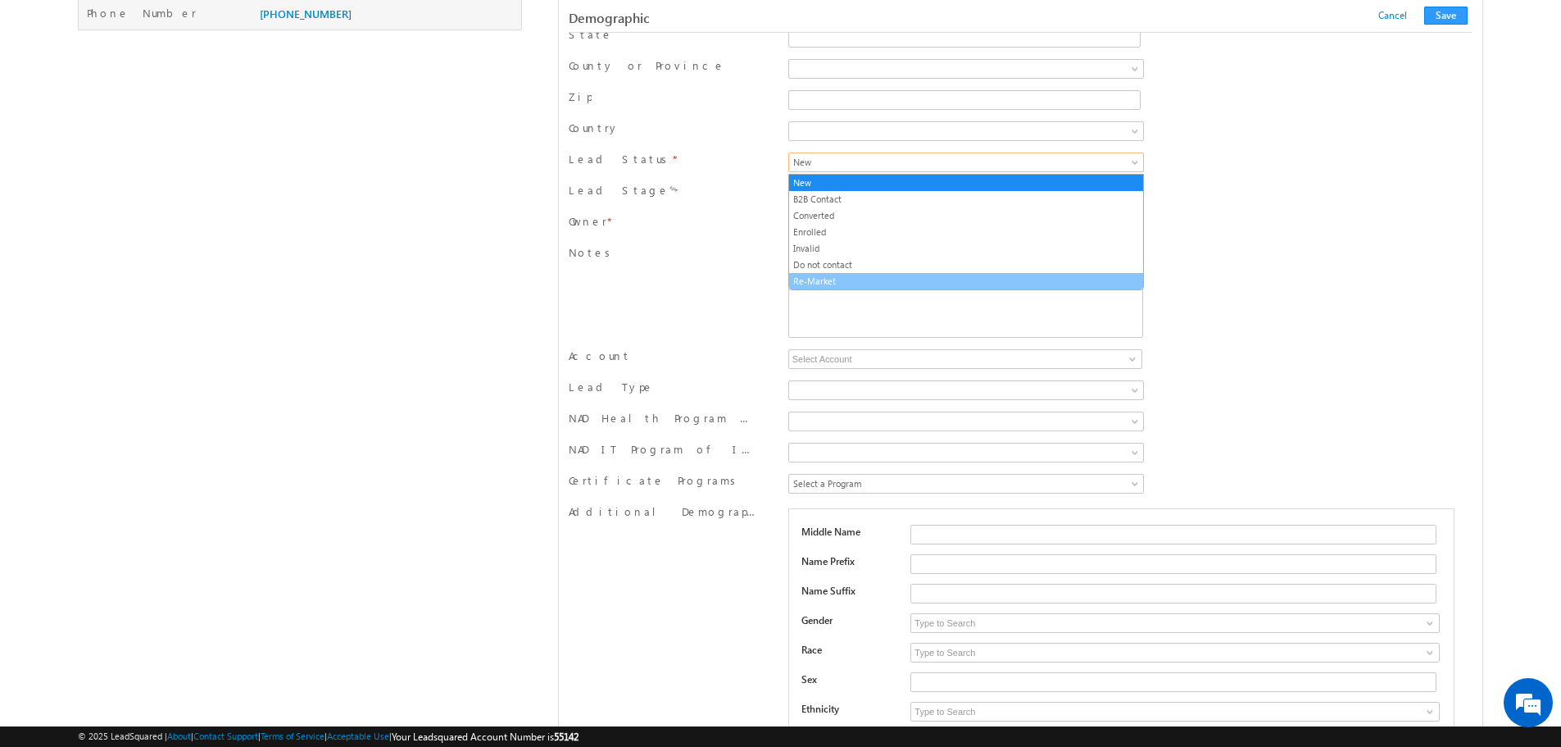
click at [865, 280] on link "Re-Market" at bounding box center [966, 281] width 354 height 15
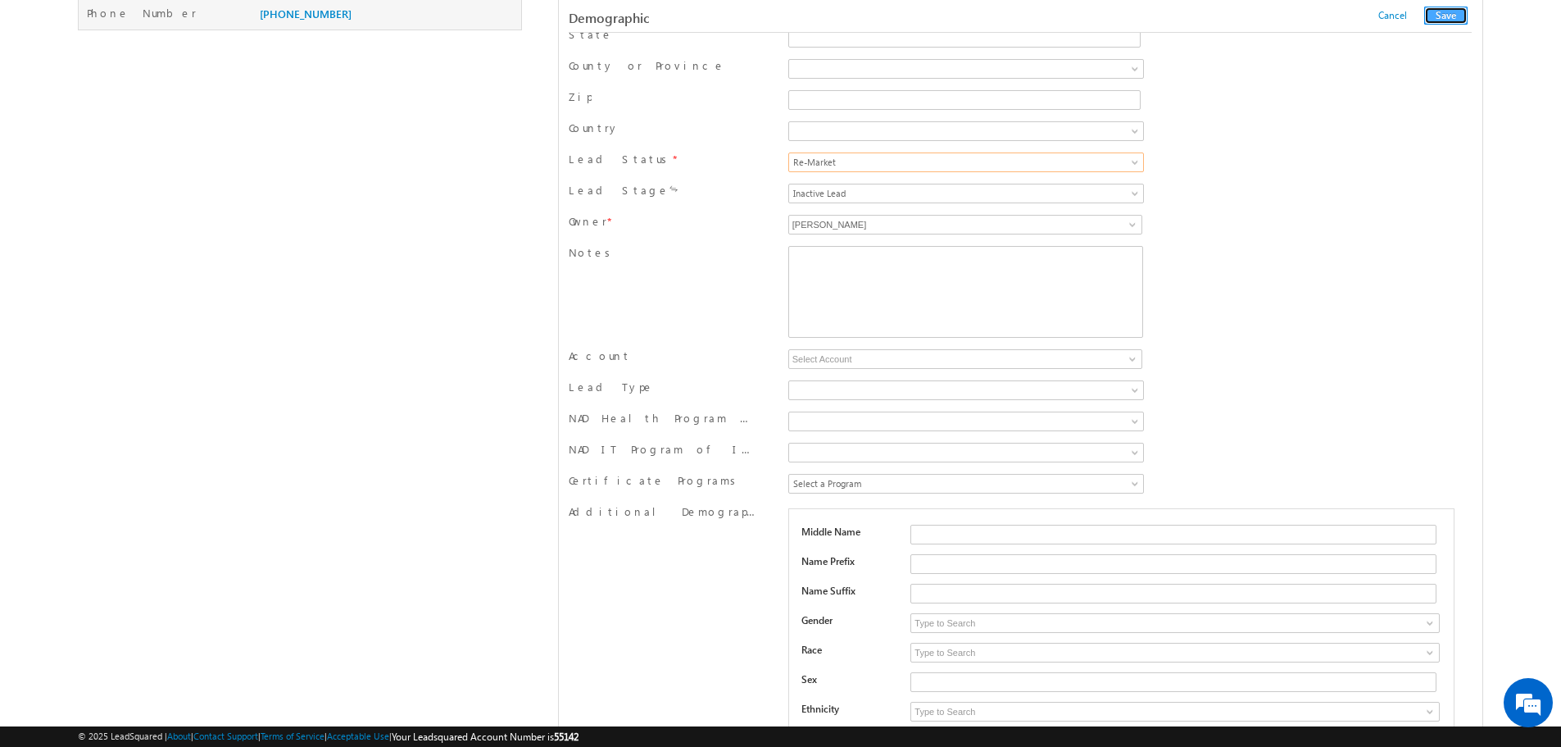
click at [1442, 10] on button "Save" at bounding box center [1445, 16] width 43 height 18
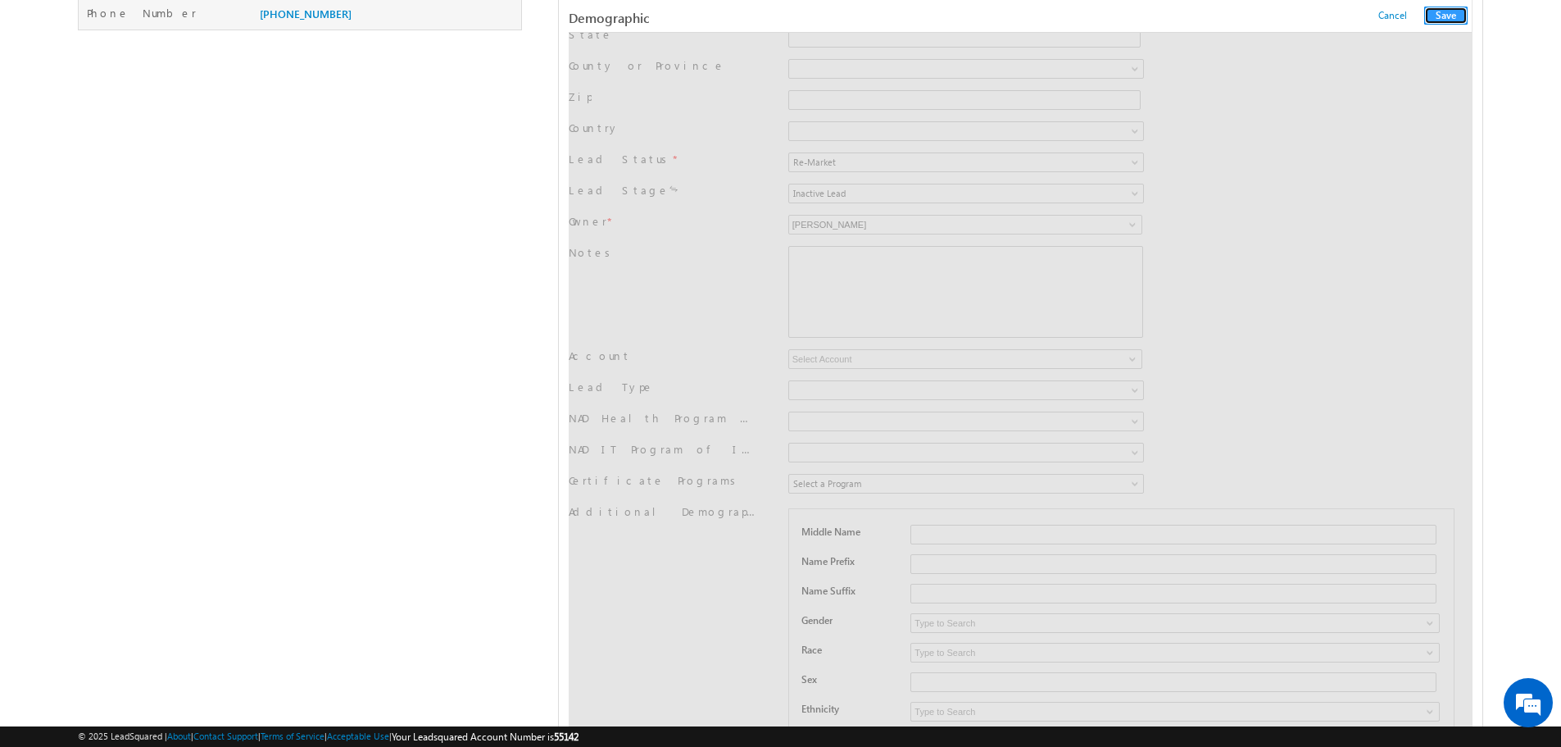
scroll to position [0, 0]
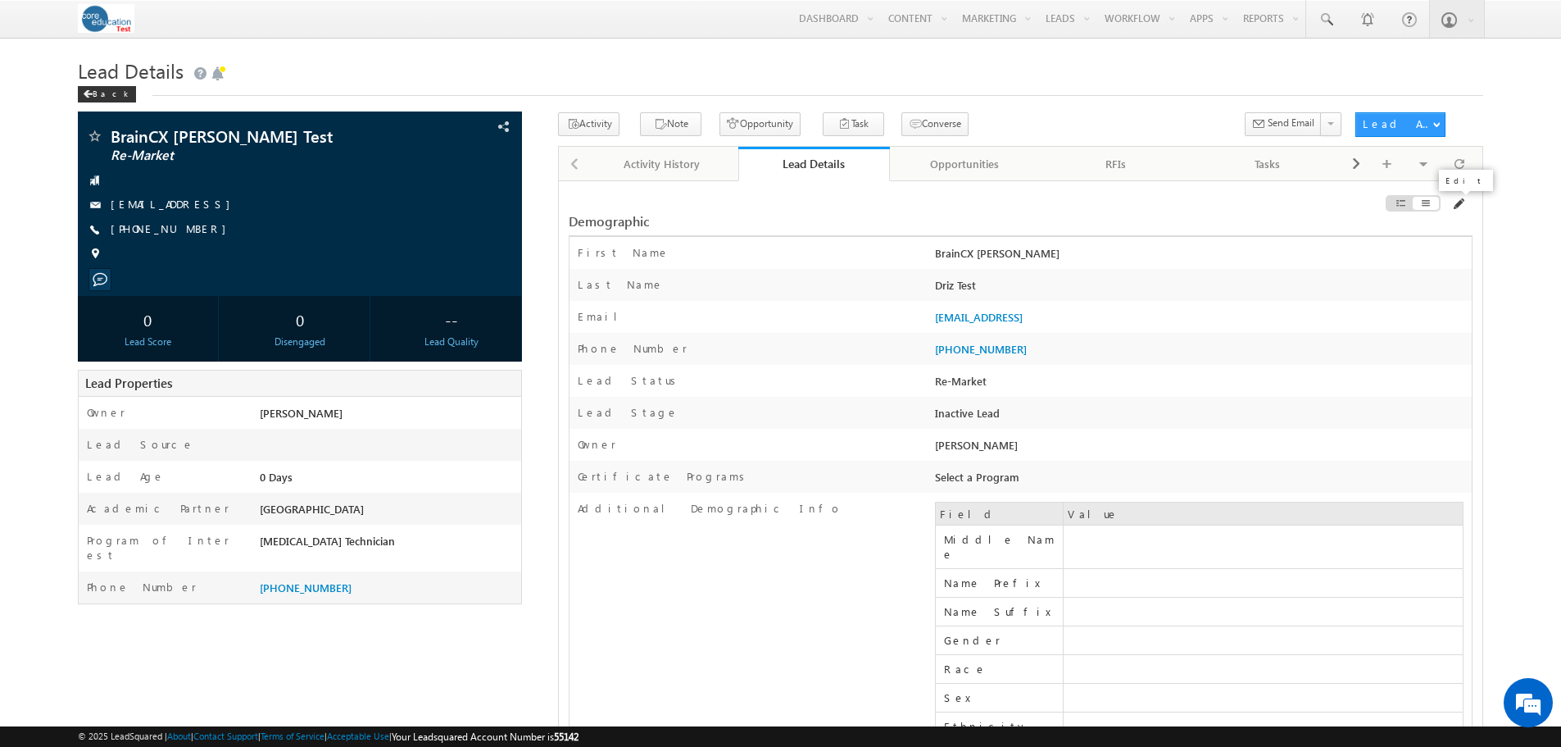
click at [1459, 211] on span at bounding box center [1457, 204] width 13 height 13
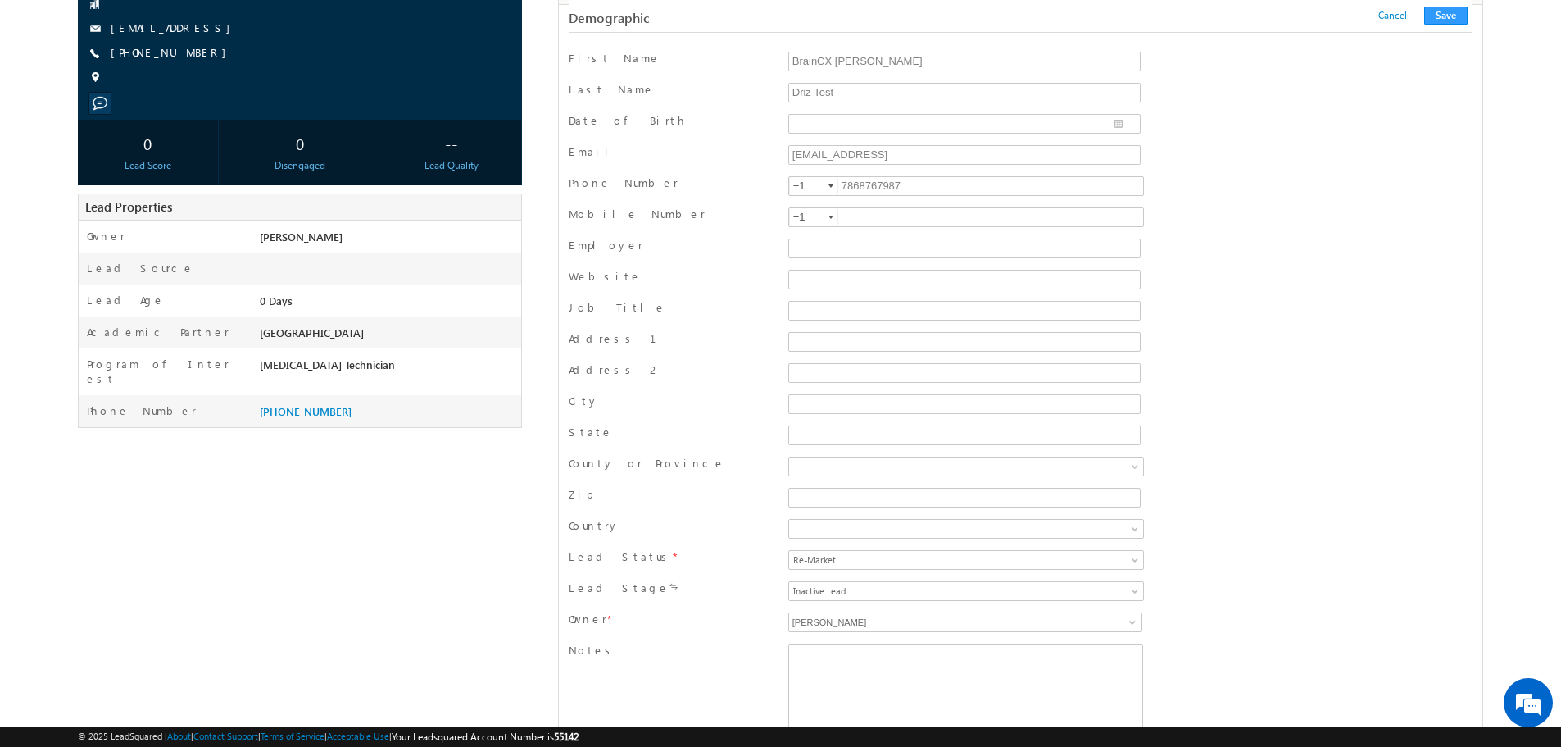
scroll to position [492, 0]
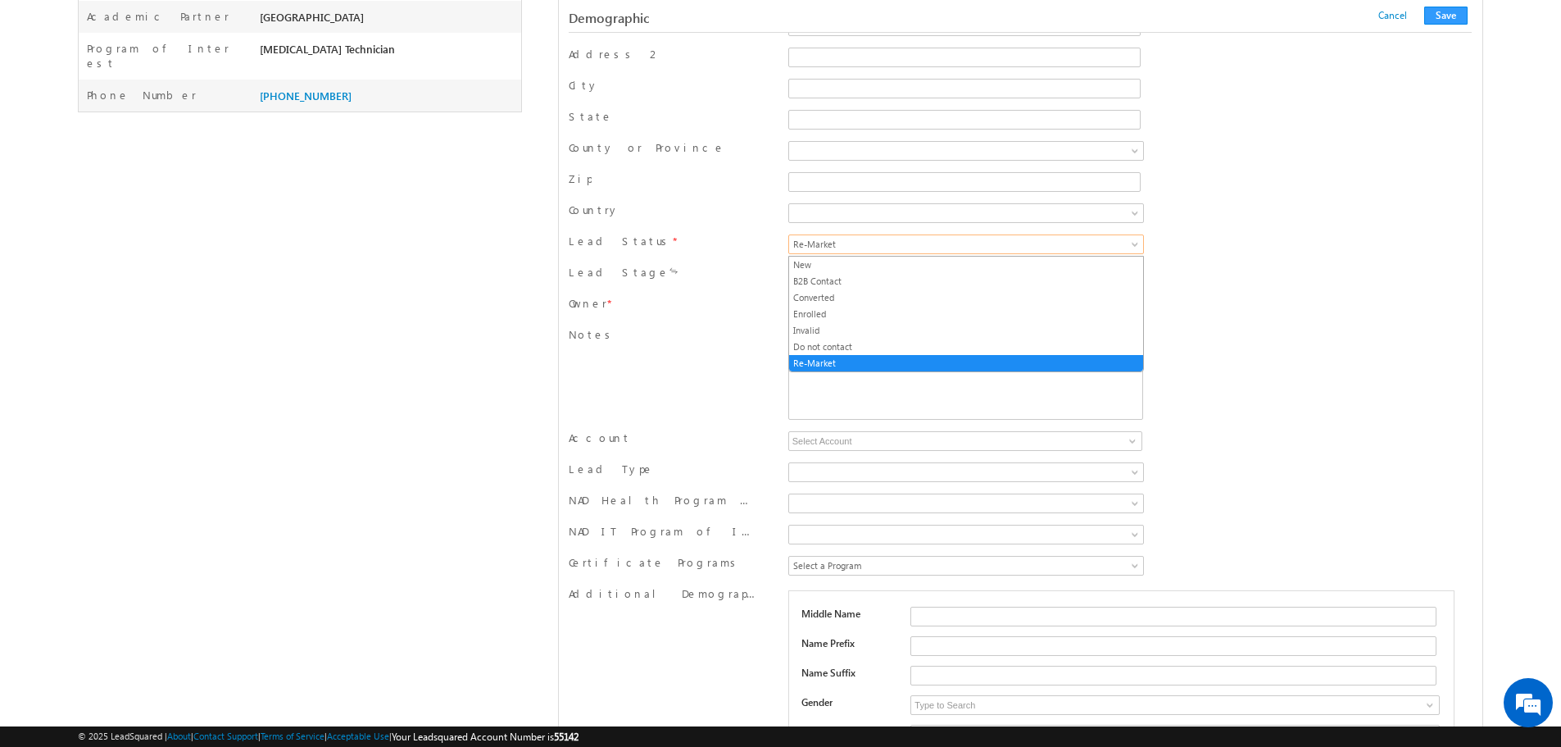
click at [968, 240] on span "Re-Market" at bounding box center [917, 244] width 256 height 15
click at [886, 268] on link "New" at bounding box center [966, 264] width 354 height 15
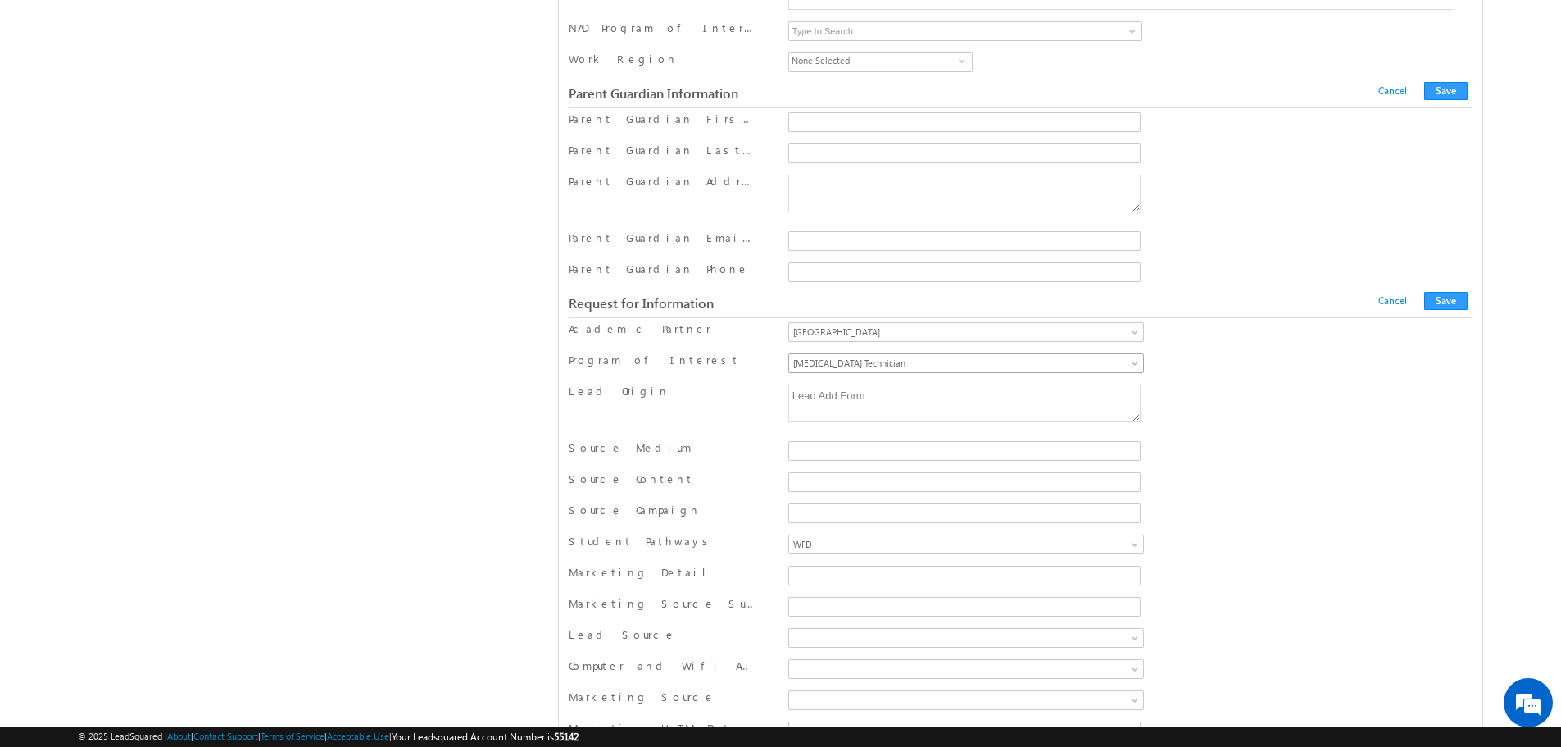
scroll to position [1475, 0]
click at [1138, 329] on span at bounding box center [1136, 334] width 13 height 13
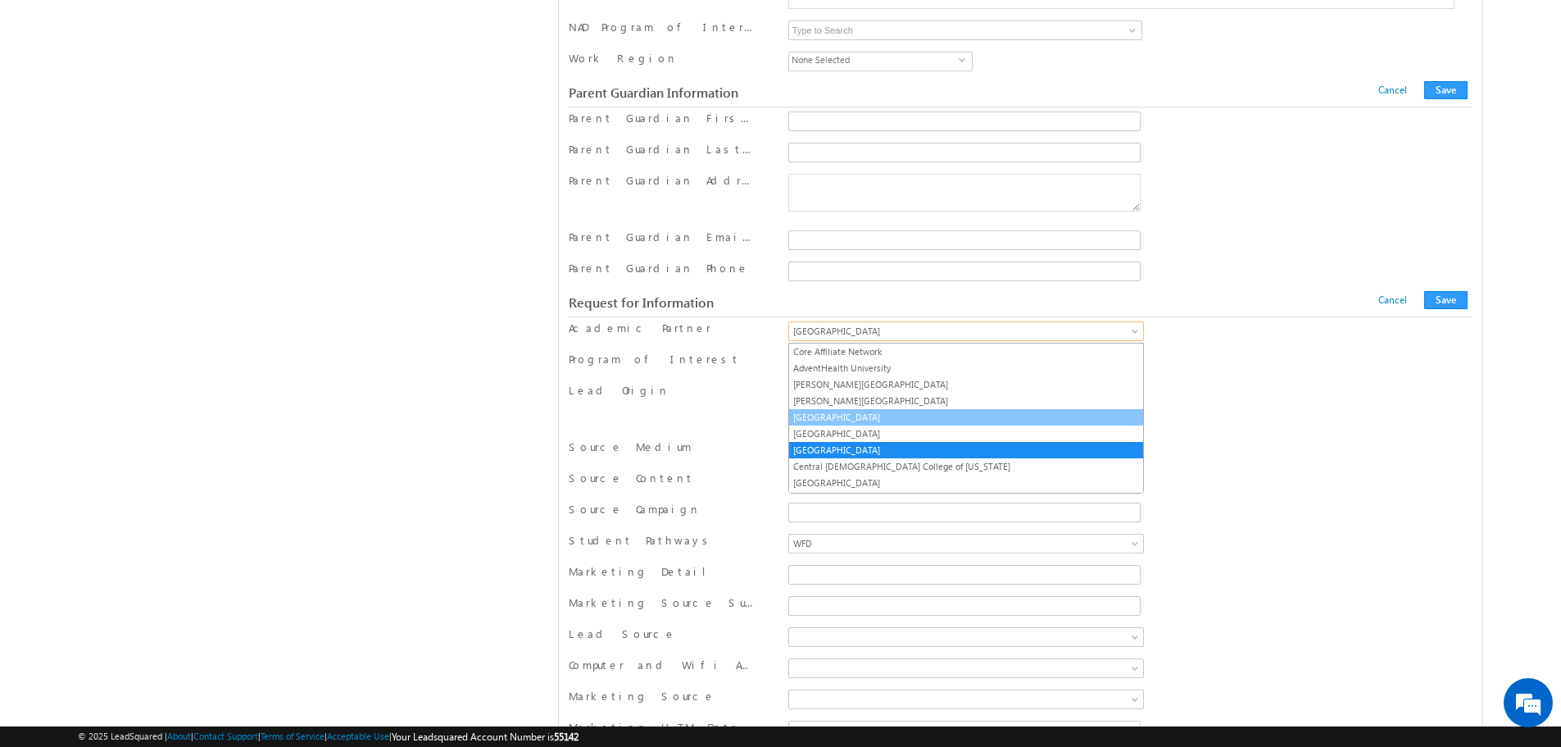
click at [981, 413] on link "[GEOGRAPHIC_DATA]" at bounding box center [966, 417] width 354 height 15
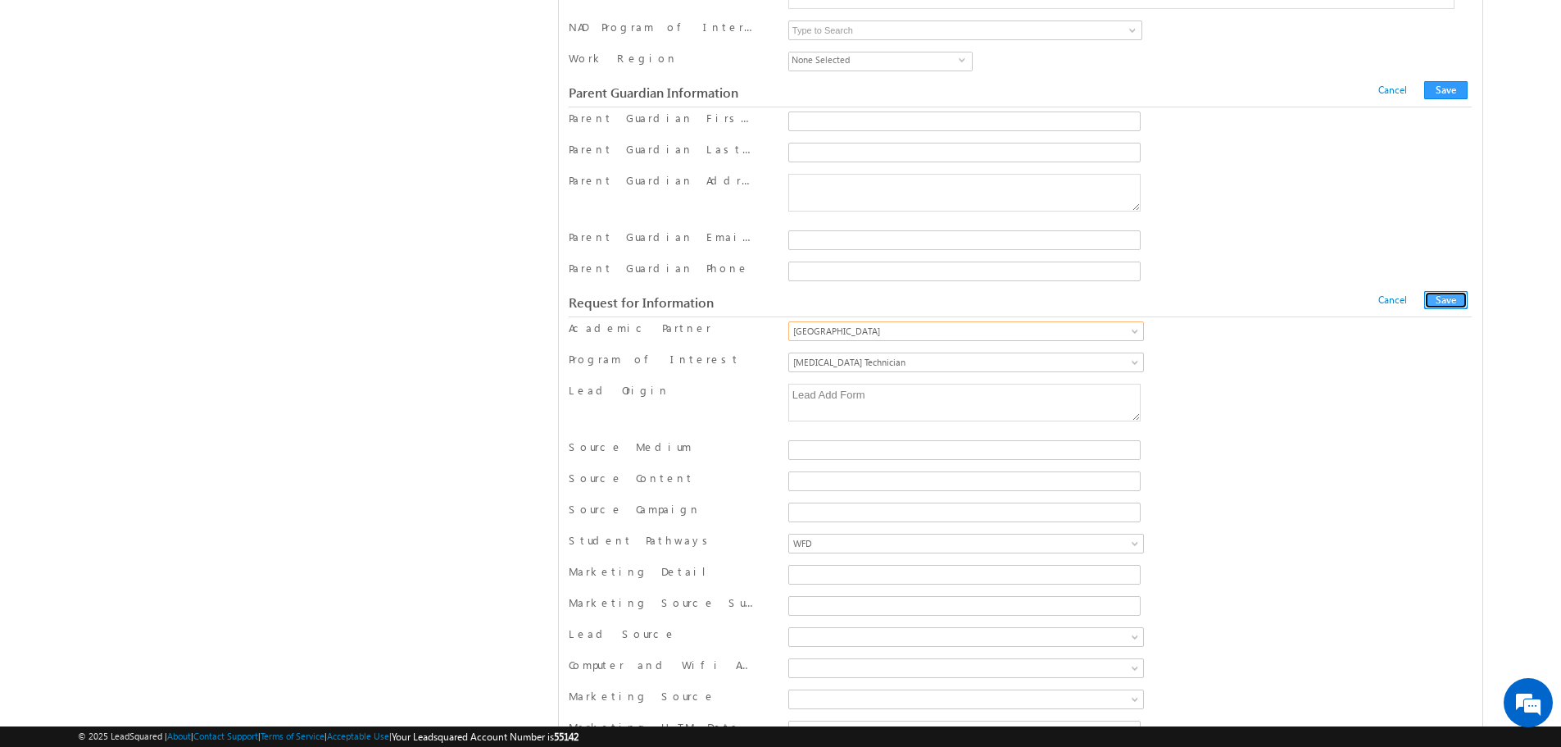
click at [1443, 299] on button "Save" at bounding box center [1445, 300] width 43 height 18
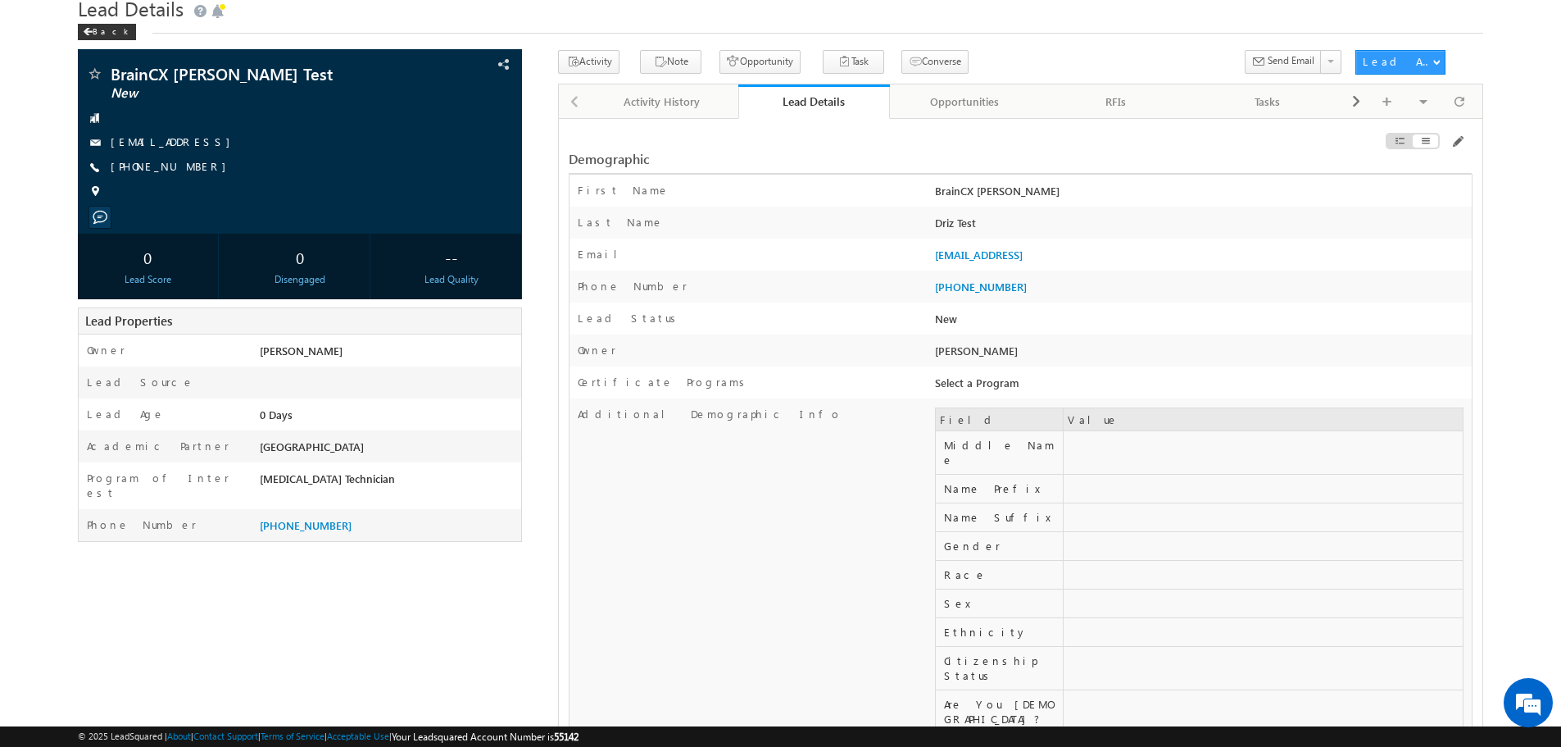
scroll to position [0, 0]
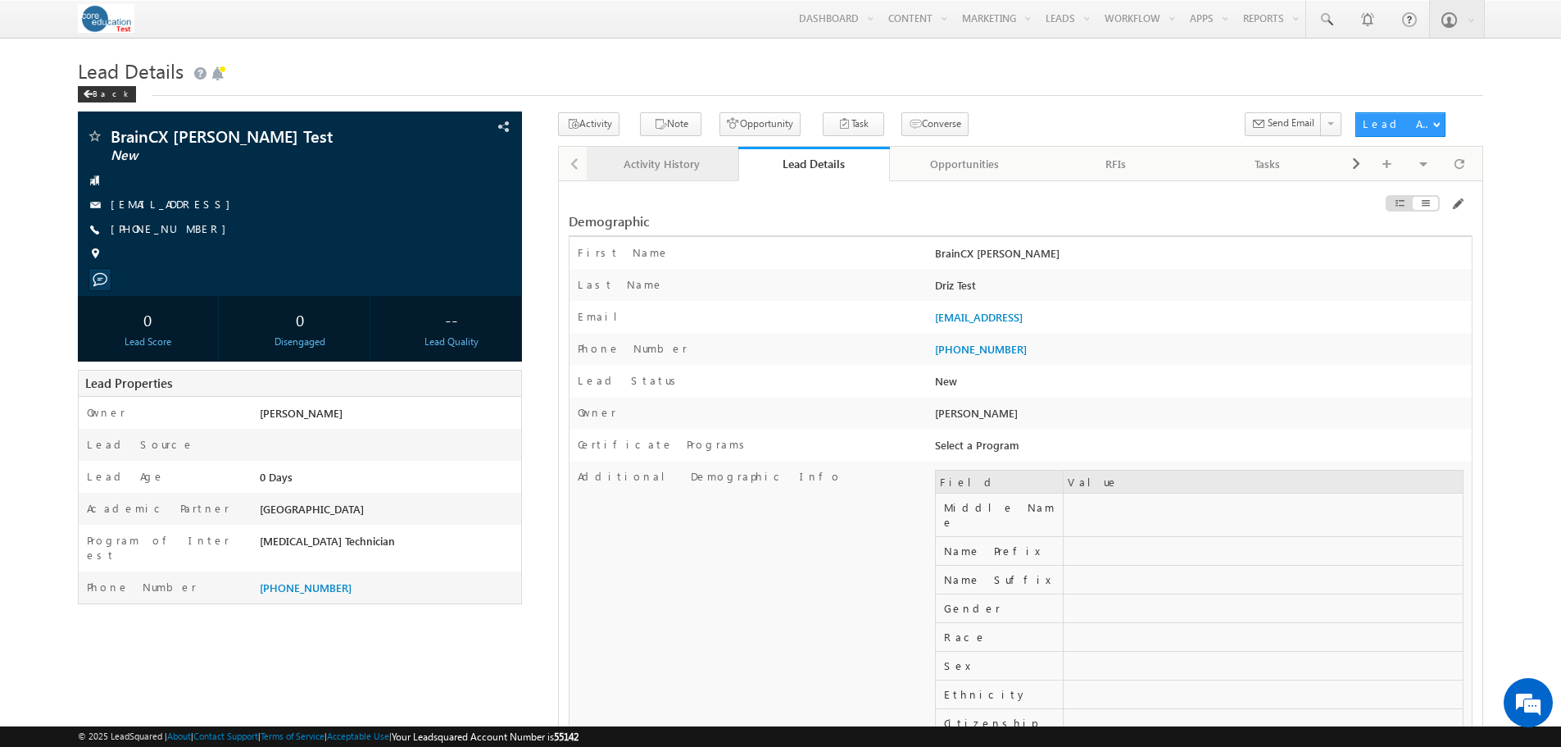
click at [679, 152] on link "Activity History" at bounding box center [663, 164] width 152 height 34
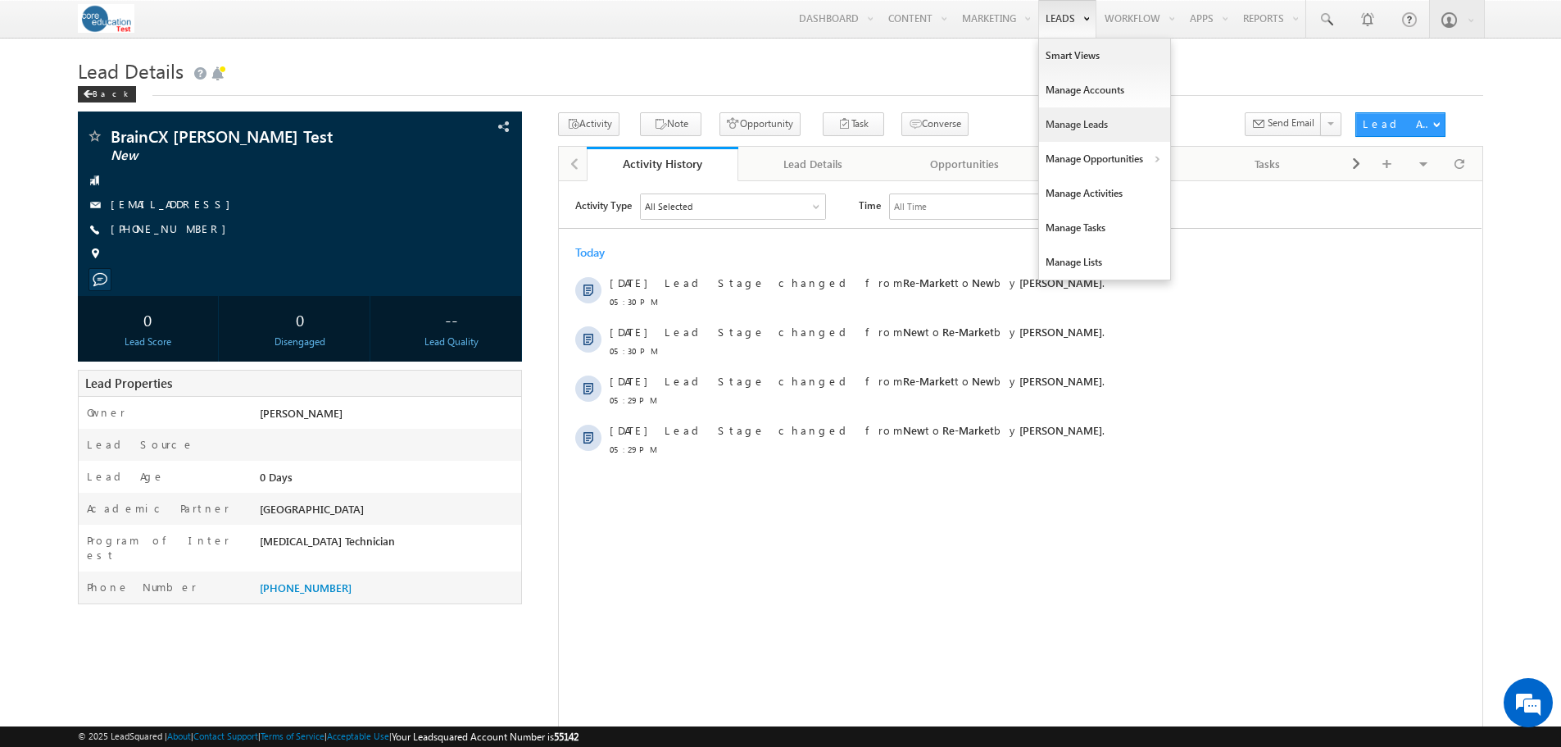
click at [1059, 118] on link "Manage Leads" at bounding box center [1104, 124] width 131 height 34
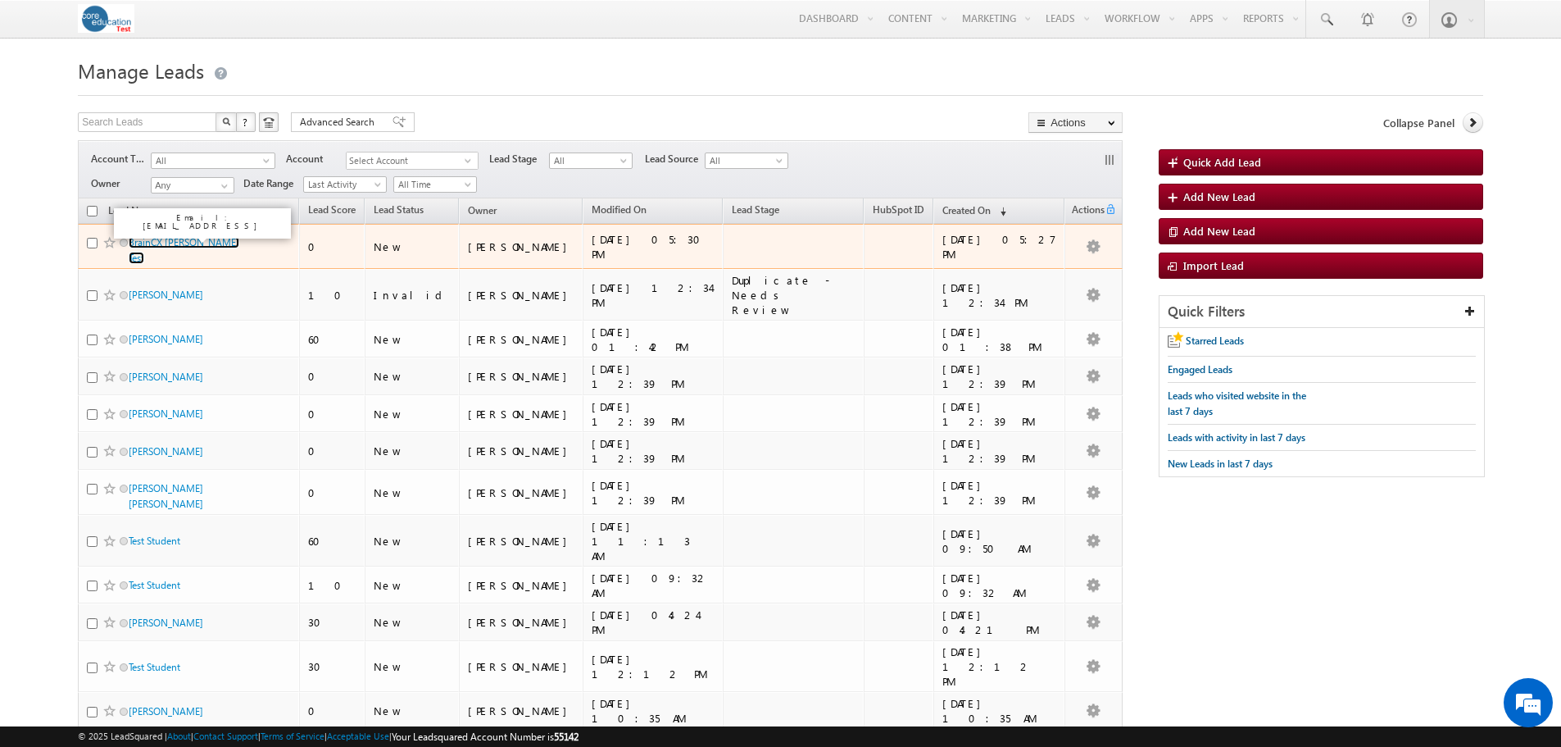
drag, startPoint x: 199, startPoint y: 245, endPoint x: 508, endPoint y: 278, distance: 310.7
click at [199, 245] on link "BrainCX [PERSON_NAME] Test" at bounding box center [184, 250] width 111 height 28
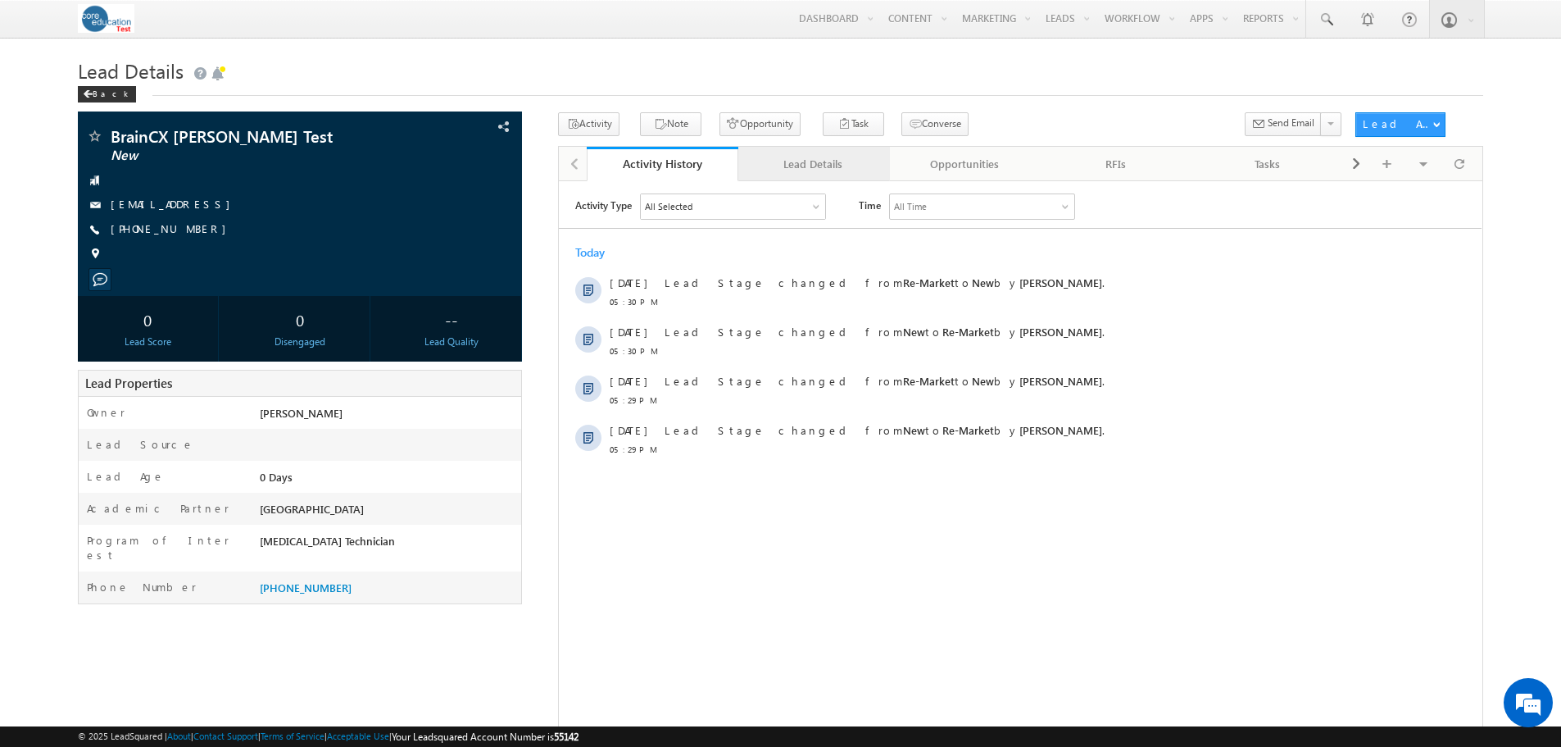
click at [798, 158] on div "Lead Details" at bounding box center [814, 164] width 124 height 20
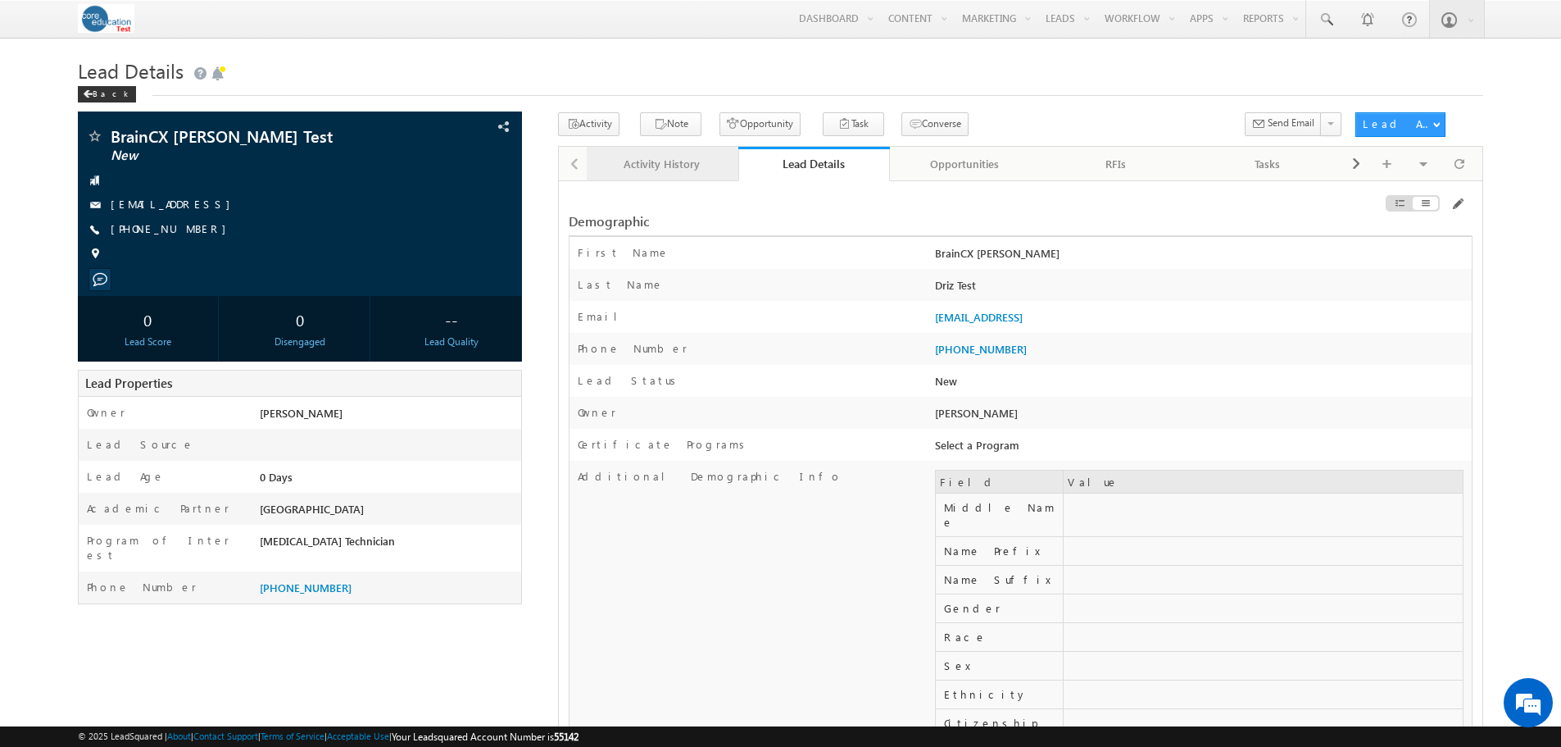
click at [645, 163] on div "Activity History" at bounding box center [662, 164] width 124 height 20
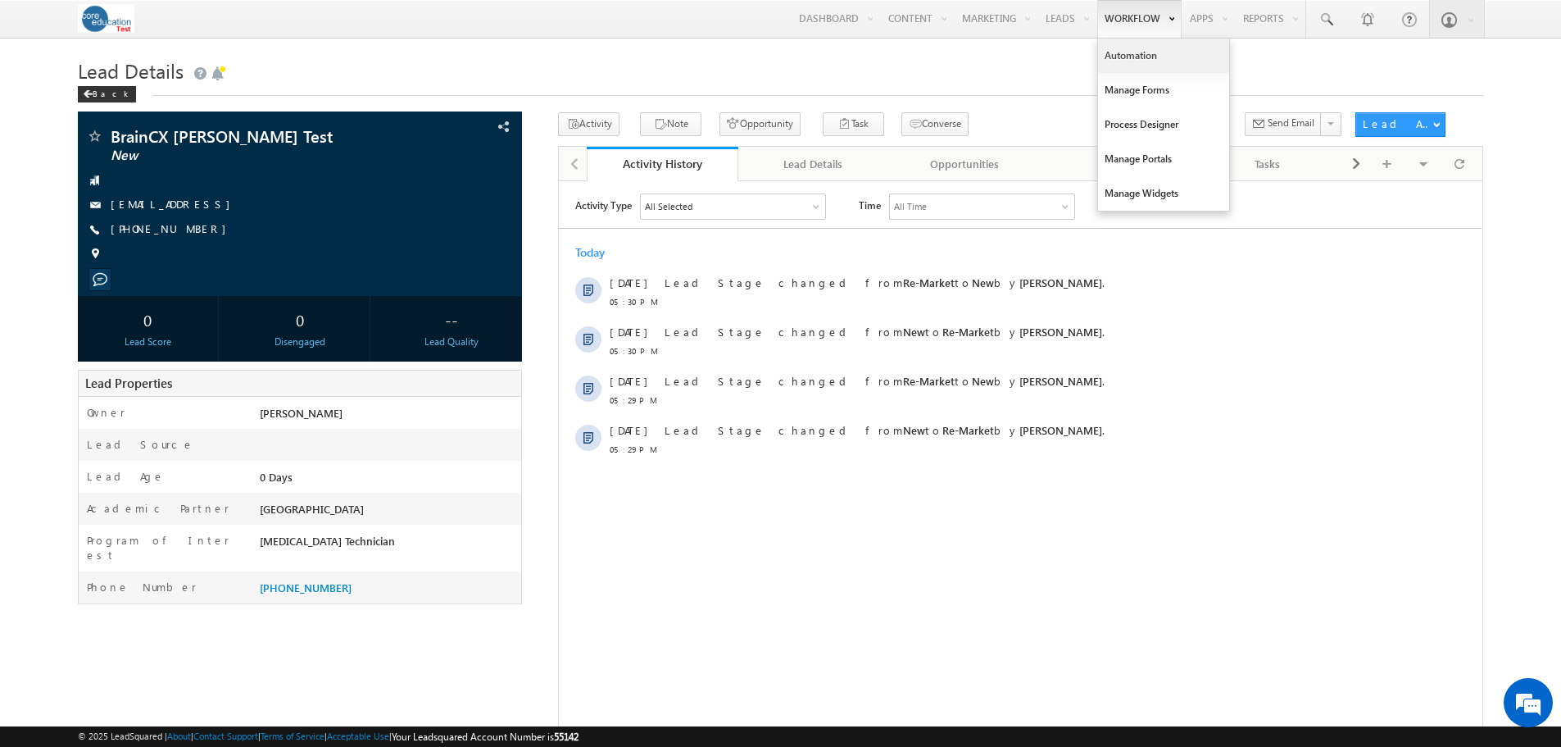
click at [1126, 52] on link "Automation" at bounding box center [1163, 56] width 131 height 34
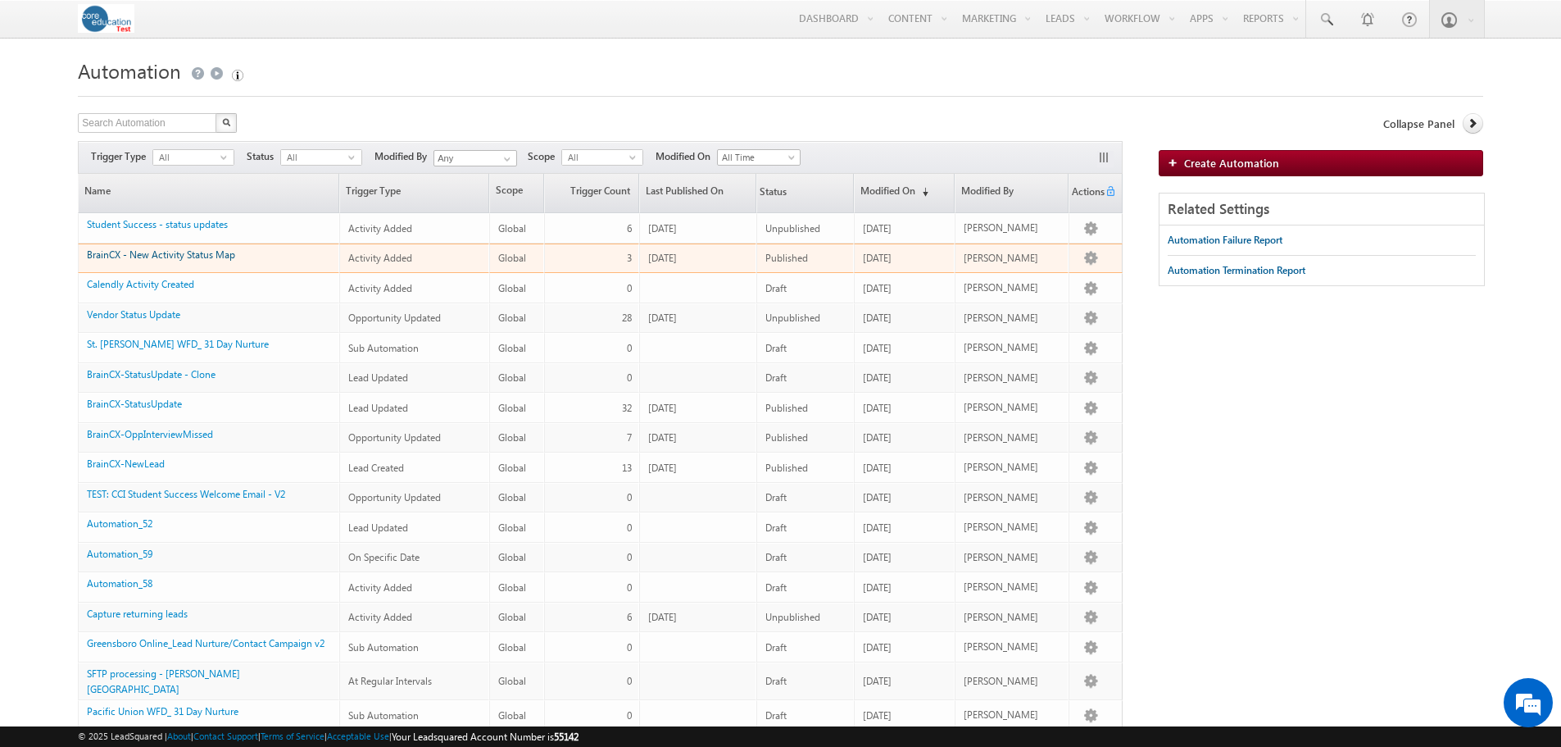
click at [186, 254] on link "BrainCX - New Activity Status Map" at bounding box center [161, 254] width 148 height 12
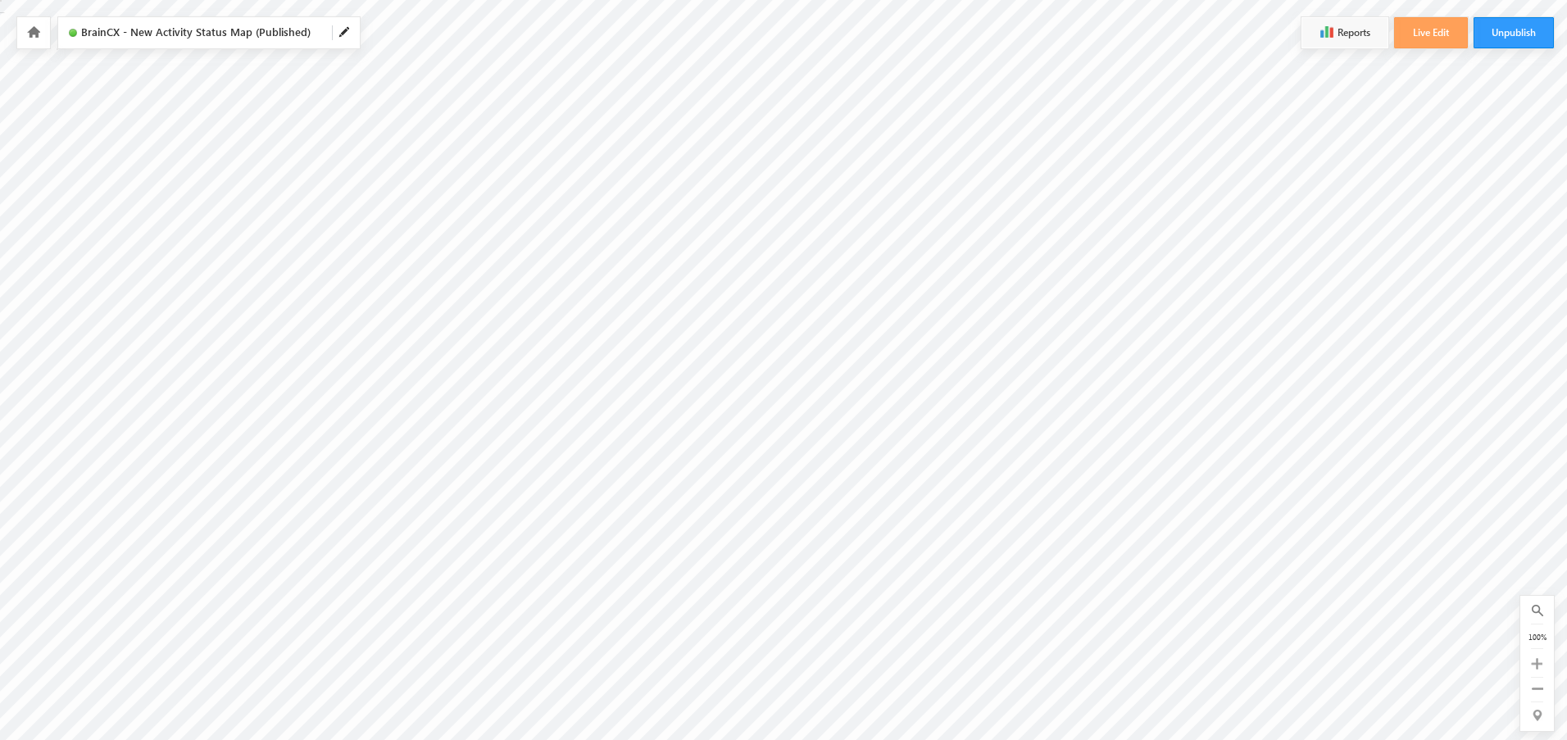
click at [35, 34] on icon at bounding box center [33, 31] width 13 height 11
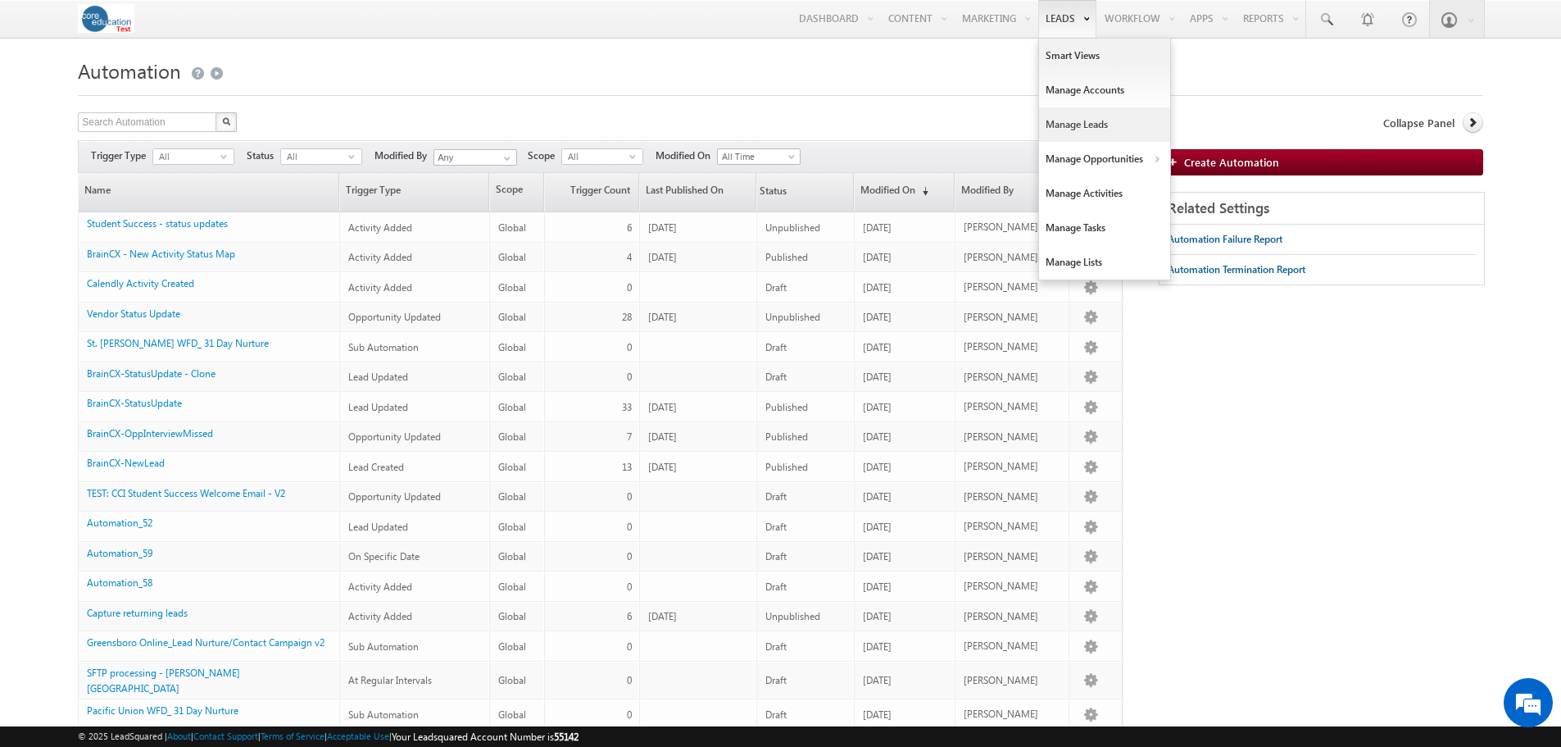
click at [1061, 120] on link "Manage Leads" at bounding box center [1104, 124] width 131 height 34
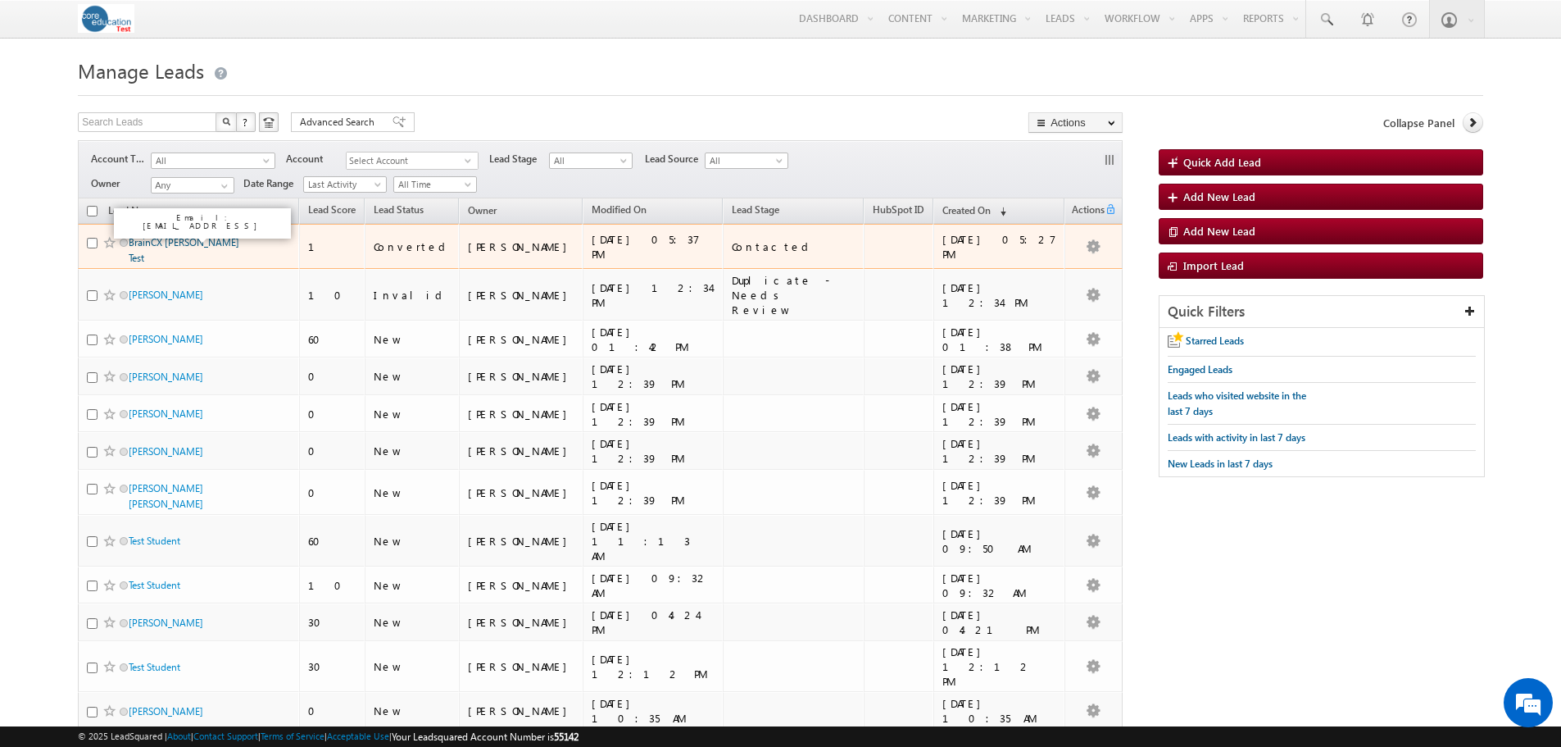
click at [183, 241] on link "BrainCX [PERSON_NAME] Test" at bounding box center [184, 250] width 111 height 28
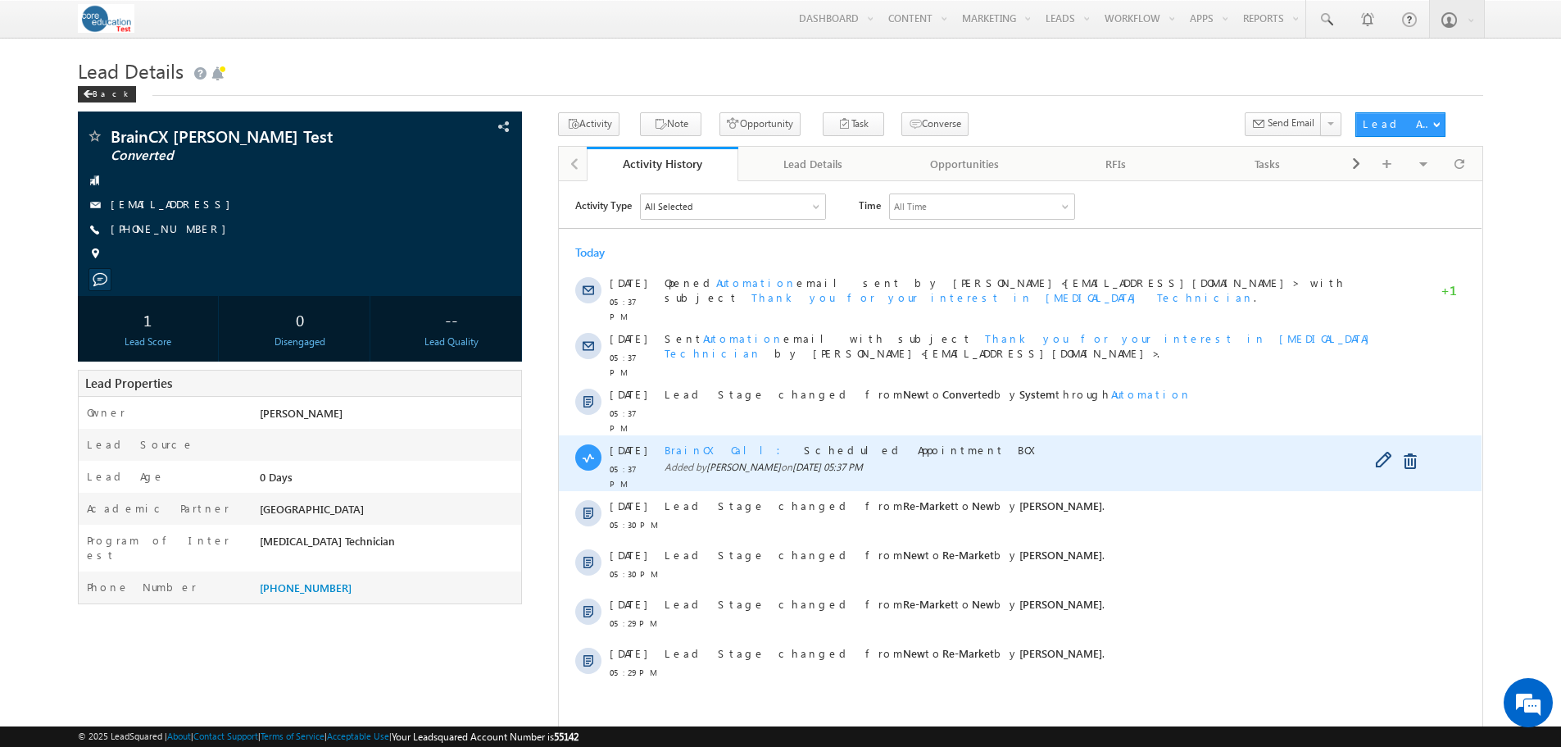
click at [703, 442] on span "BrainCX Call" at bounding box center [728, 449] width 126 height 14
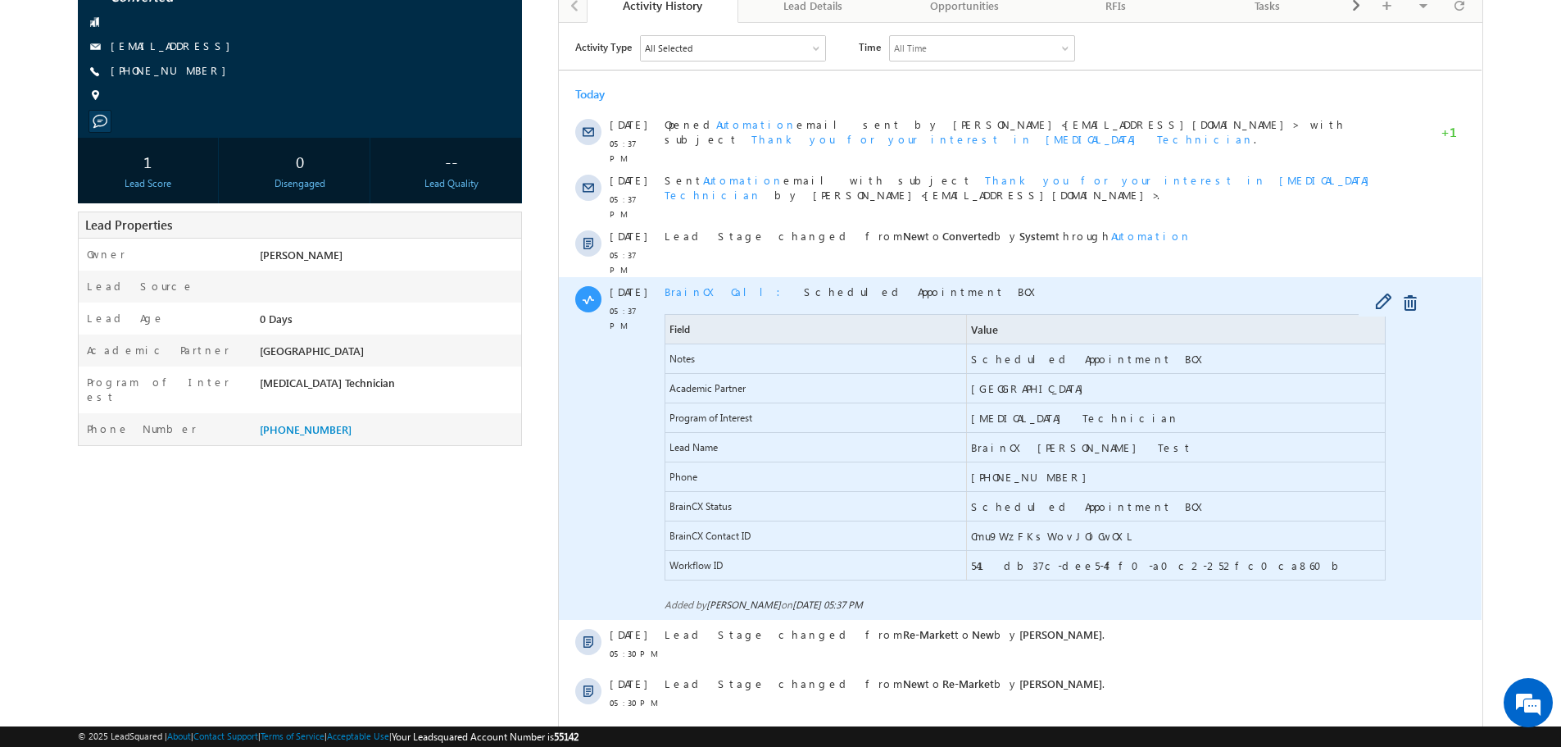
scroll to position [76, 0]
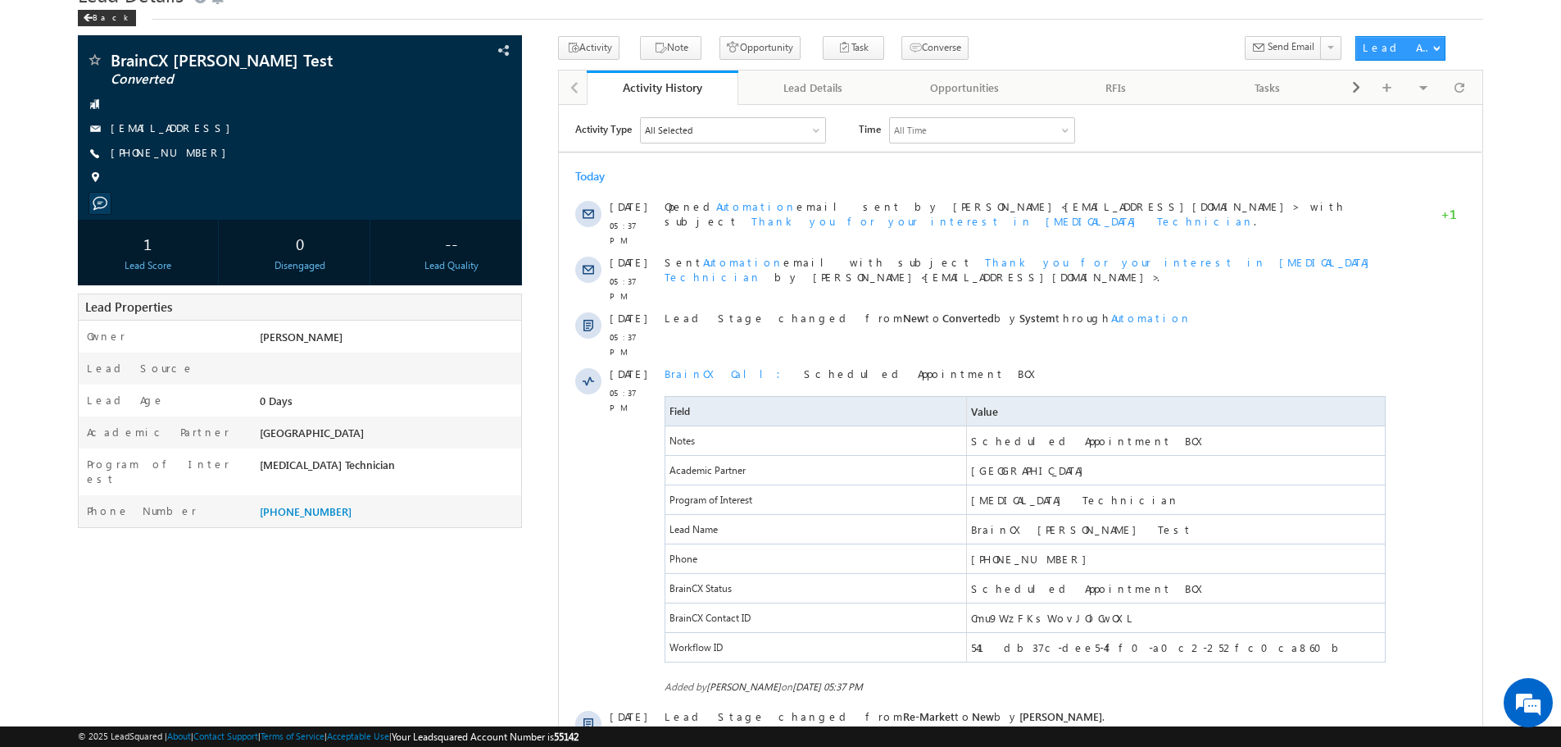
click at [536, 520] on div "BrainCX [PERSON_NAME] Test Converted" at bounding box center [780, 493] width 1405 height 914
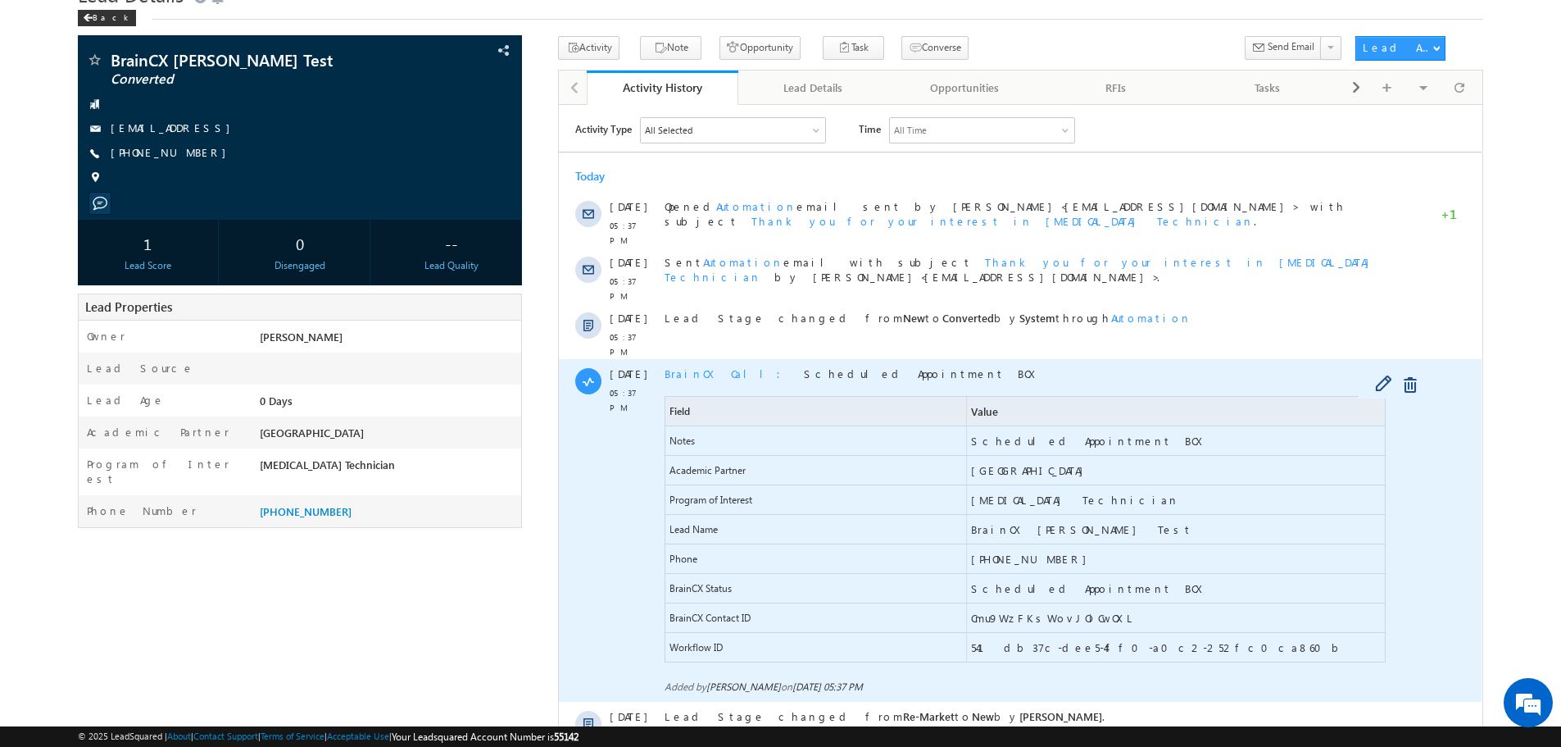
click at [696, 366] on span "BrainCX Call" at bounding box center [728, 373] width 126 height 14
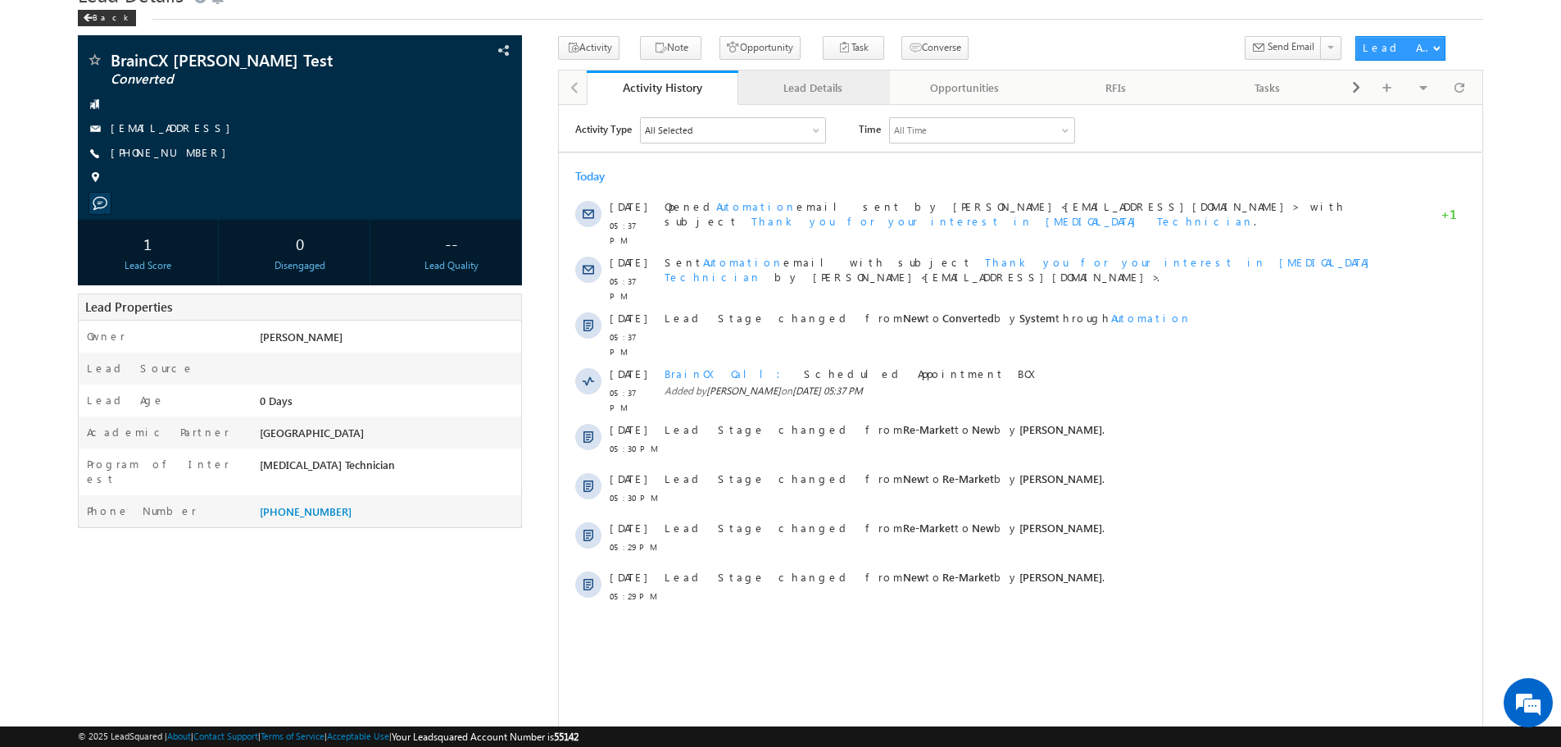
click at [810, 95] on div "Lead Details" at bounding box center [814, 88] width 124 height 20
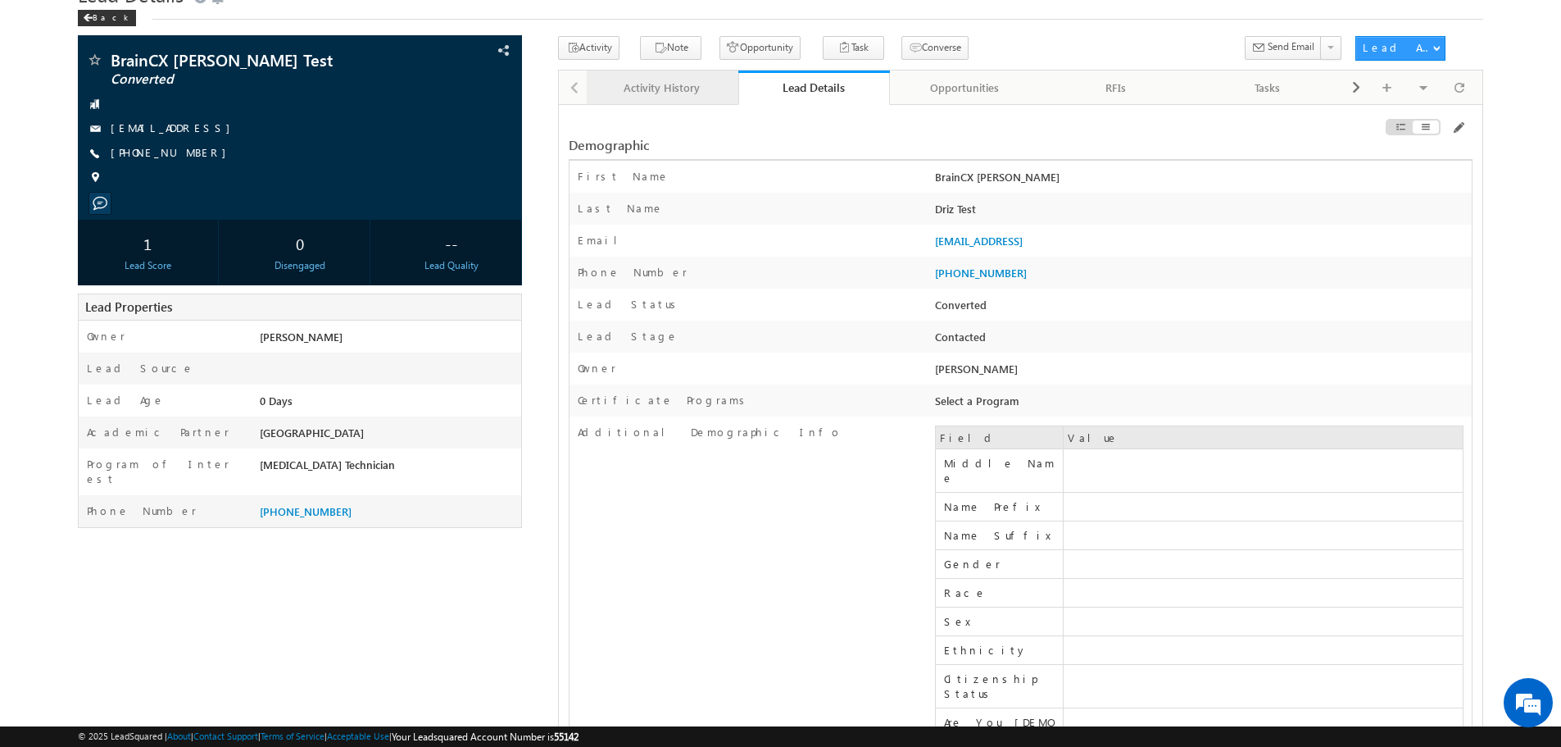
click at [677, 89] on div "Activity History" at bounding box center [662, 88] width 124 height 20
